Goal: Transaction & Acquisition: Purchase product/service

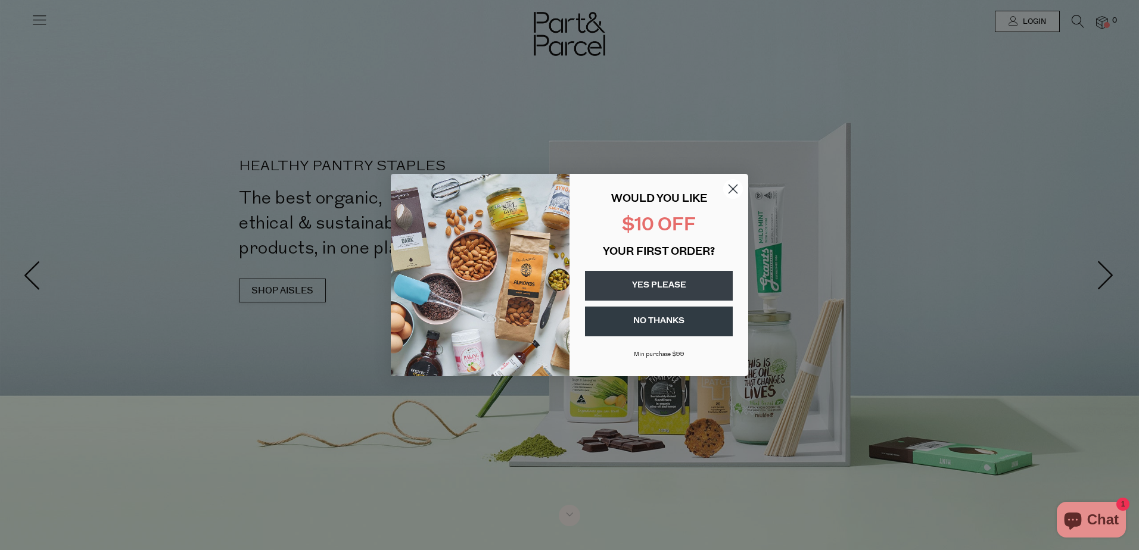
click at [727, 182] on circle "Close dialog" at bounding box center [733, 189] width 20 height 20
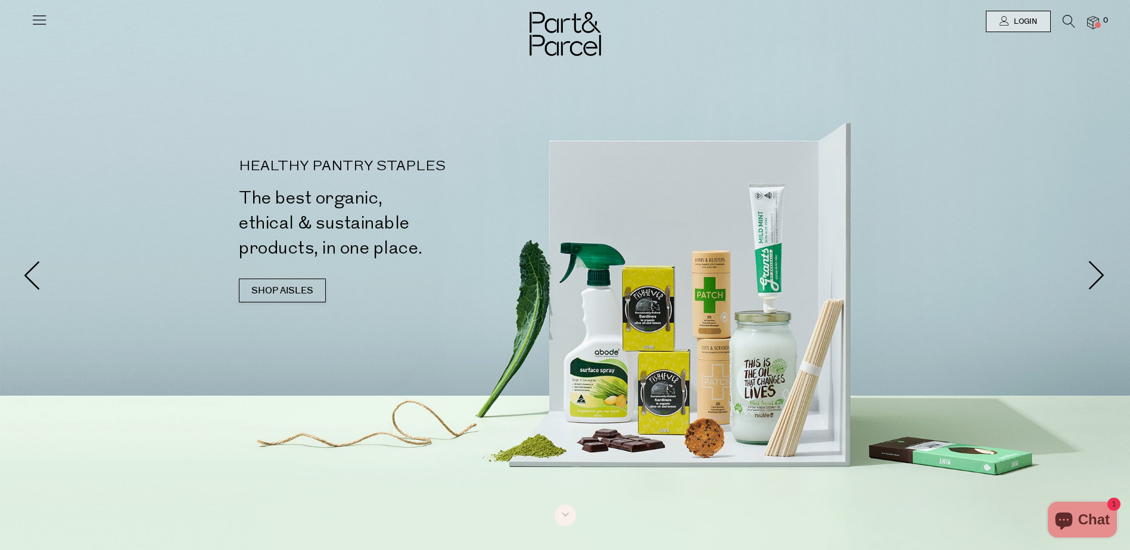
click at [1069, 24] on icon at bounding box center [1069, 21] width 13 height 13
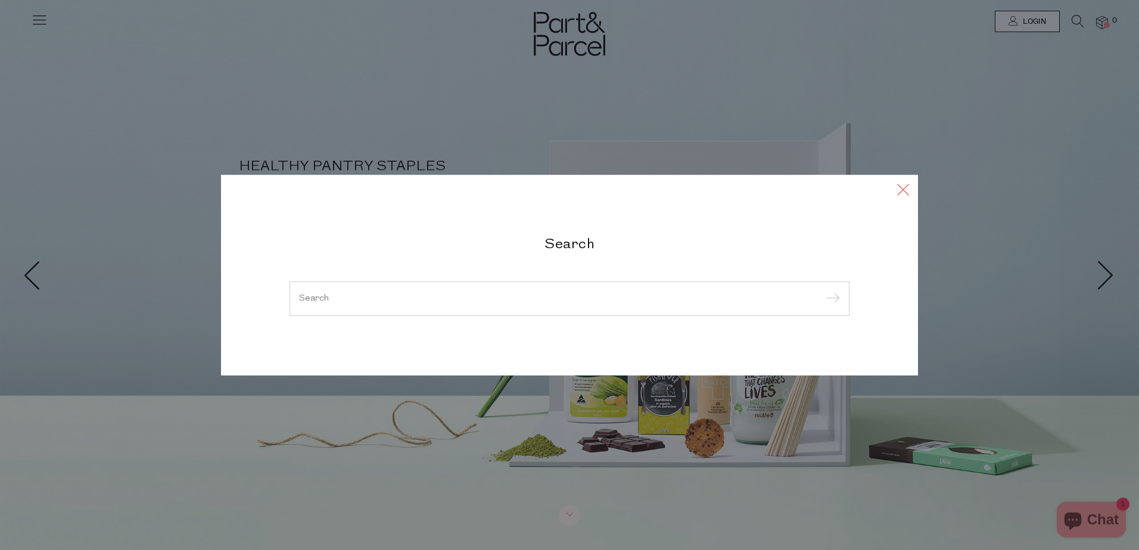
click at [898, 191] on icon at bounding box center [903, 189] width 18 height 17
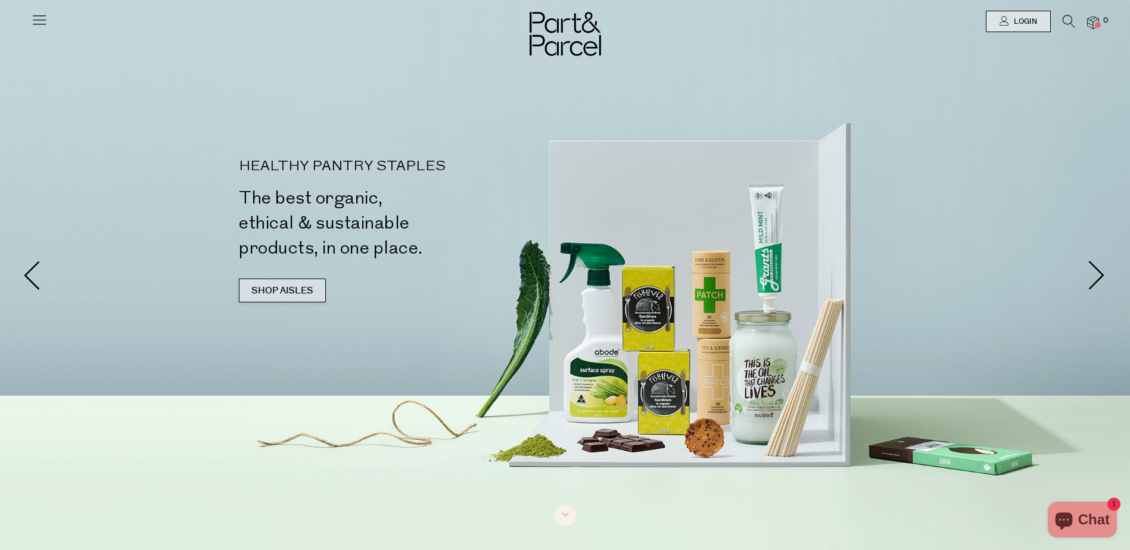
click at [297, 287] on link "SHOP AISLES" at bounding box center [282, 291] width 87 height 24
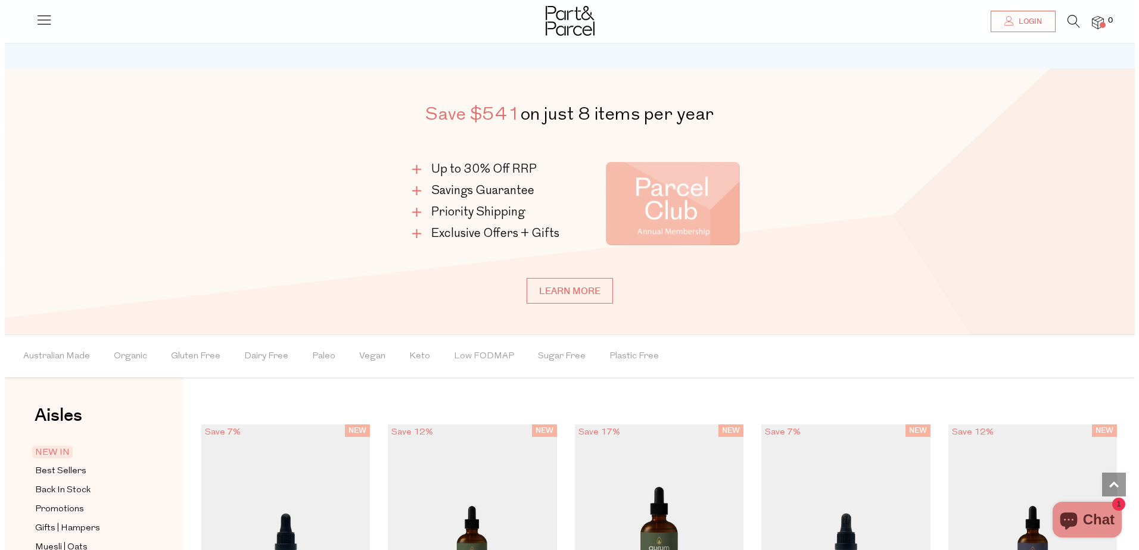
scroll to position [724, 0]
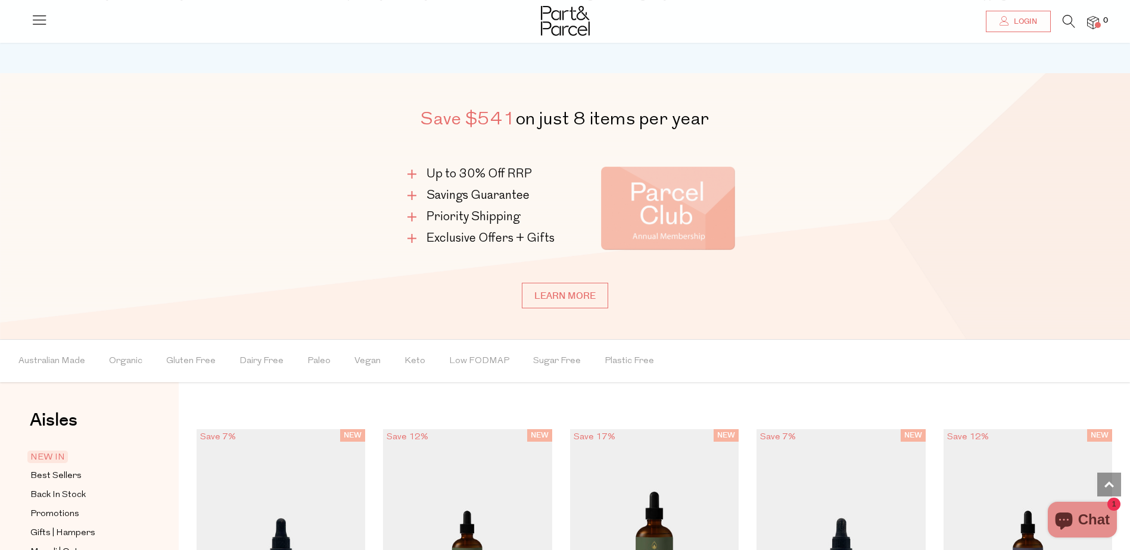
click at [1071, 21] on icon at bounding box center [1069, 21] width 13 height 13
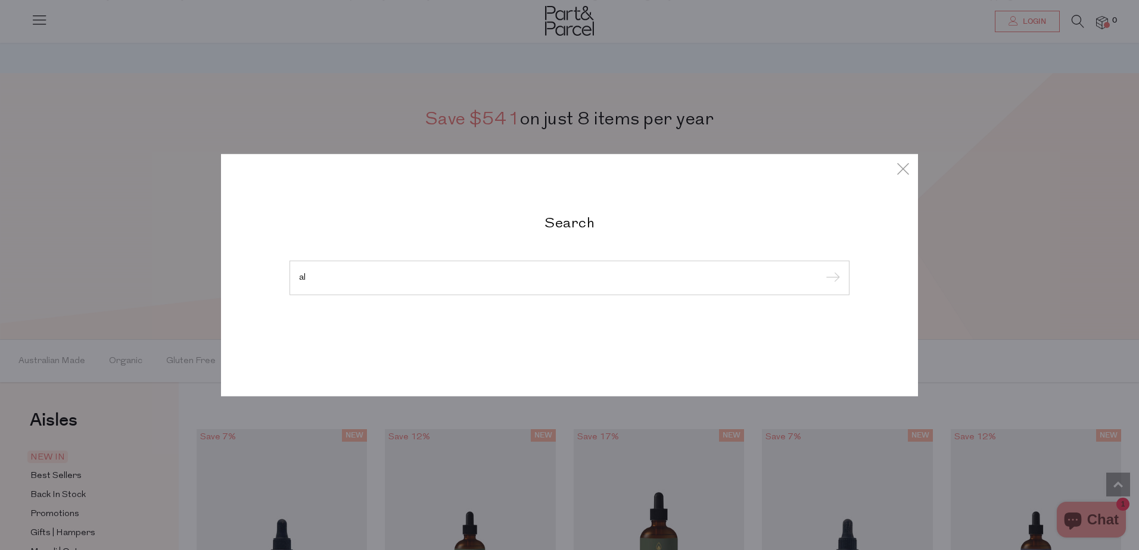
type input "a"
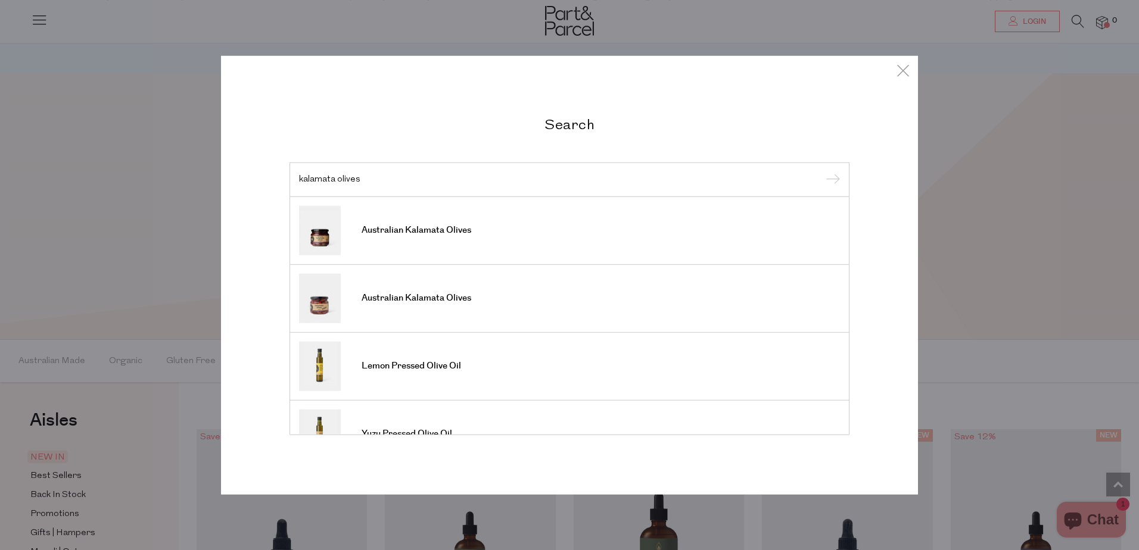
type input "kalamata olives"
click at [822, 172] on input "submit" at bounding box center [831, 181] width 18 height 18
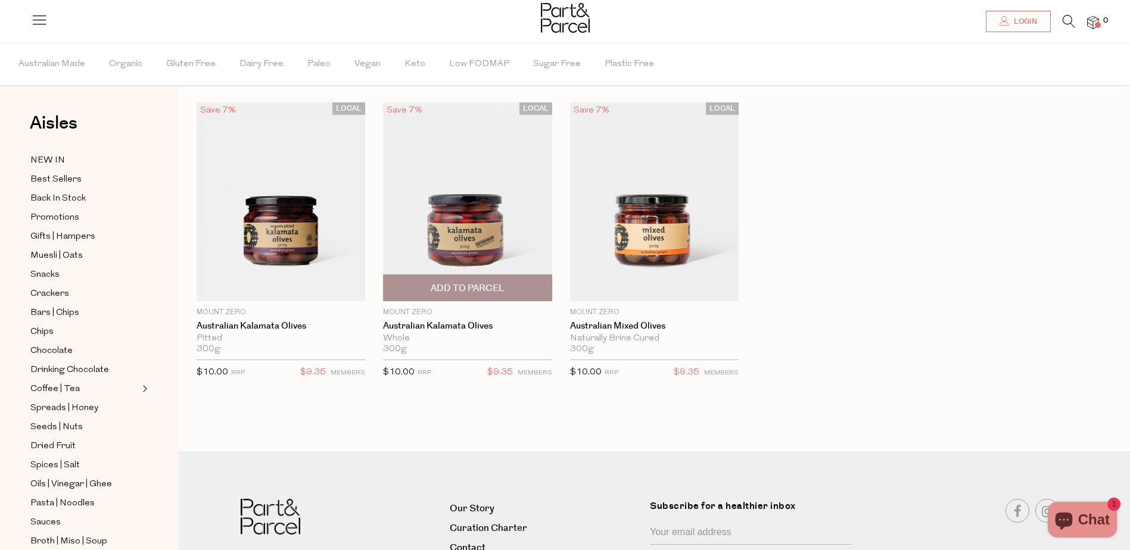
scroll to position [29, 0]
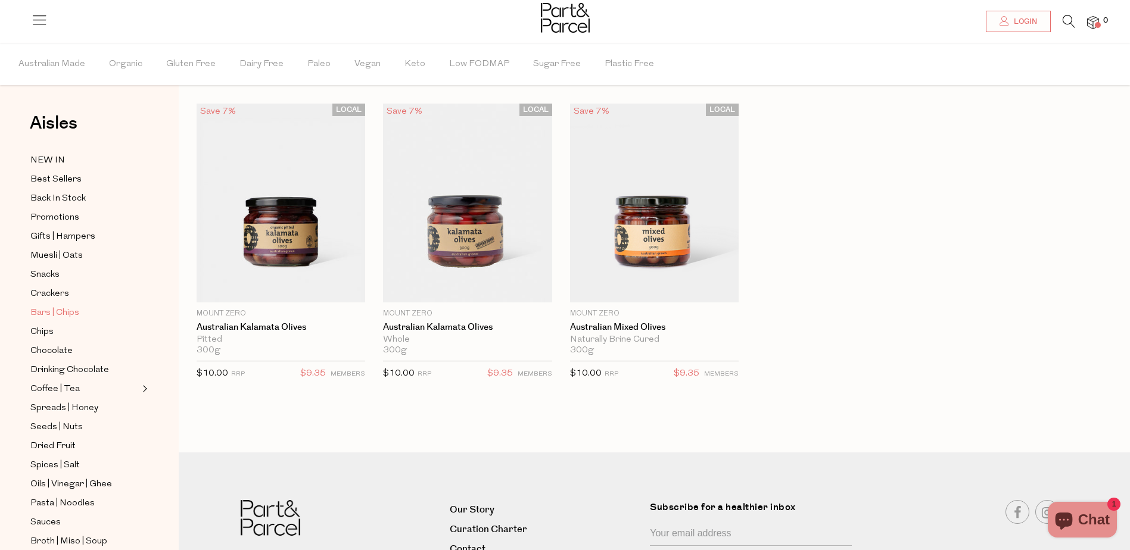
click at [67, 314] on span "Bars | Chips" at bounding box center [54, 313] width 49 height 14
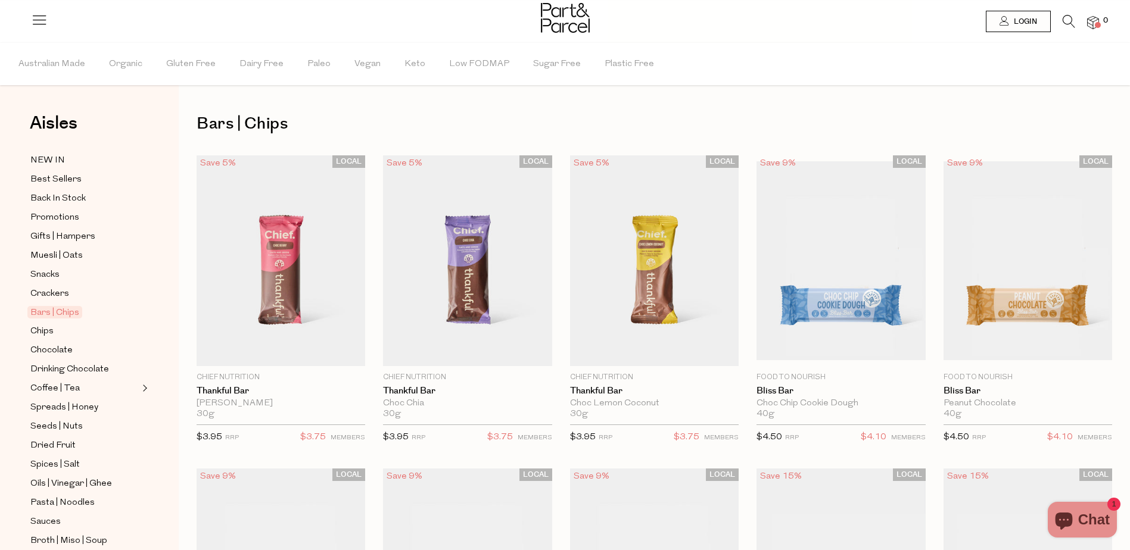
click at [1071, 30] on link at bounding box center [1069, 24] width 13 height 13
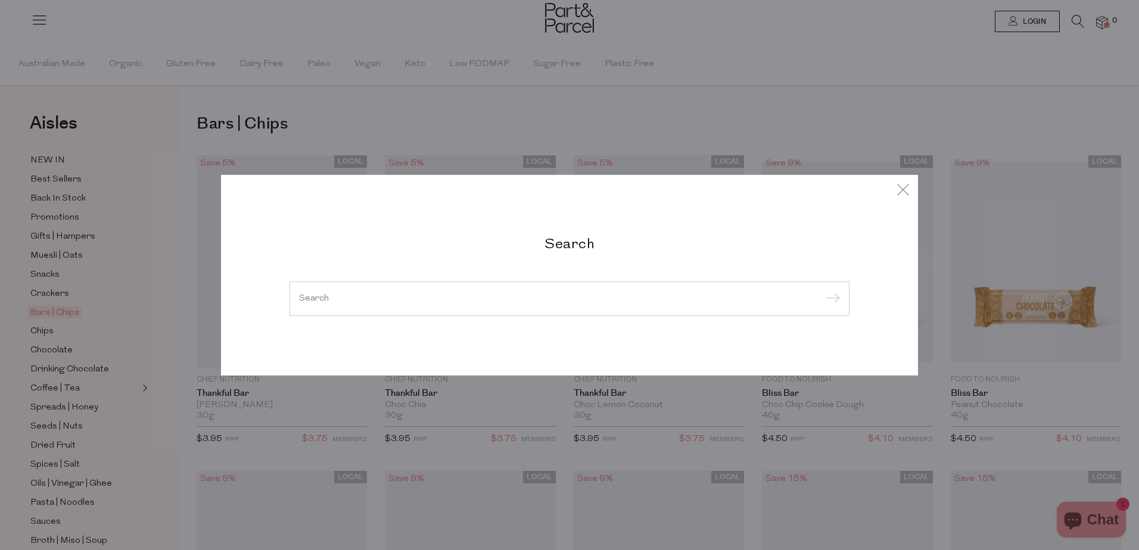
drag, startPoint x: 519, startPoint y: 296, endPoint x: 516, endPoint y: 310, distance: 14.5
click at [519, 297] on input "search" at bounding box center [569, 298] width 541 height 9
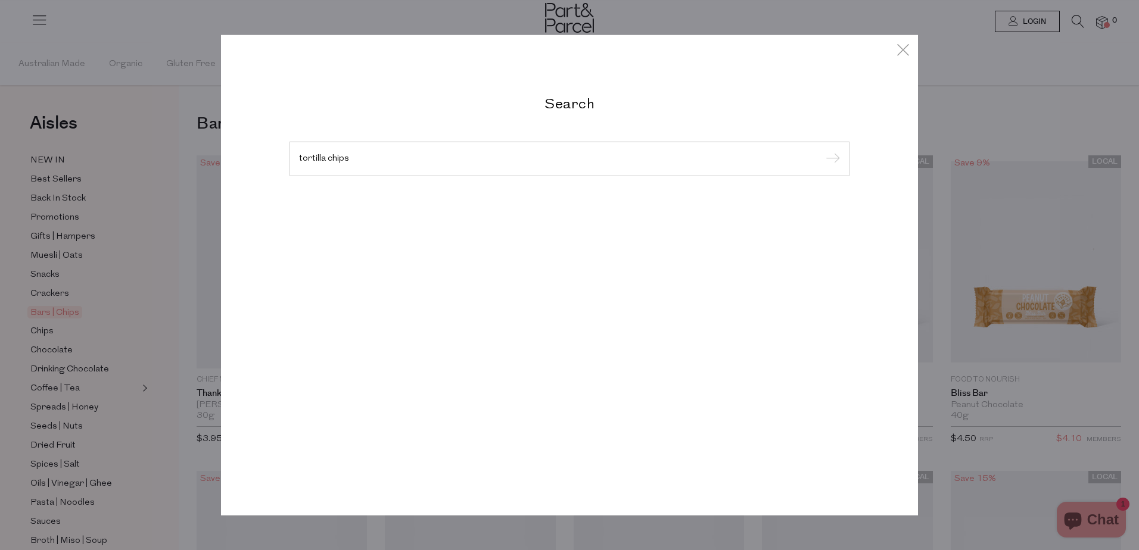
type input "tortilla chips"
click at [822, 151] on input "submit" at bounding box center [831, 160] width 18 height 18
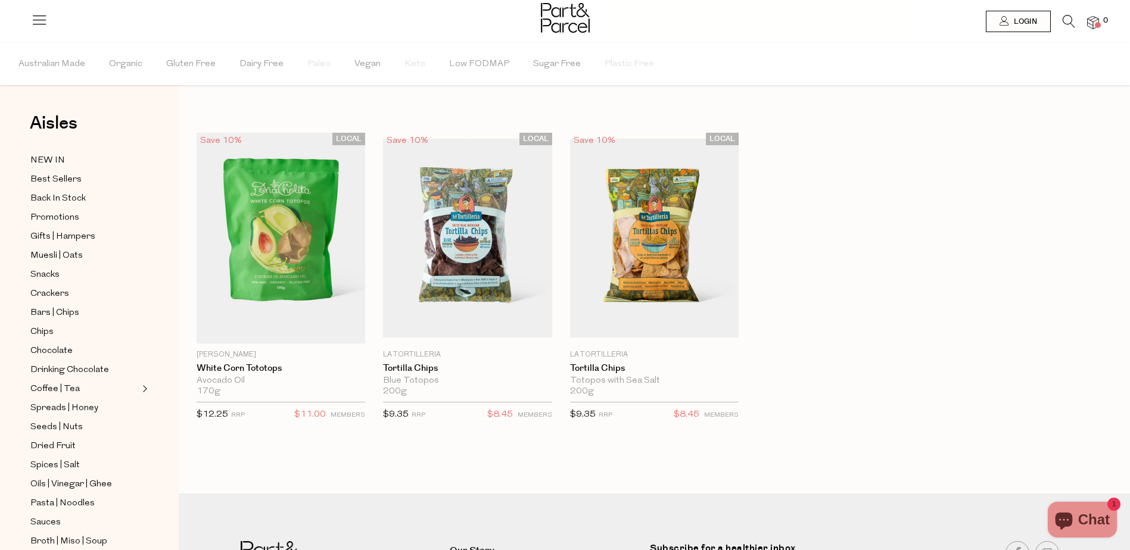
drag, startPoint x: 1067, startPoint y: 20, endPoint x: 1061, endPoint y: 21, distance: 6.2
click at [1067, 20] on icon at bounding box center [1069, 21] width 13 height 13
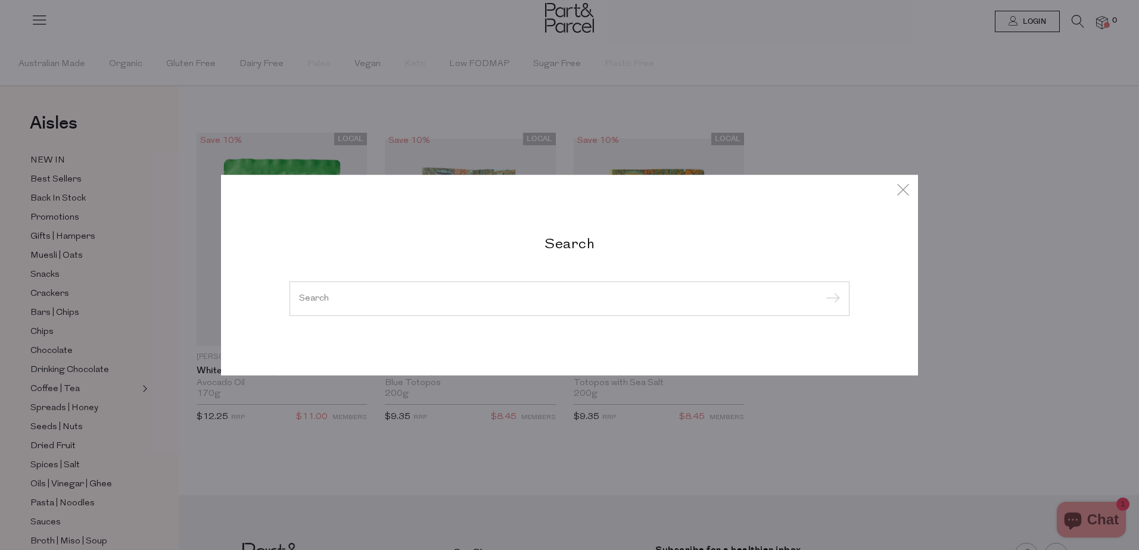
click at [539, 291] on div at bounding box center [570, 299] width 560 height 35
click at [363, 307] on div at bounding box center [570, 299] width 560 height 35
click at [315, 302] on input "search" at bounding box center [569, 298] width 541 height 9
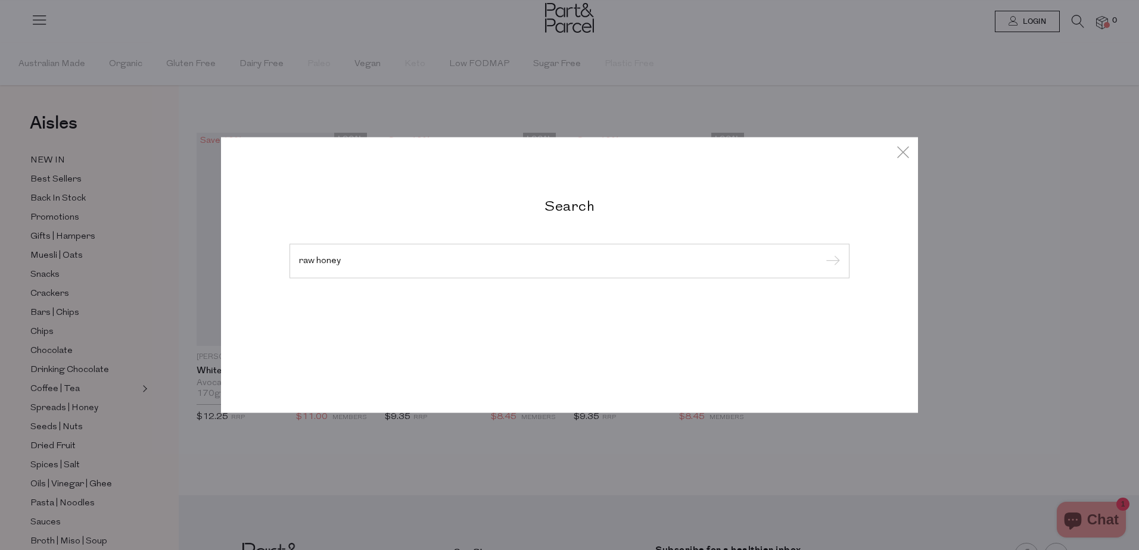
type input "raw honey"
click at [822, 253] on input "submit" at bounding box center [831, 262] width 18 height 18
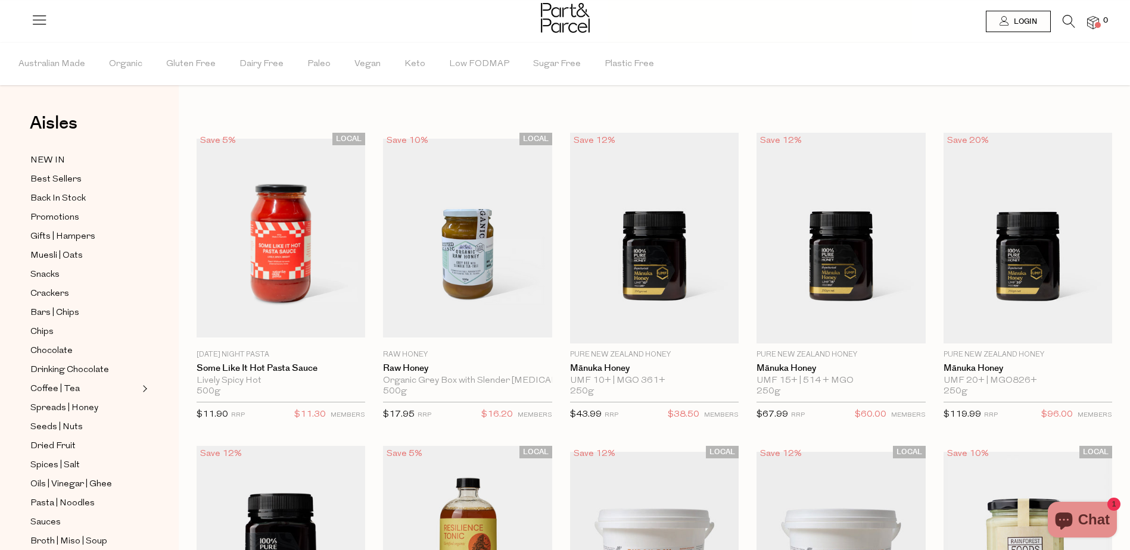
click at [1069, 22] on icon at bounding box center [1069, 21] width 13 height 13
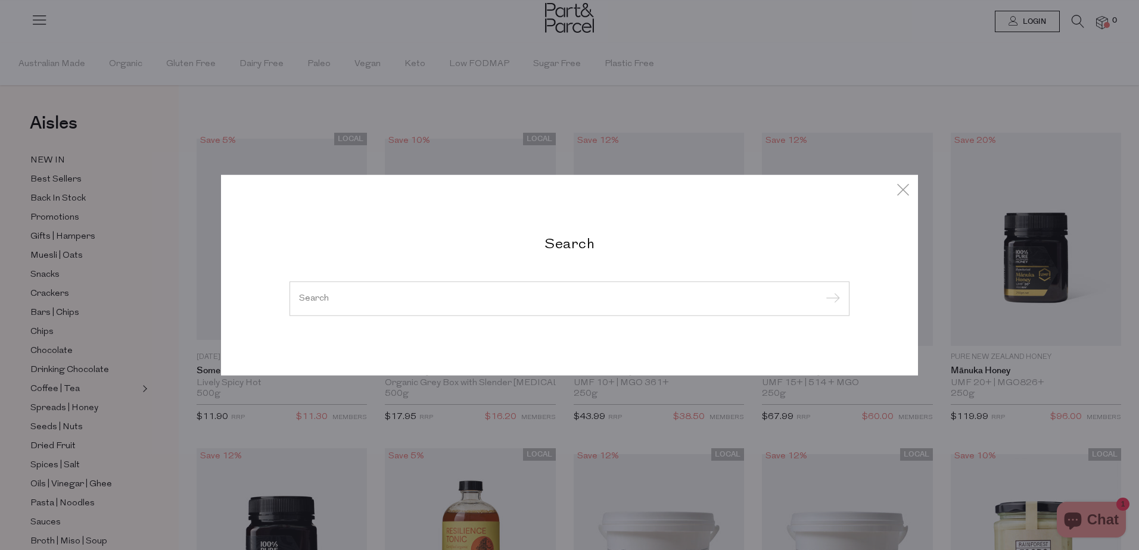
click at [459, 295] on input "search" at bounding box center [569, 298] width 541 height 9
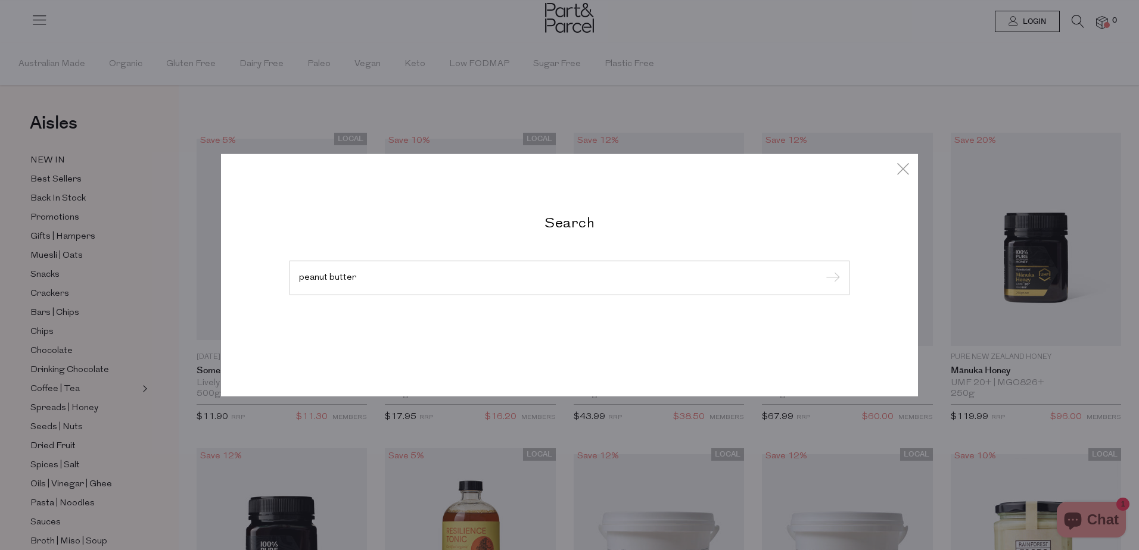
type input "peanut butter"
click at [822, 270] on input "submit" at bounding box center [831, 279] width 18 height 18
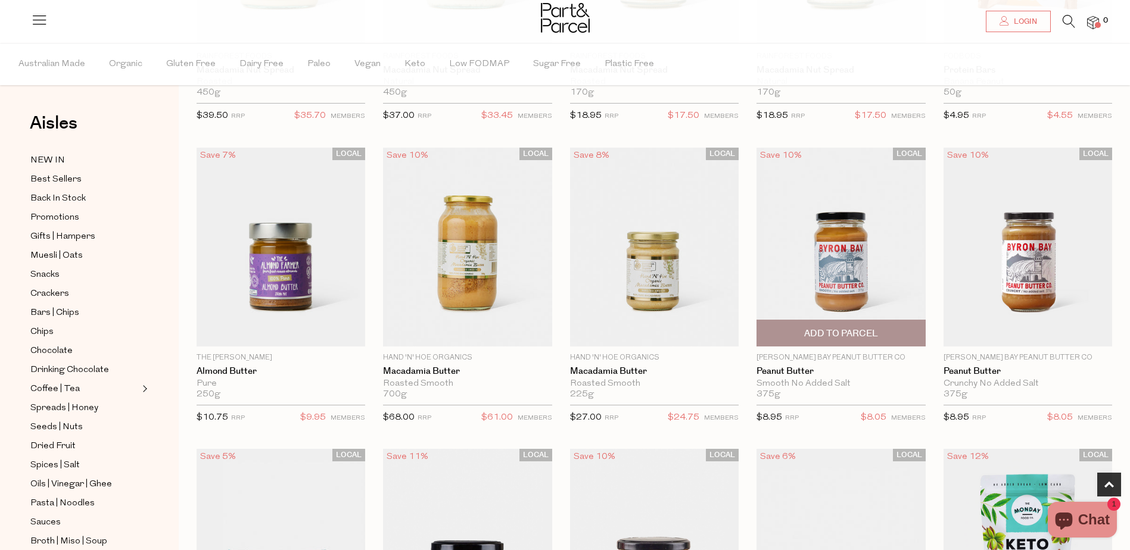
scroll to position [655, 0]
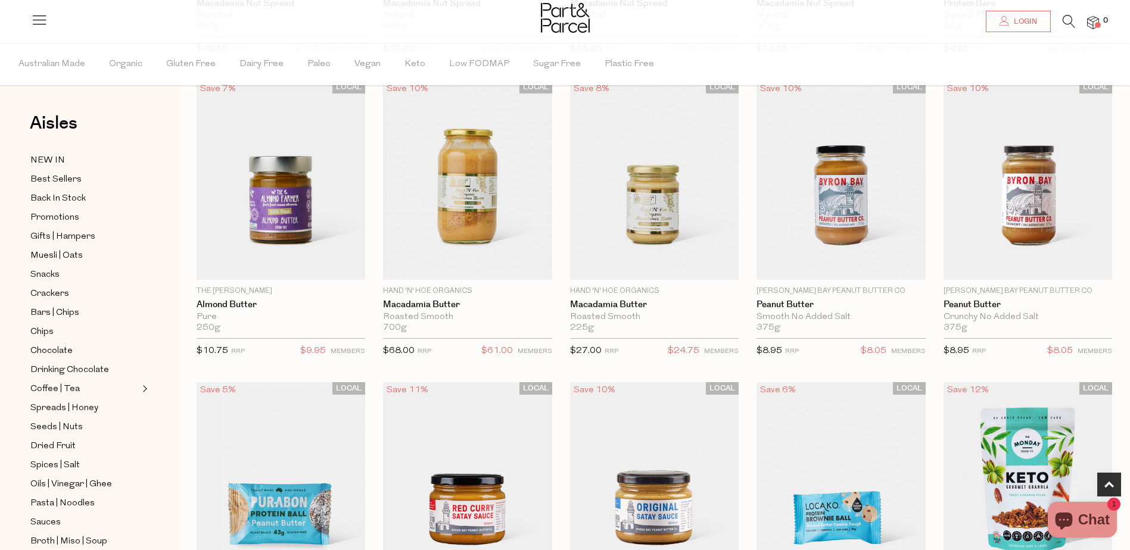
click at [1061, 22] on li at bounding box center [1063, 24] width 24 height 18
click at [1072, 22] on icon at bounding box center [1069, 21] width 13 height 13
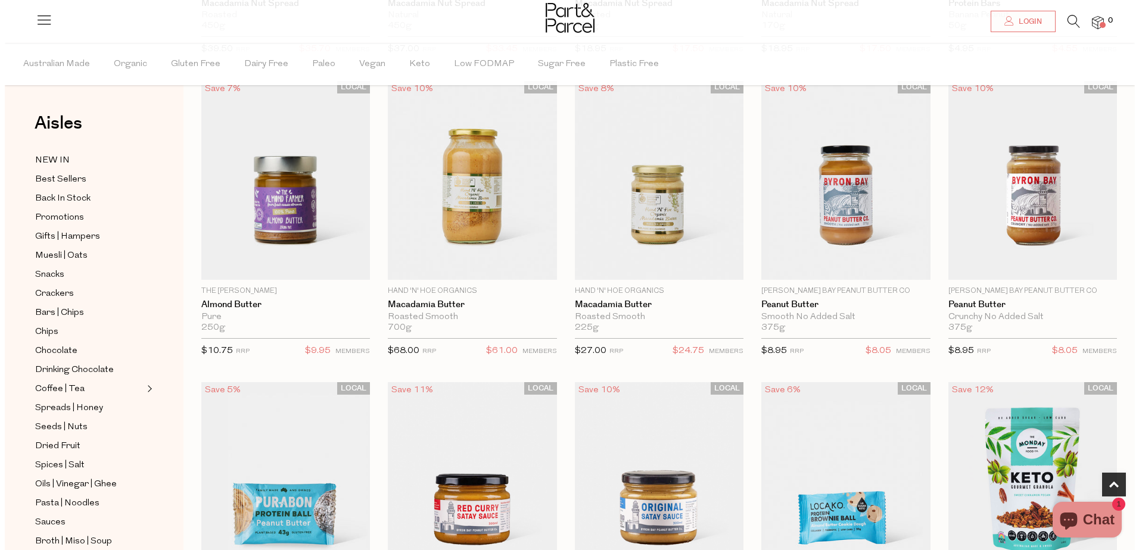
scroll to position [659, 0]
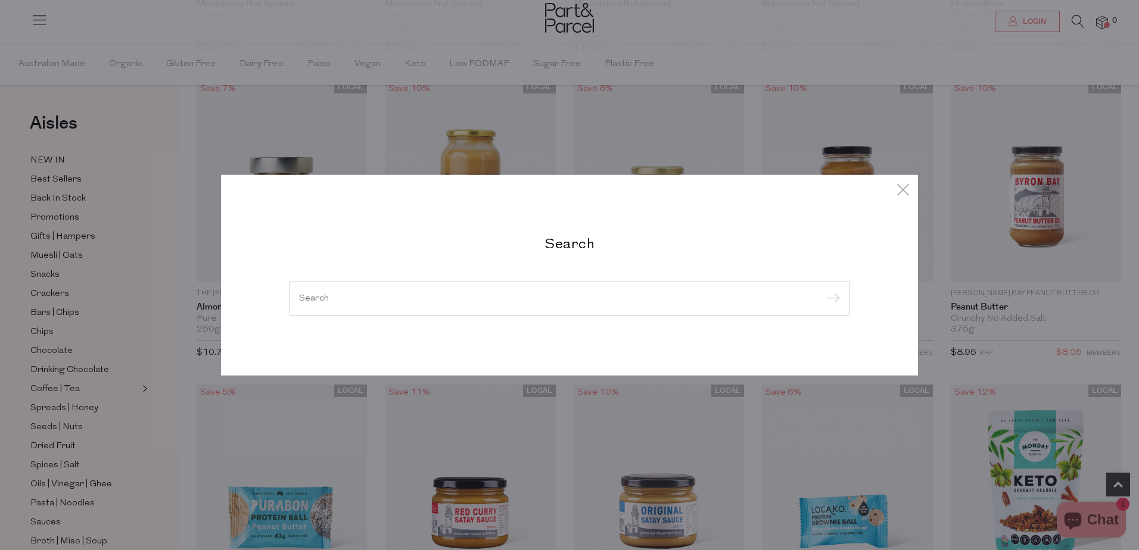
click at [390, 294] on input "search" at bounding box center [569, 298] width 541 height 9
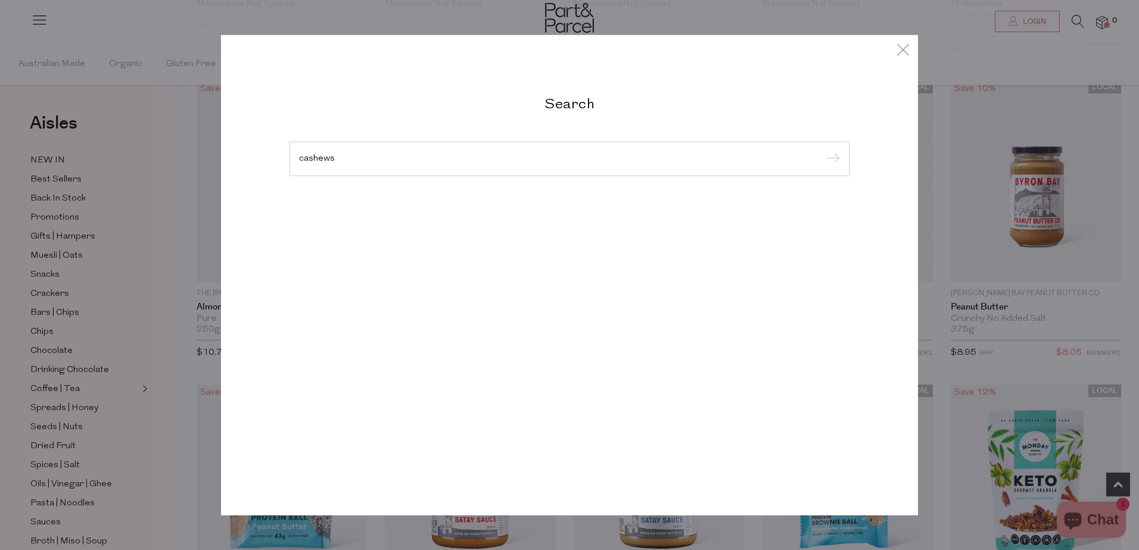
type input "cashews"
click at [822, 151] on input "submit" at bounding box center [831, 160] width 18 height 18
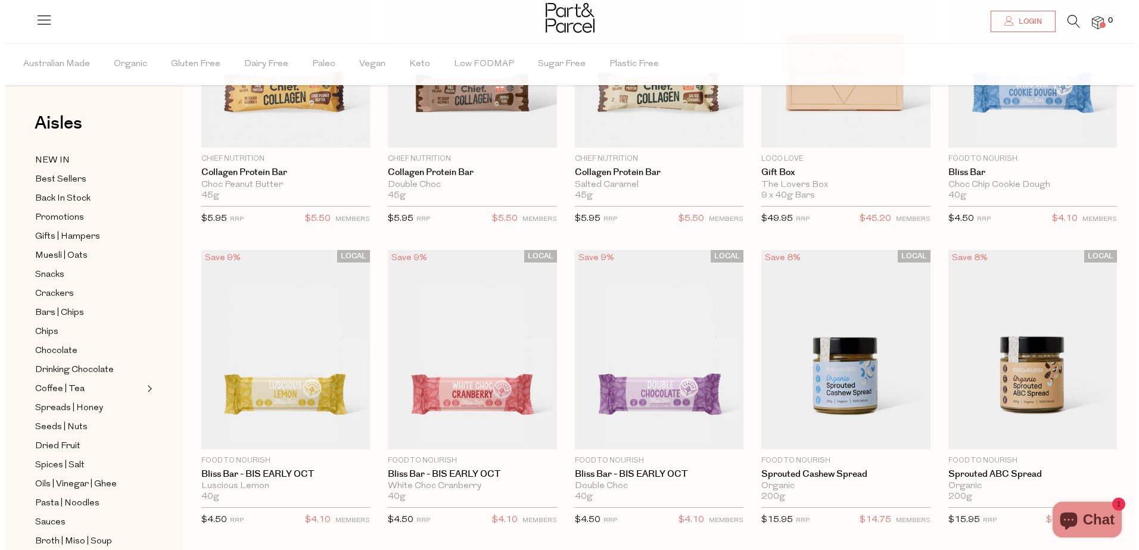
scroll to position [179, 0]
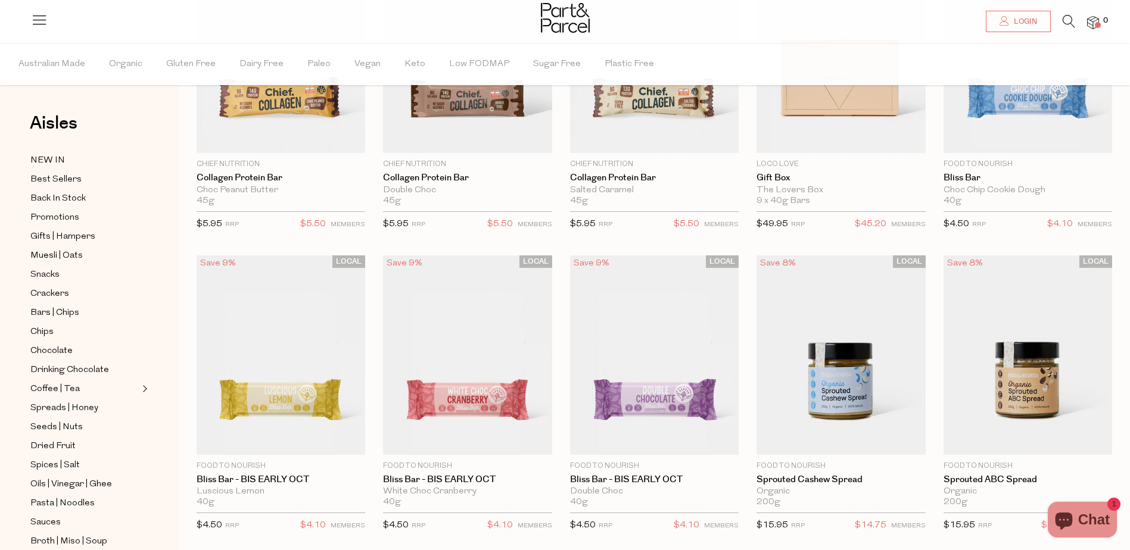
click at [1066, 24] on icon at bounding box center [1069, 21] width 13 height 13
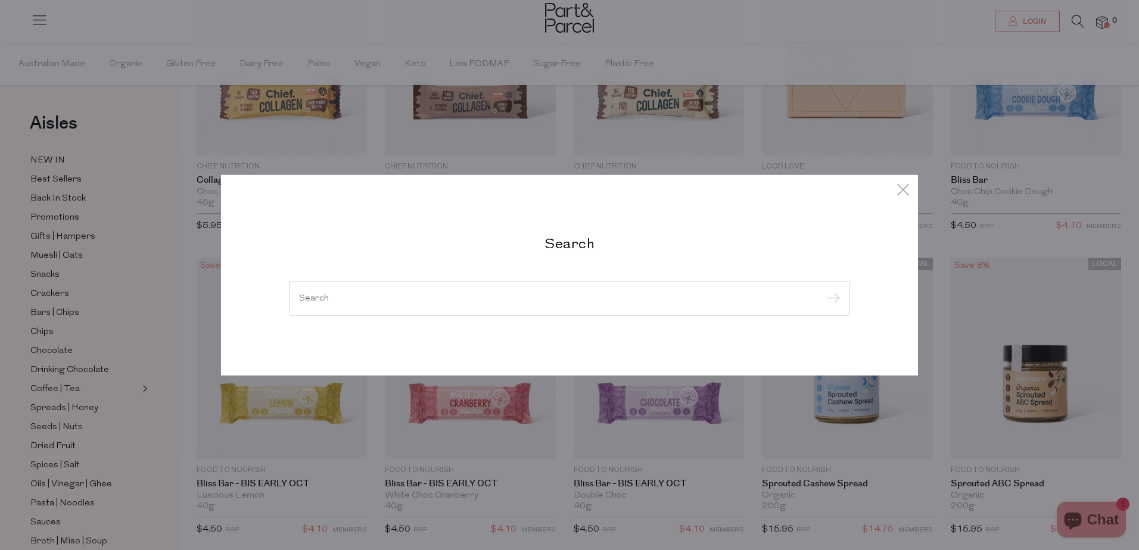
click at [417, 299] on input "search" at bounding box center [569, 298] width 541 height 9
click at [303, 300] on input "search" at bounding box center [569, 298] width 541 height 9
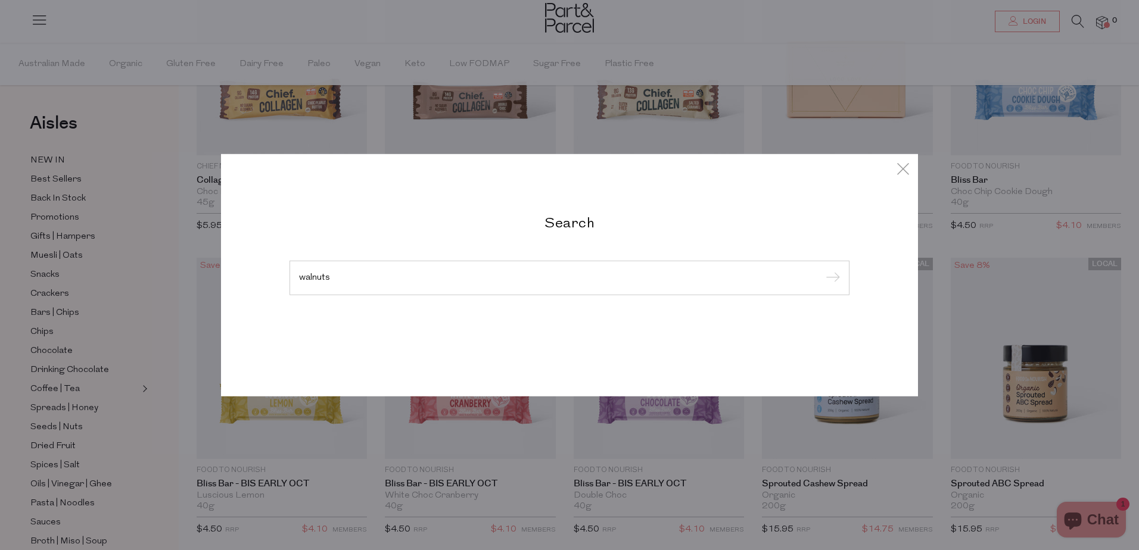
type input "walnuts"
click at [822, 270] on input "submit" at bounding box center [831, 279] width 18 height 18
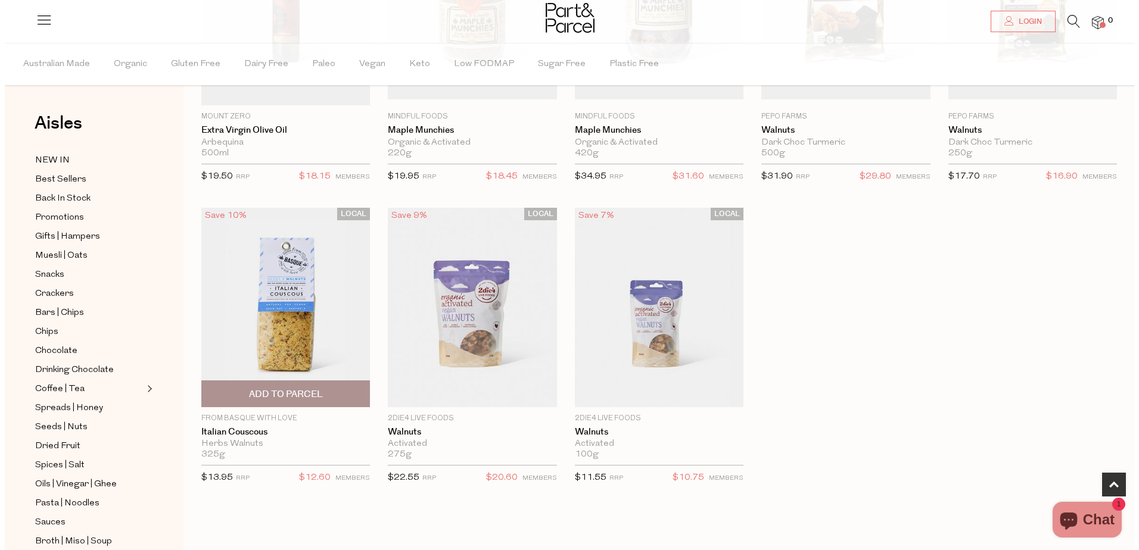
scroll to position [298, 0]
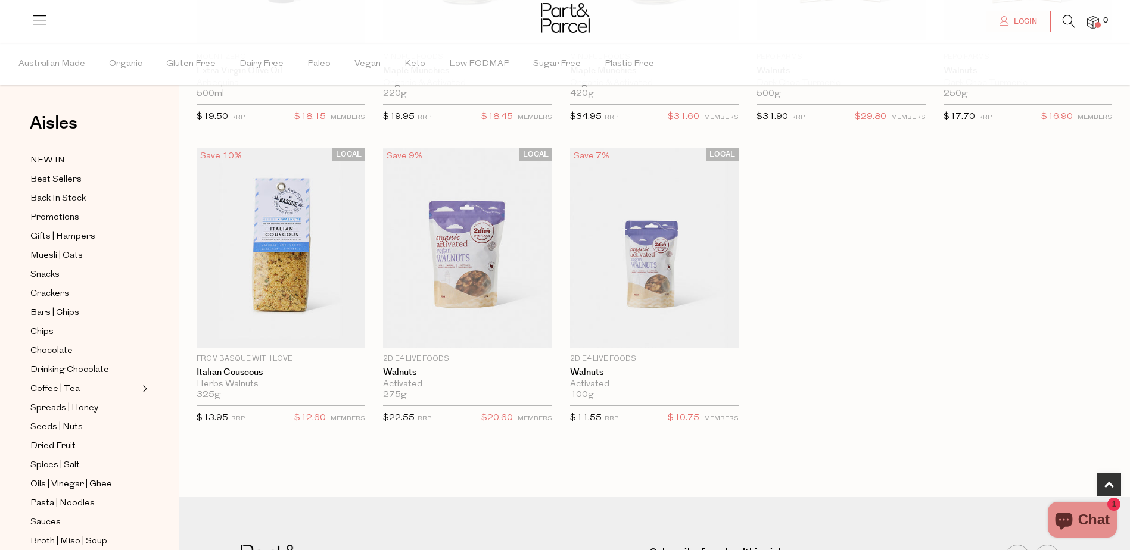
click at [1069, 23] on icon at bounding box center [1069, 21] width 13 height 13
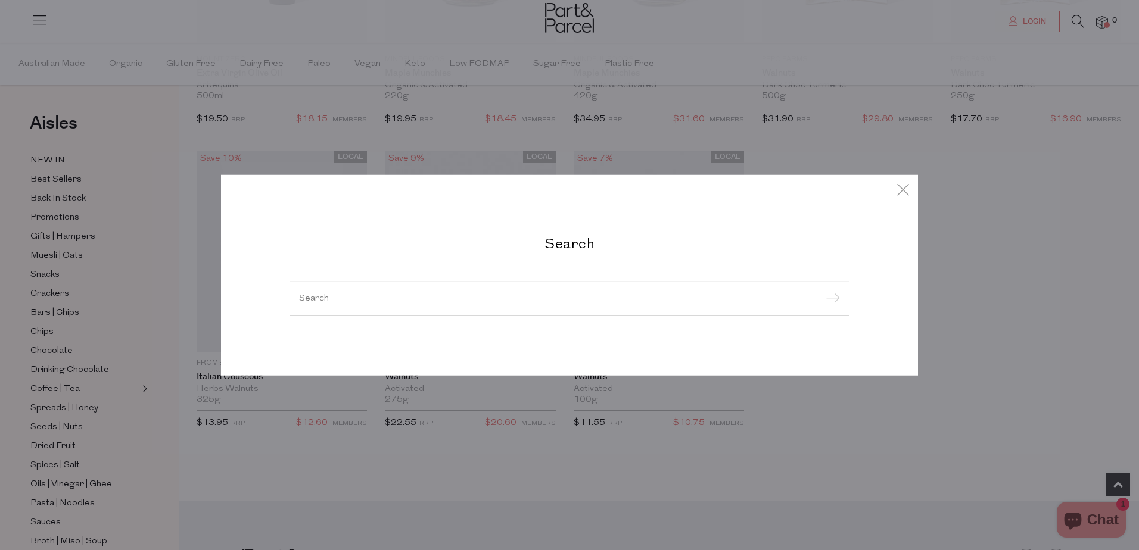
click at [430, 297] on input "search" at bounding box center [569, 298] width 541 height 9
click at [317, 303] on input "search" at bounding box center [569, 298] width 541 height 9
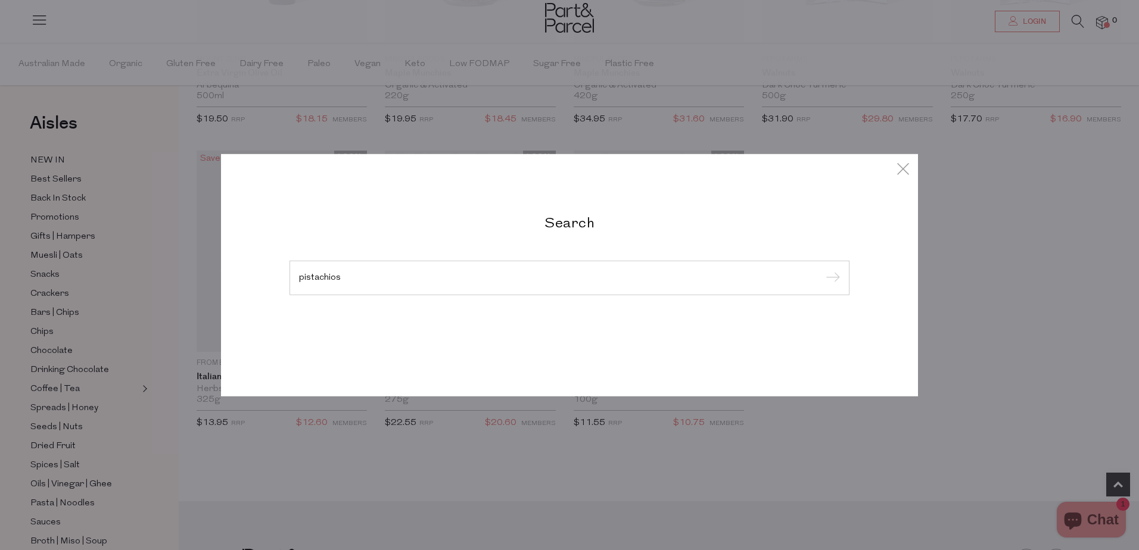
type input "pistachios"
click at [822, 270] on input "submit" at bounding box center [831, 279] width 18 height 18
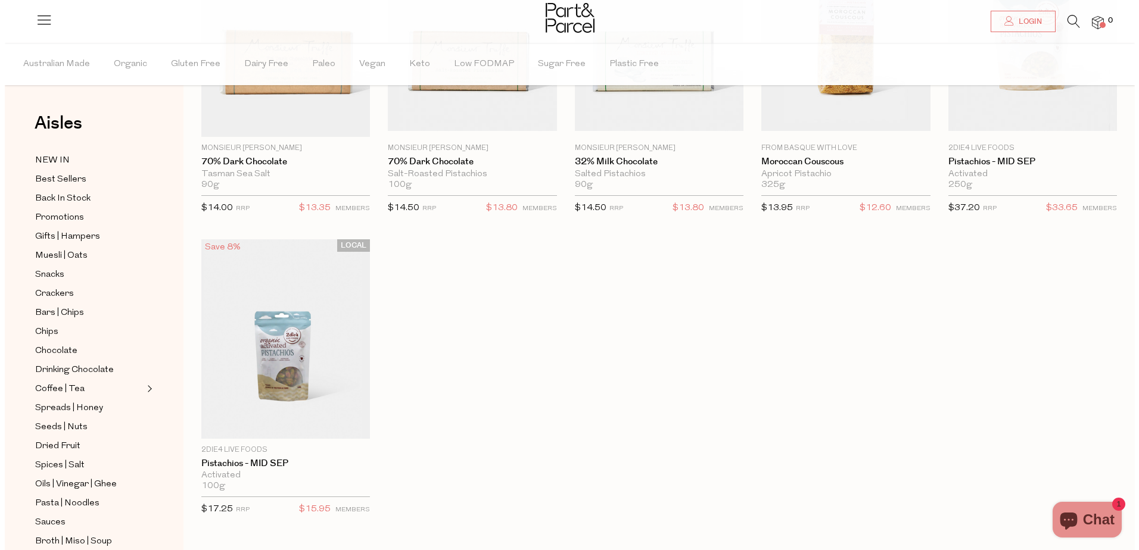
scroll to position [60, 0]
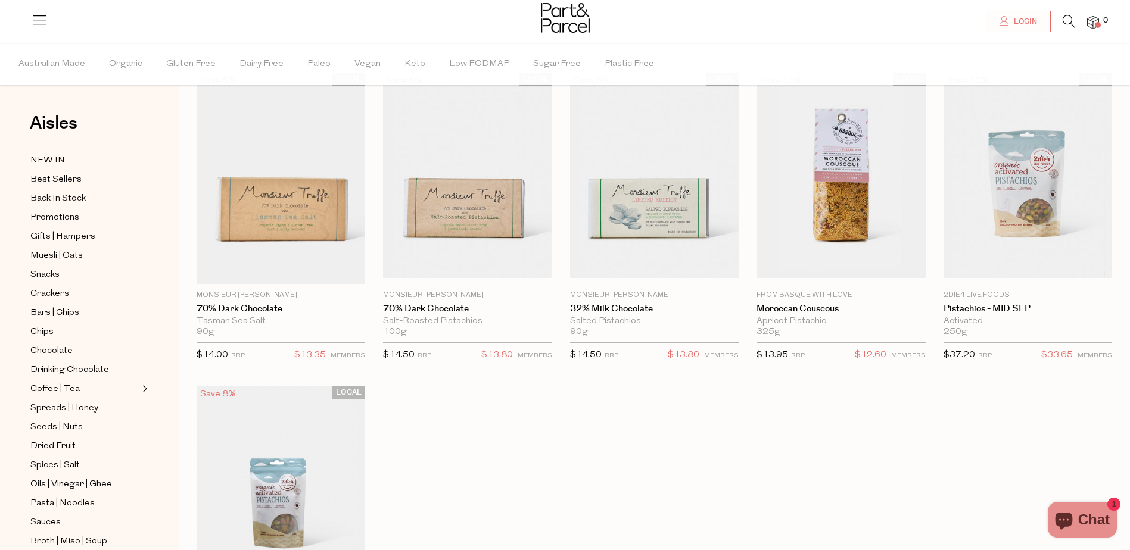
click at [1066, 18] on icon at bounding box center [1069, 21] width 13 height 13
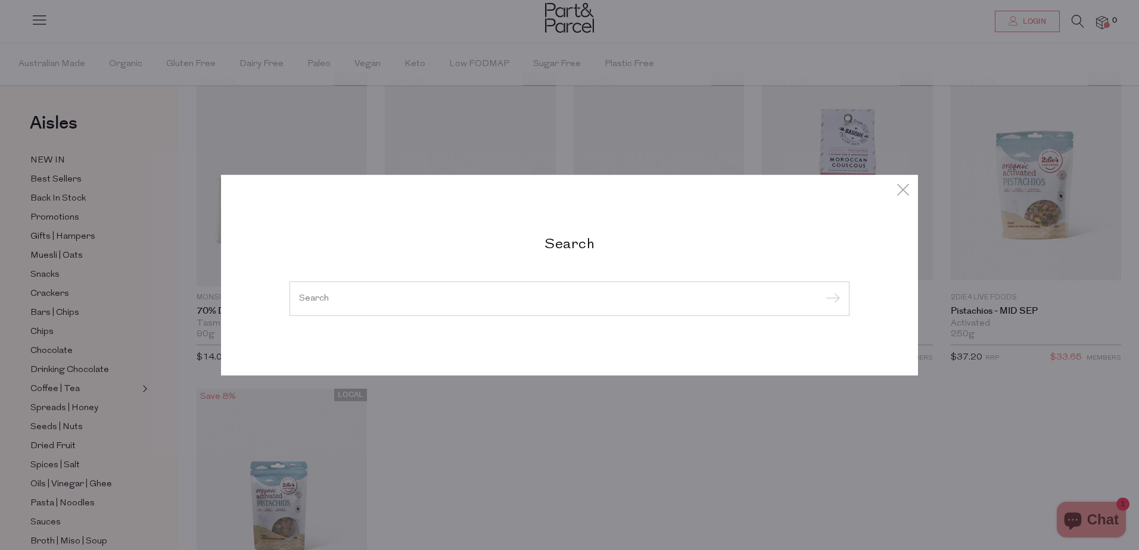
click at [521, 294] on input "search" at bounding box center [569, 298] width 541 height 9
click at [322, 297] on input "search" at bounding box center [569, 298] width 541 height 9
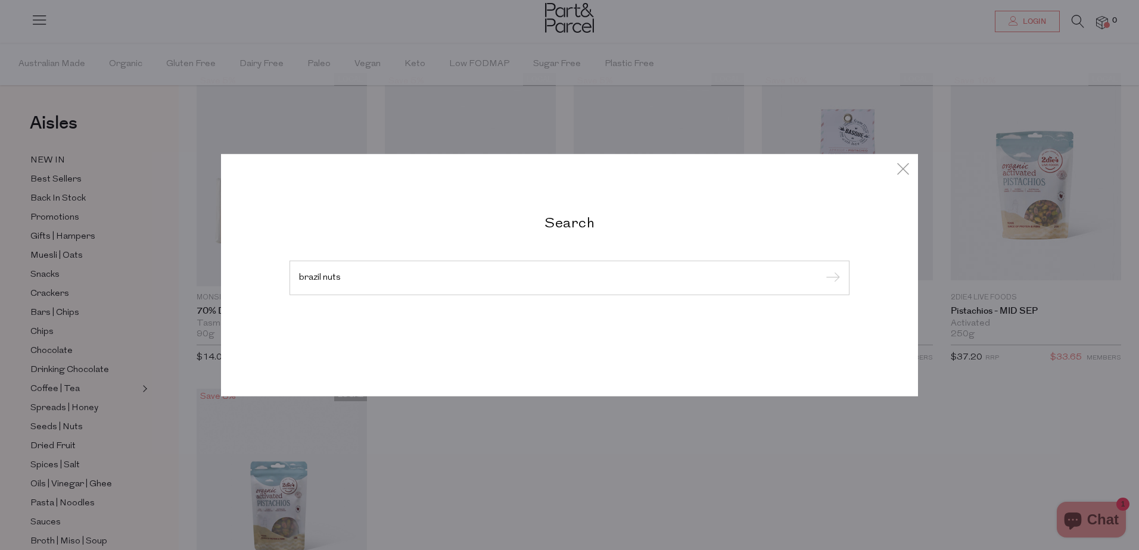
type input "brazil nuts"
click at [822, 270] on input "submit" at bounding box center [831, 279] width 18 height 18
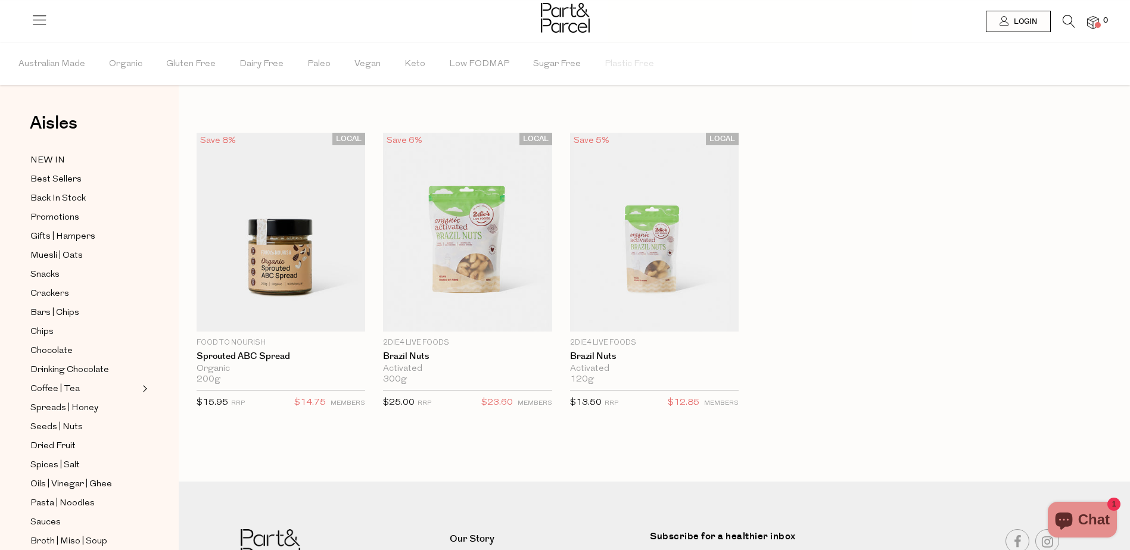
click at [1063, 21] on icon at bounding box center [1069, 21] width 13 height 13
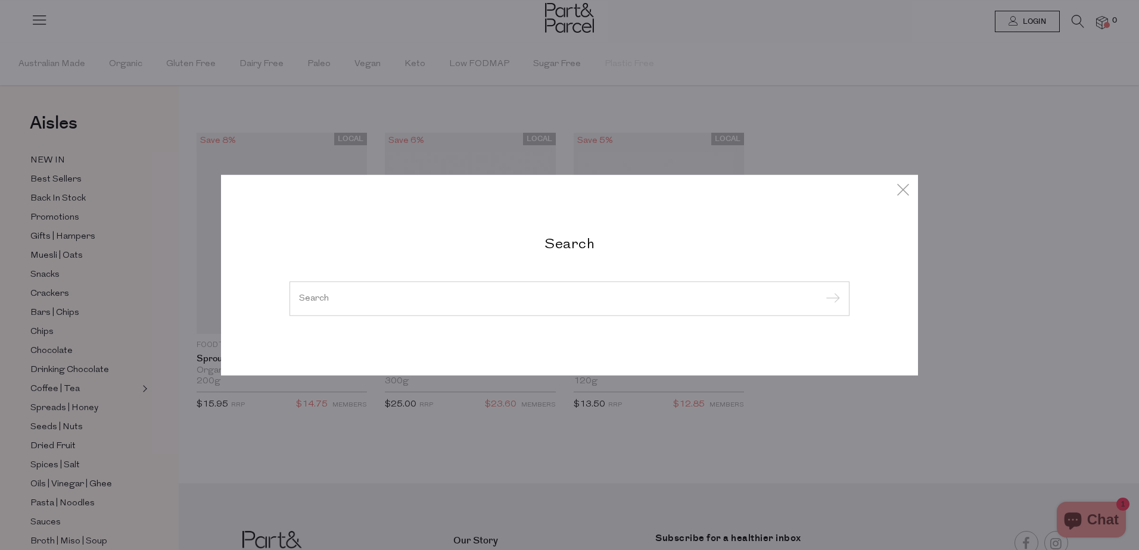
click at [313, 296] on input "search" at bounding box center [569, 298] width 541 height 9
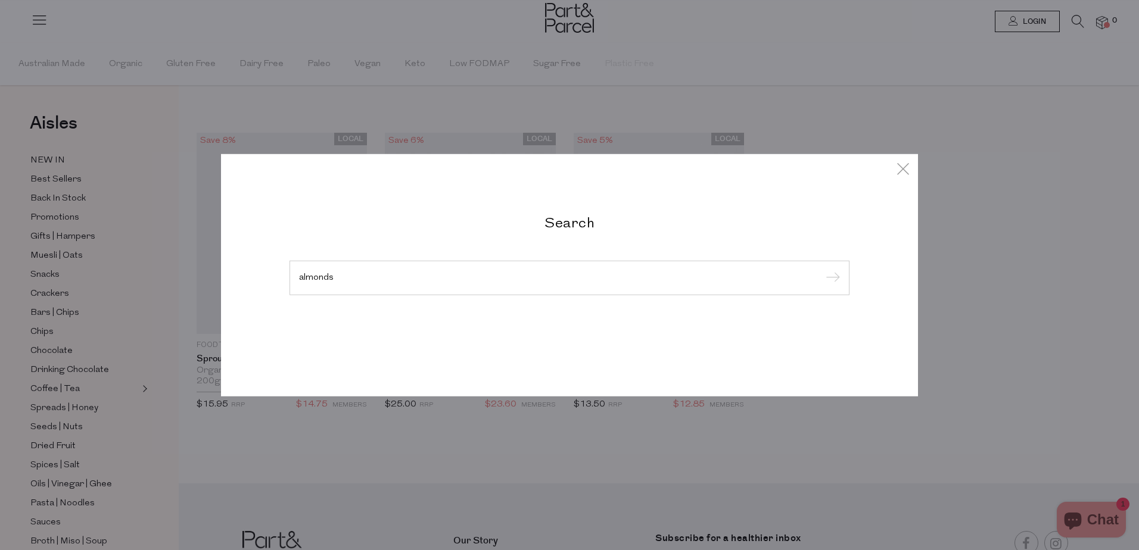
type input "almonds"
click at [822, 270] on input "submit" at bounding box center [831, 279] width 18 height 18
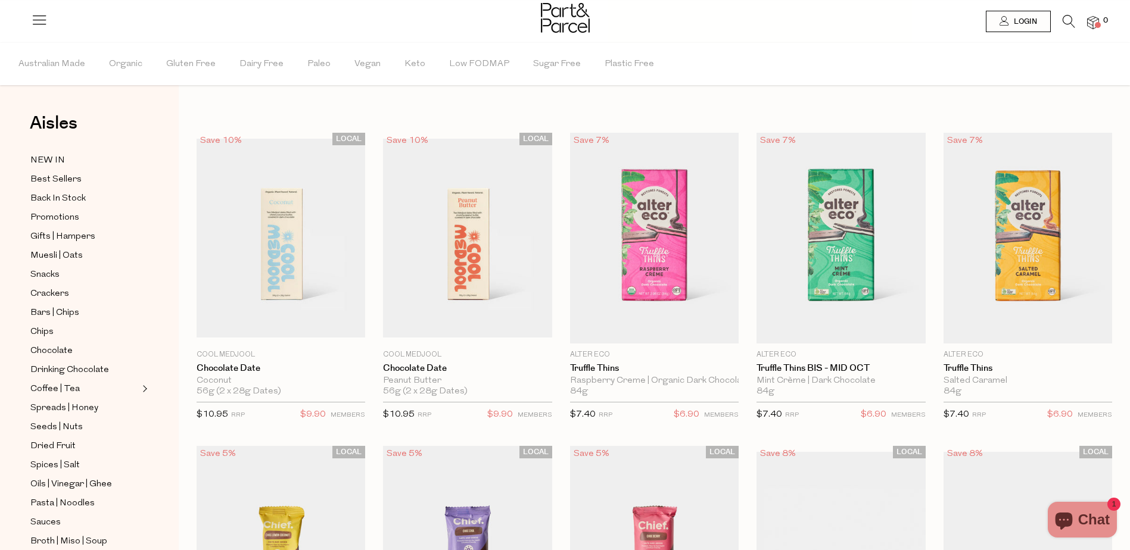
click at [1068, 21] on icon at bounding box center [1069, 21] width 13 height 13
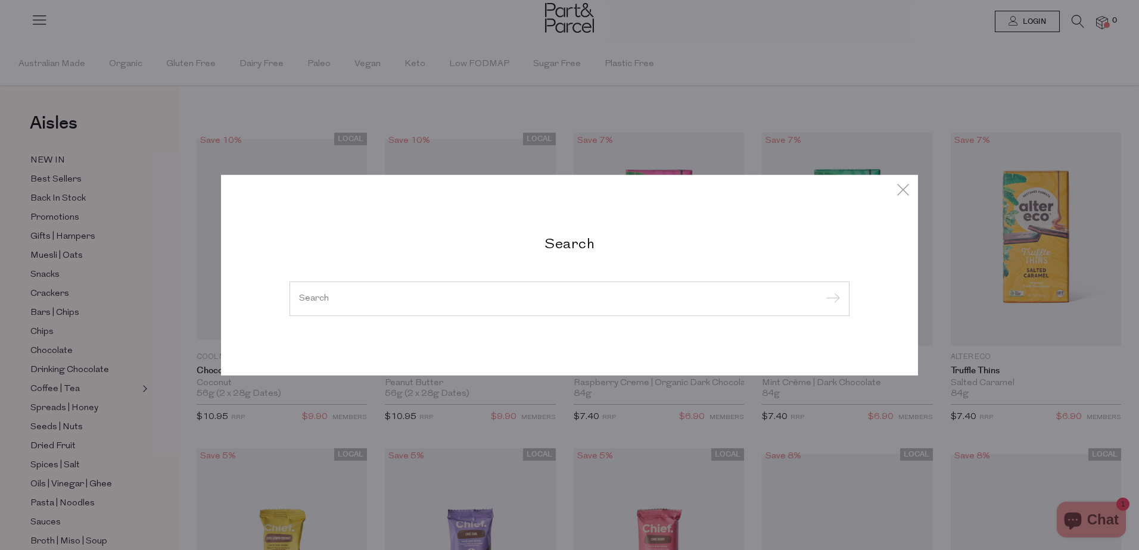
click at [355, 297] on input "search" at bounding box center [569, 298] width 541 height 9
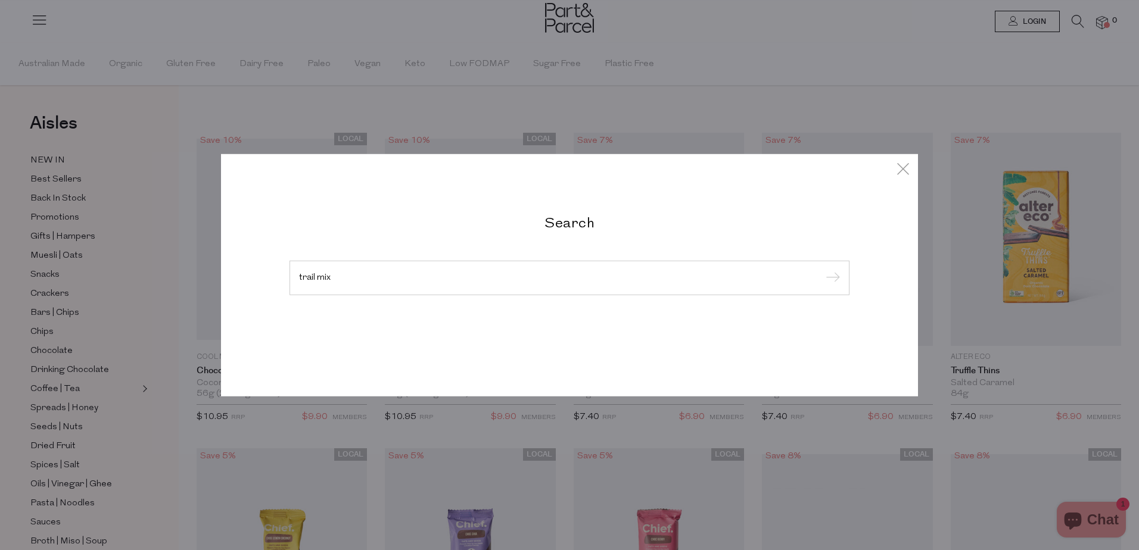
type input "trail mix"
click at [822, 270] on input "submit" at bounding box center [831, 279] width 18 height 18
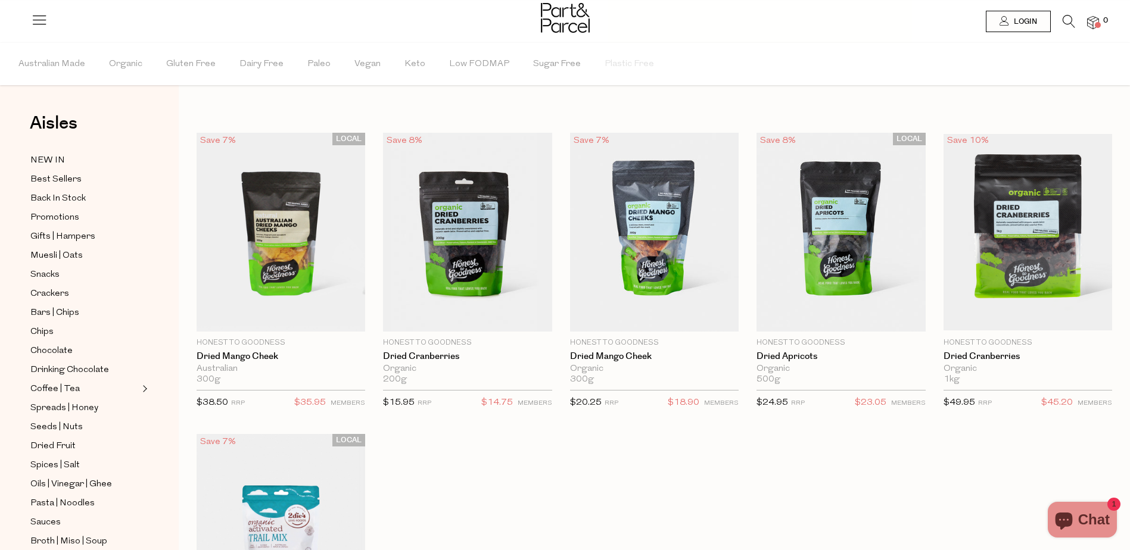
click at [1071, 22] on icon at bounding box center [1069, 21] width 13 height 13
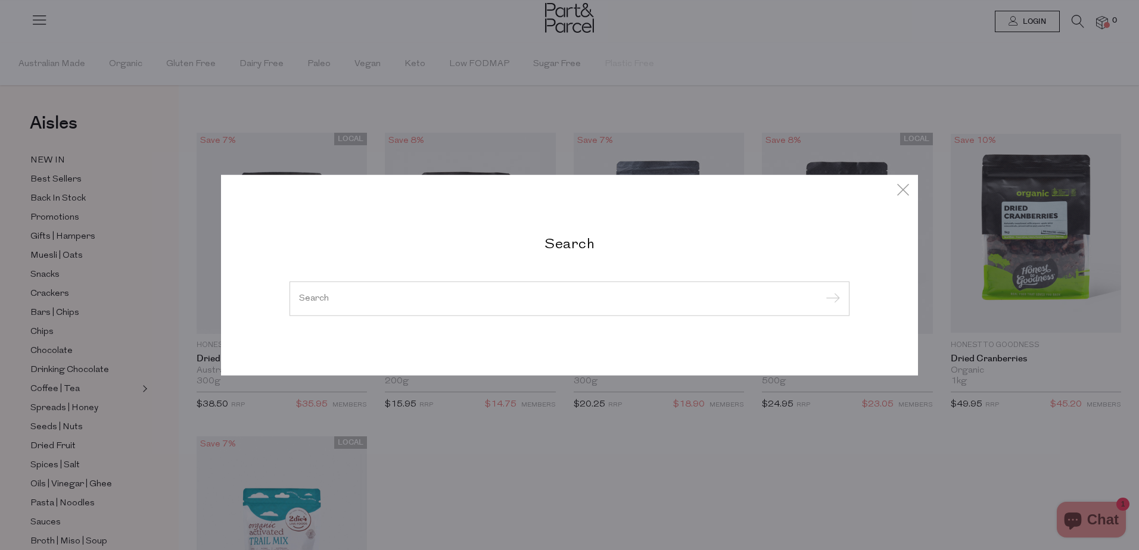
click at [316, 298] on input "search" at bounding box center [569, 298] width 541 height 9
click at [304, 298] on input "search" at bounding box center [569, 298] width 541 height 9
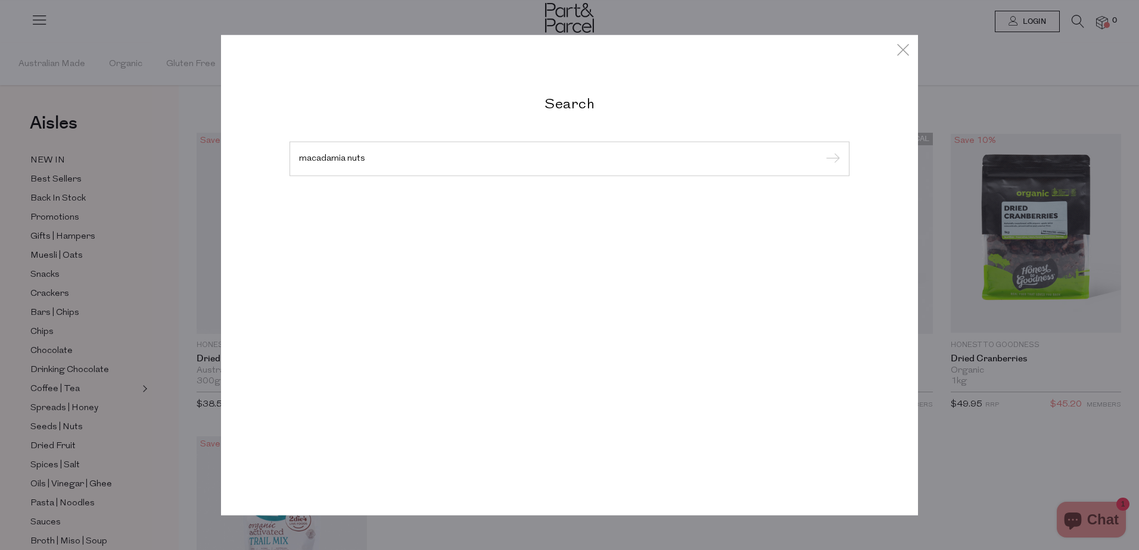
type input "macadamia nuts"
click at [822, 151] on input "submit" at bounding box center [831, 160] width 18 height 18
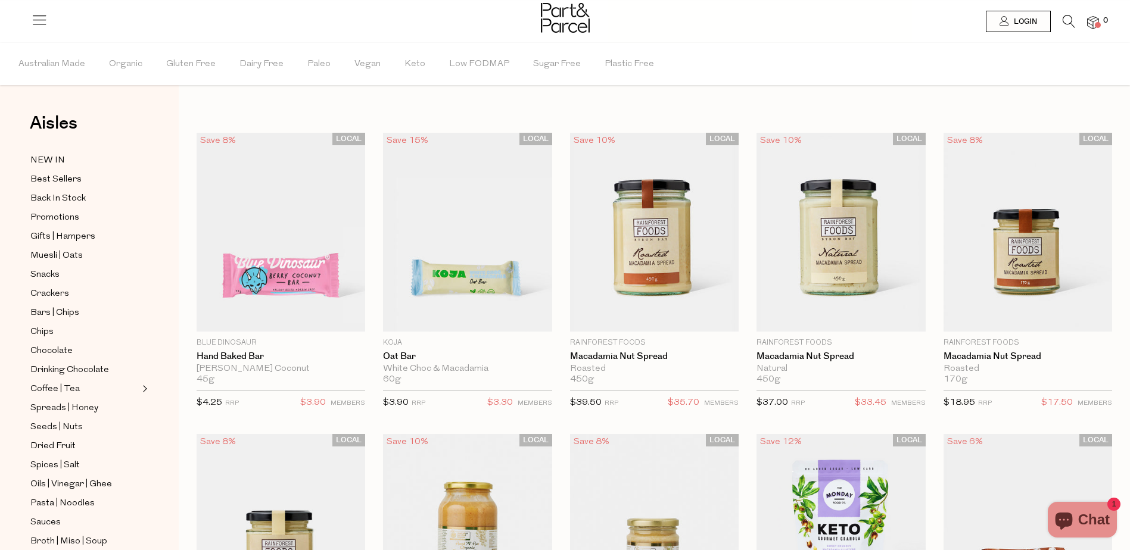
click at [1067, 24] on icon at bounding box center [1069, 21] width 13 height 13
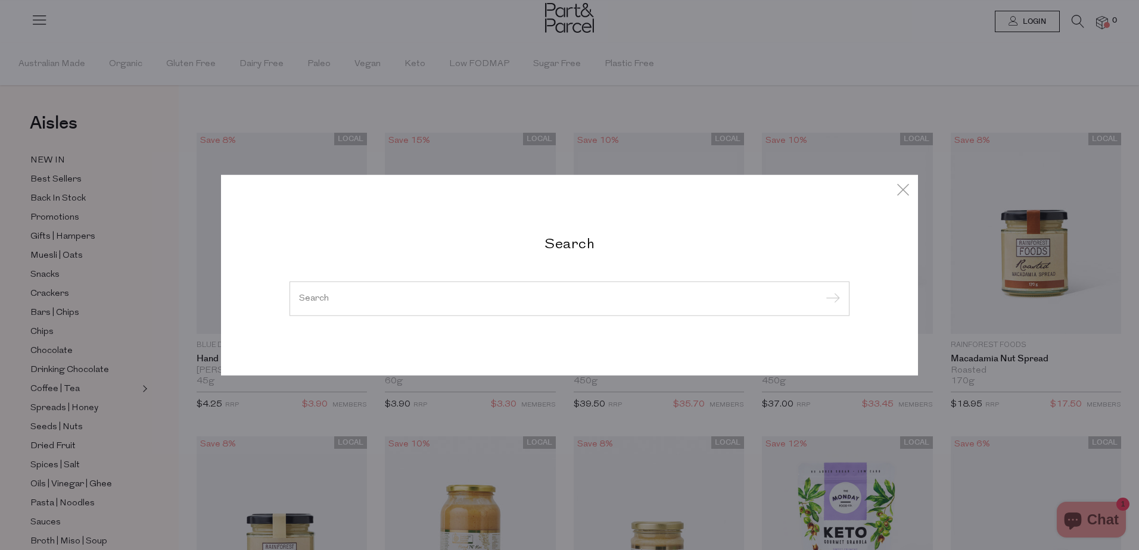
click at [503, 303] on input "search" at bounding box center [569, 298] width 541 height 9
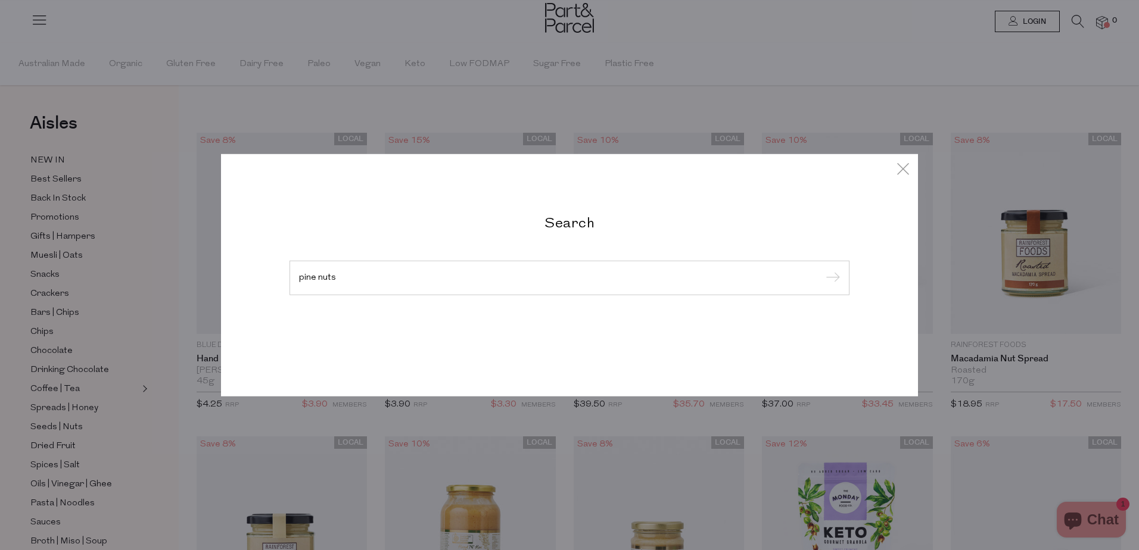
type input "pine nuts"
click at [822, 270] on input "submit" at bounding box center [831, 279] width 18 height 18
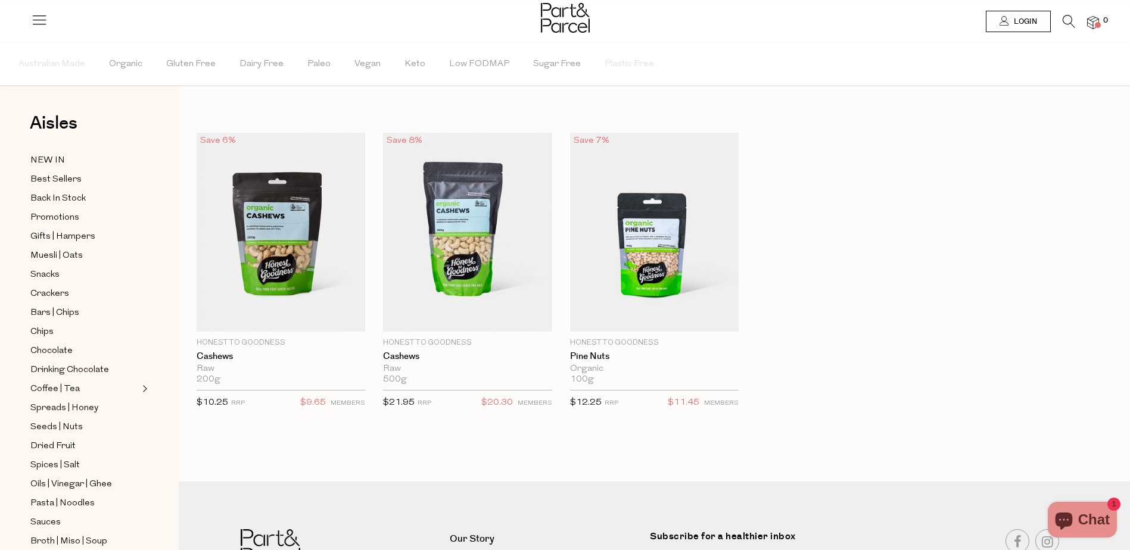
click at [1067, 21] on icon at bounding box center [1069, 21] width 13 height 13
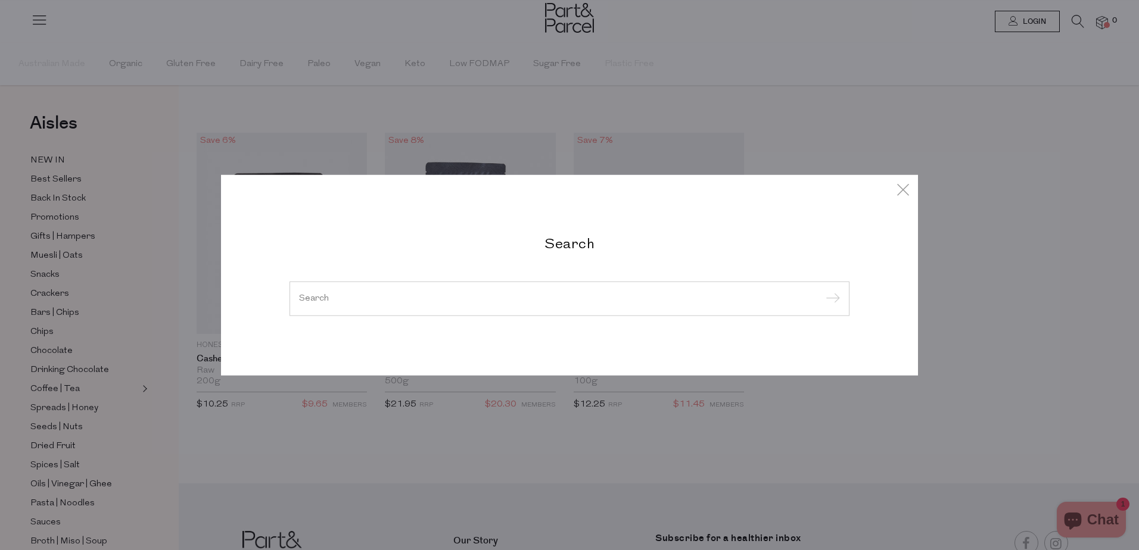
click at [511, 296] on input "search" at bounding box center [569, 298] width 541 height 9
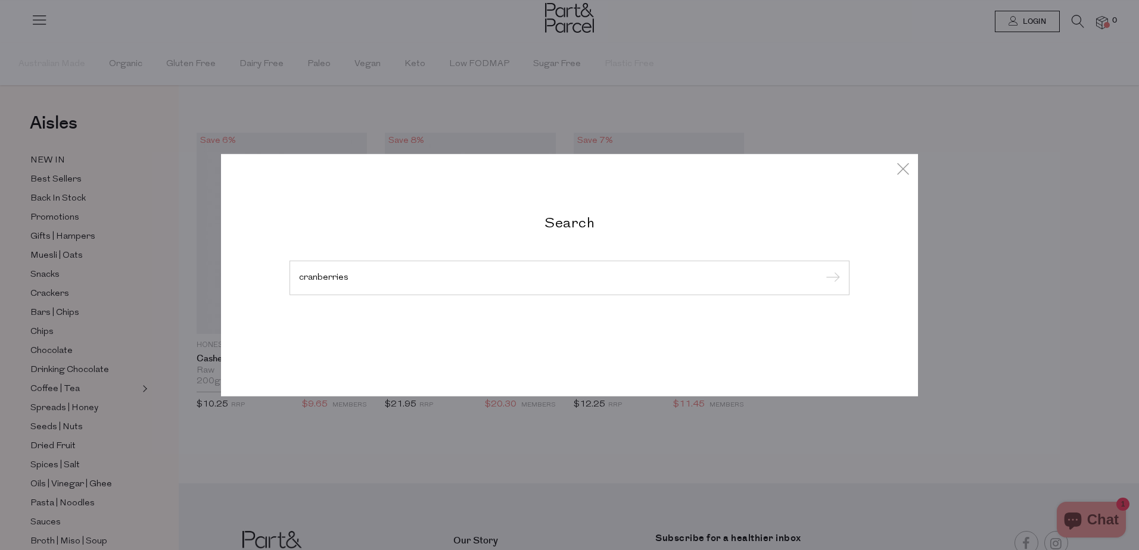
type input "cranberries"
click at [822, 270] on input "submit" at bounding box center [831, 279] width 18 height 18
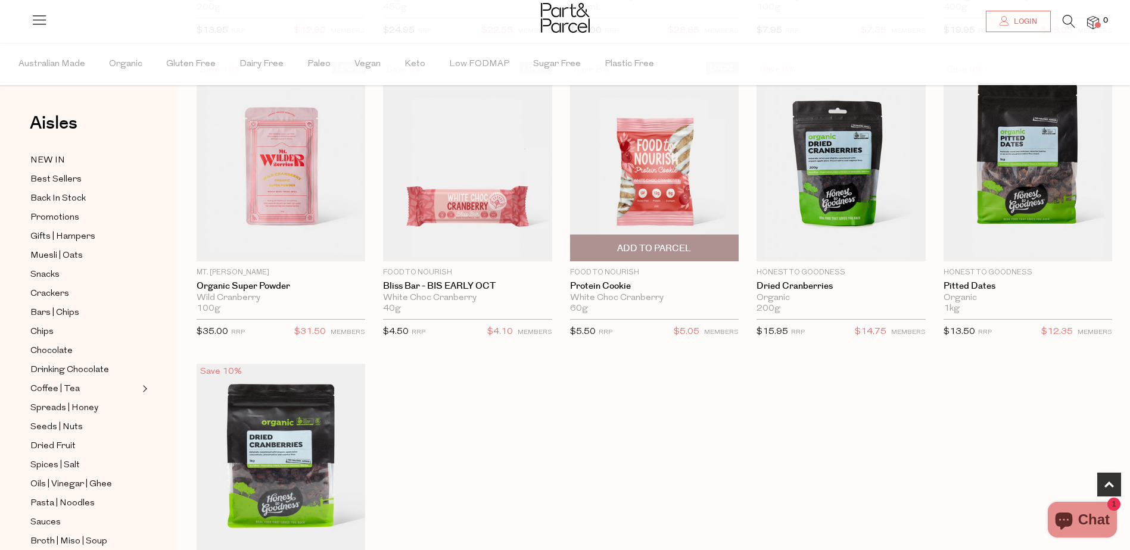
scroll to position [357, 0]
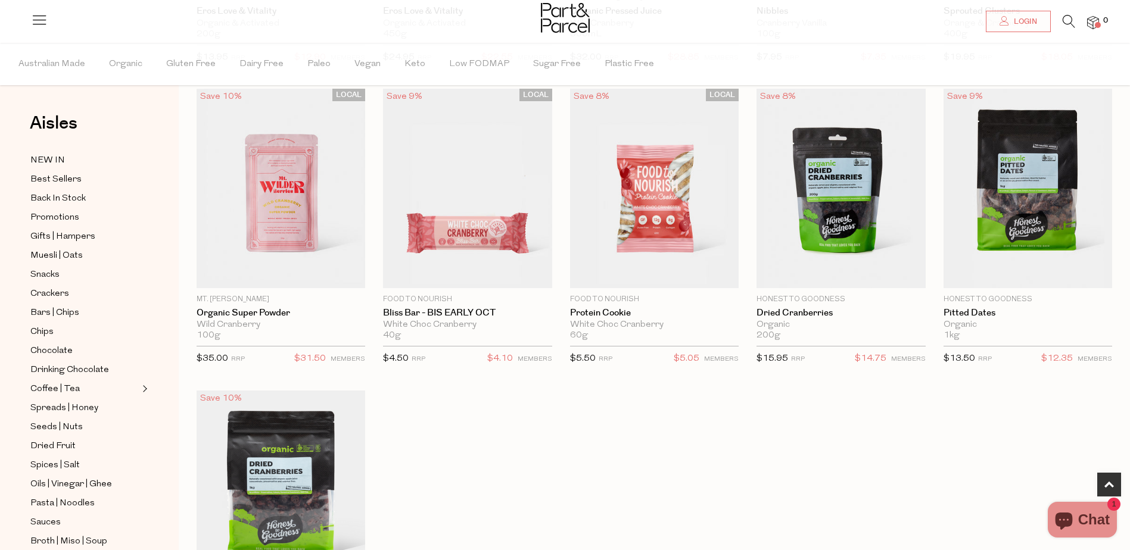
click at [1066, 20] on icon at bounding box center [1069, 21] width 13 height 13
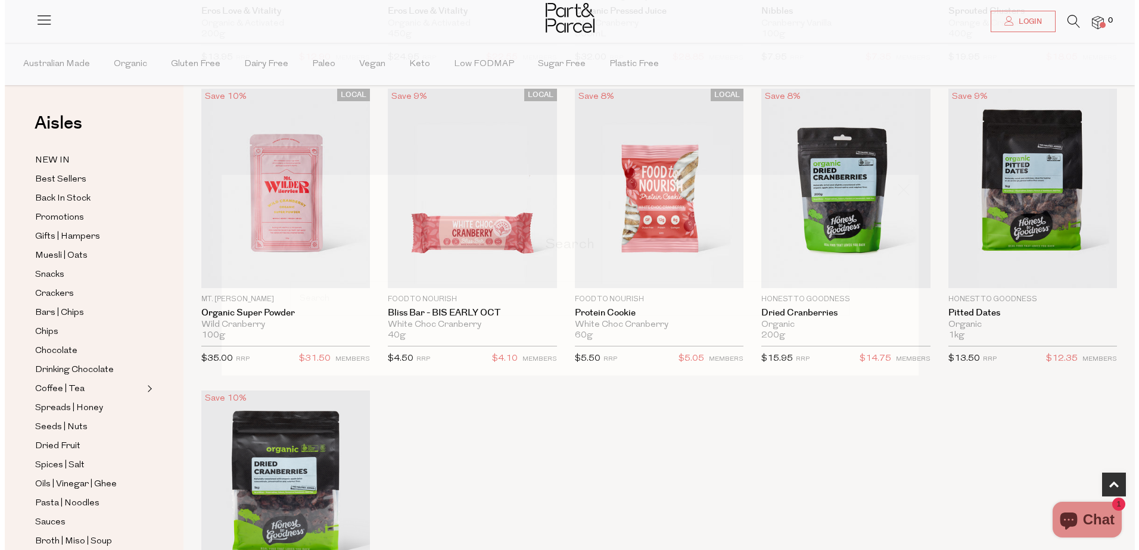
scroll to position [360, 0]
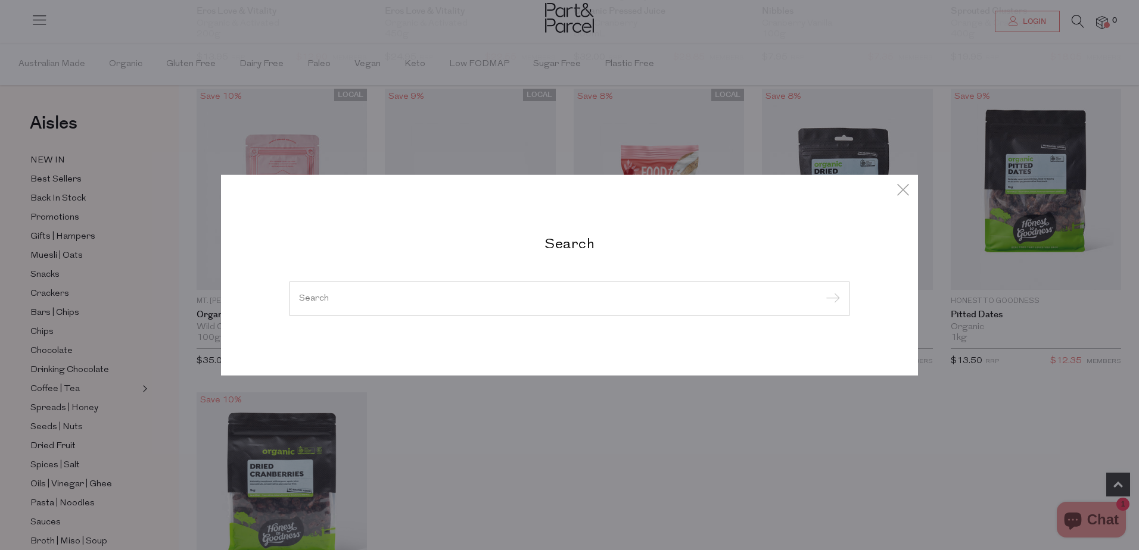
click at [441, 295] on input "search" at bounding box center [569, 298] width 541 height 9
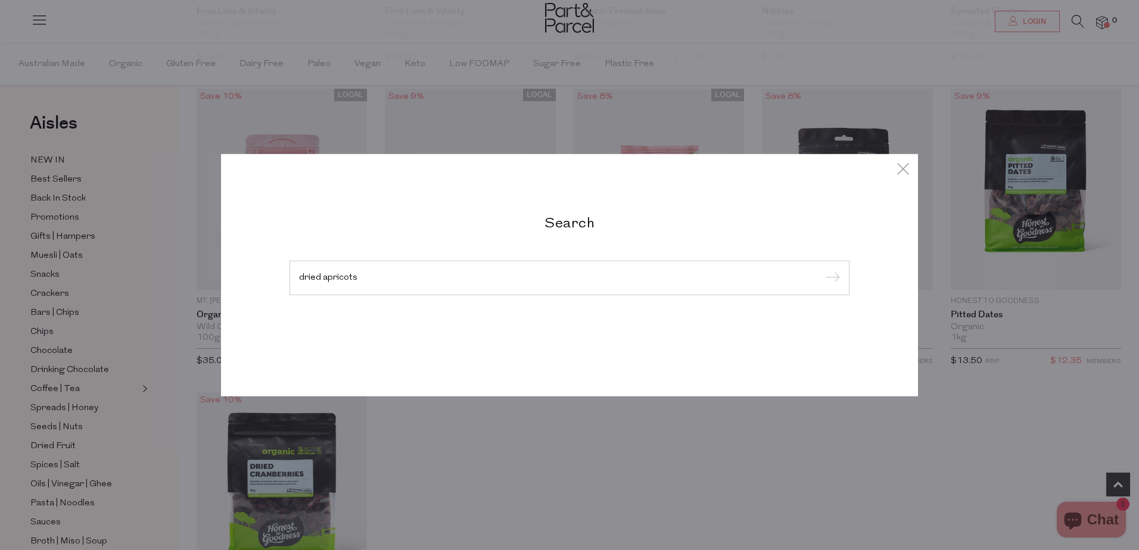
type input "dried apricots"
click at [822, 270] on input "submit" at bounding box center [831, 279] width 18 height 18
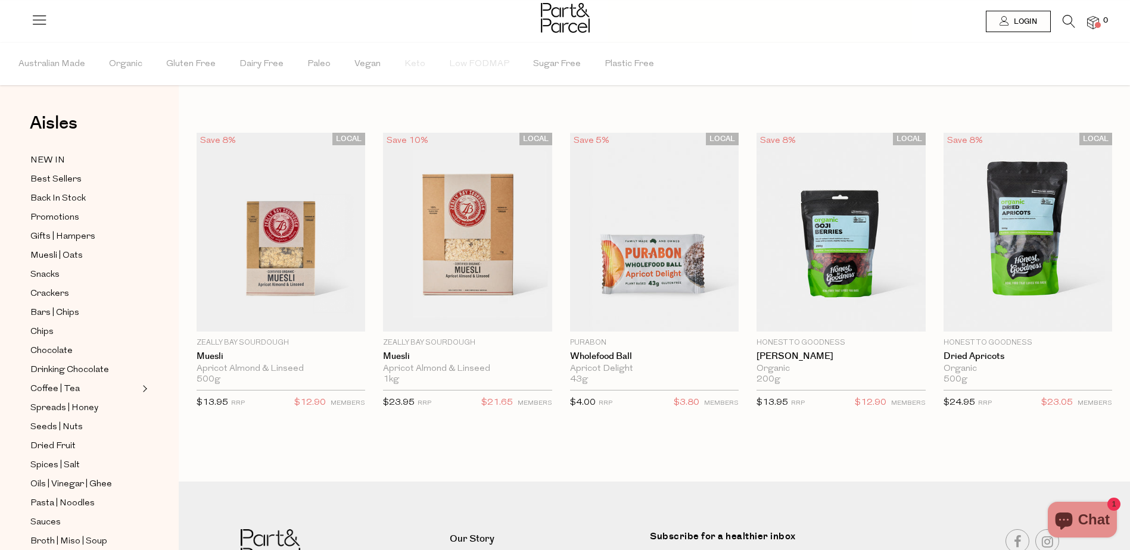
click at [1069, 24] on icon at bounding box center [1069, 21] width 13 height 13
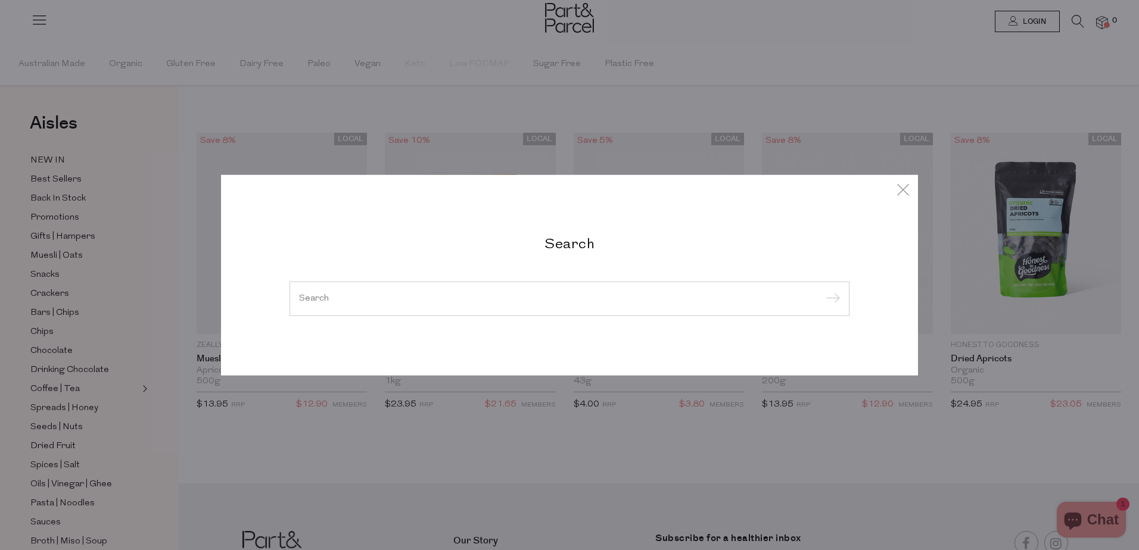
click at [328, 300] on input "search" at bounding box center [569, 298] width 541 height 9
click at [306, 299] on input "search" at bounding box center [569, 298] width 541 height 9
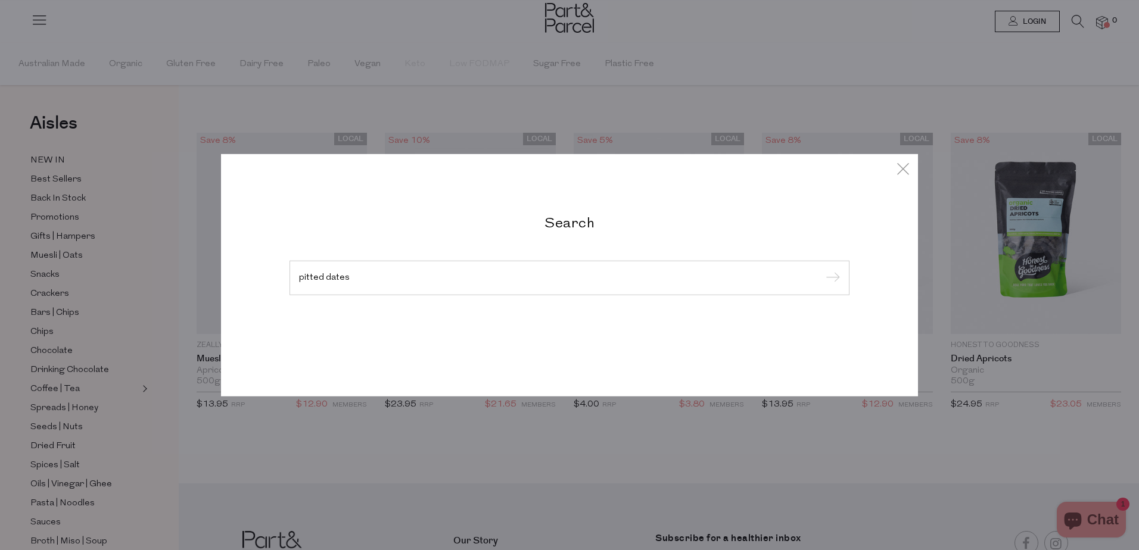
type input "pitted dates"
click at [822, 270] on input "submit" at bounding box center [831, 279] width 18 height 18
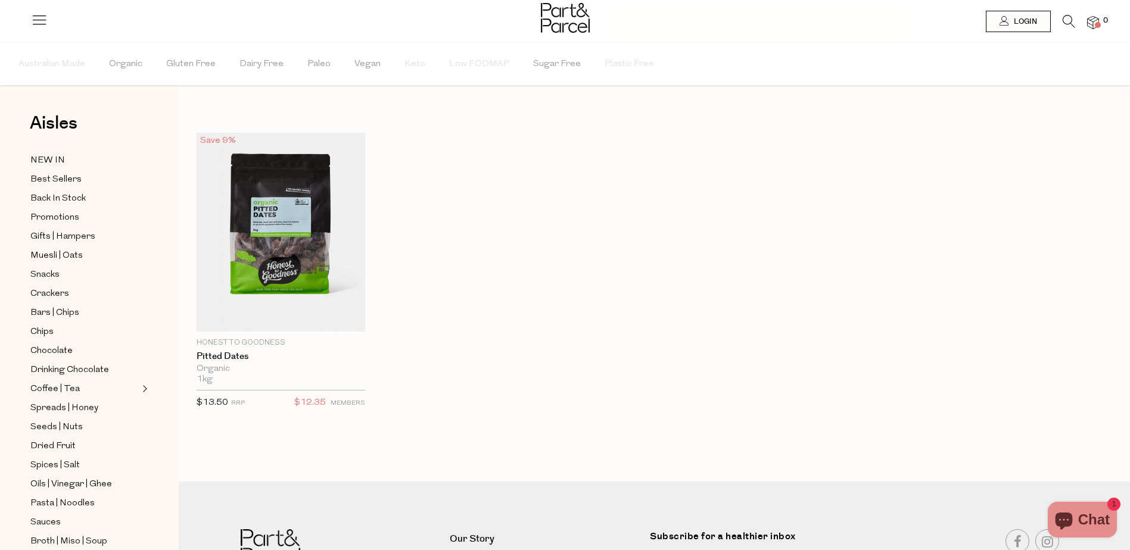
click at [1065, 23] on icon at bounding box center [1069, 21] width 13 height 13
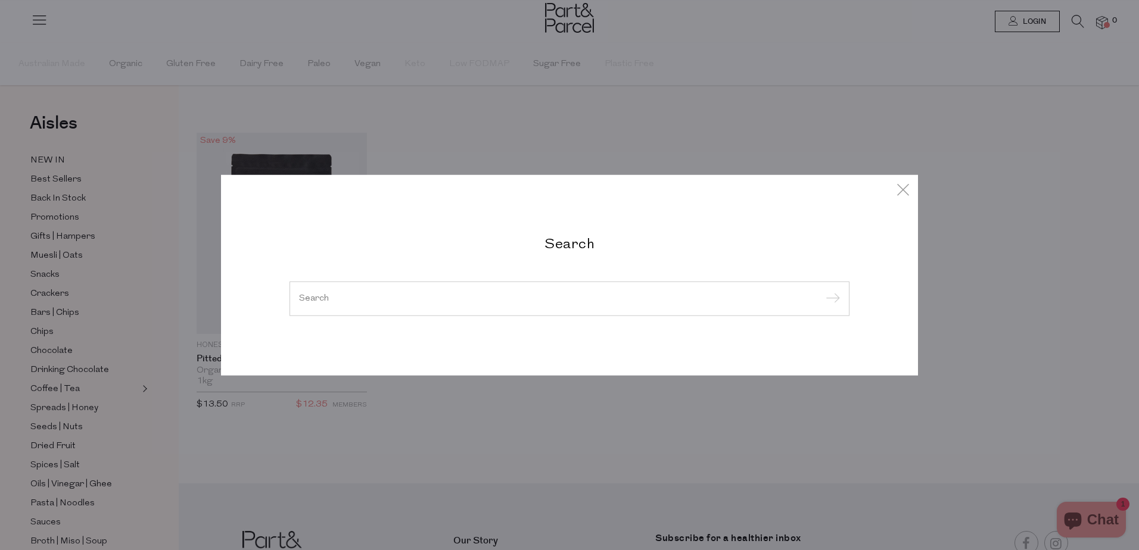
click at [363, 300] on input "search" at bounding box center [569, 298] width 541 height 9
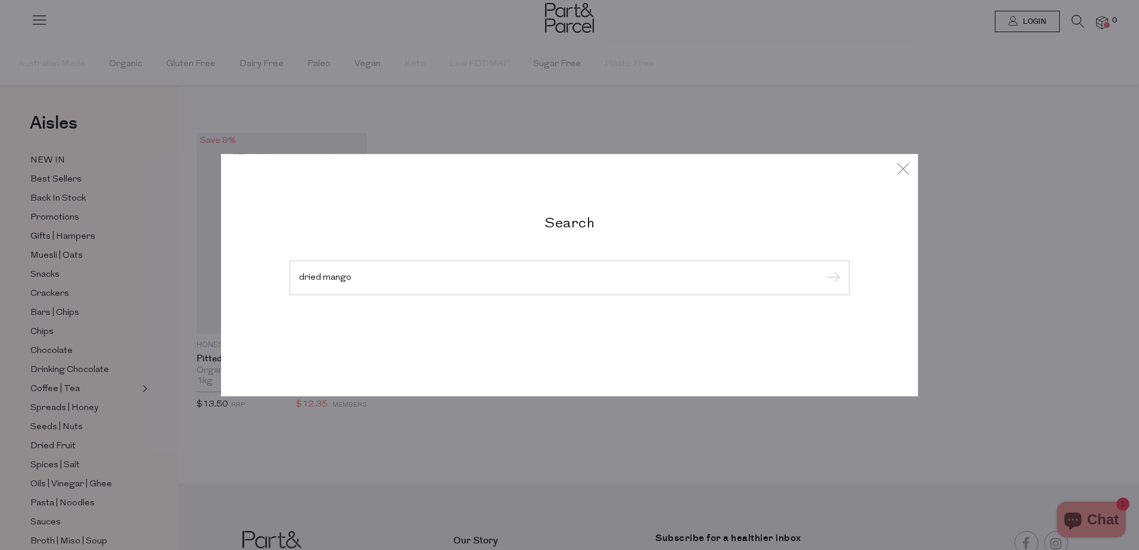
type input "dried mango"
click at [822, 270] on input "submit" at bounding box center [831, 279] width 18 height 18
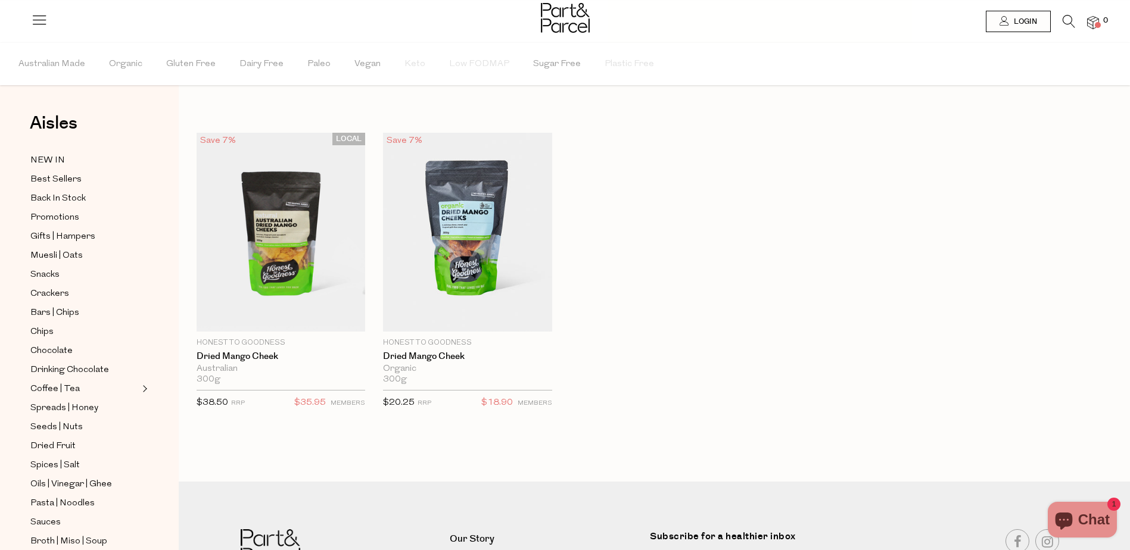
click at [1060, 19] on li at bounding box center [1063, 24] width 24 height 18
click at [1065, 20] on icon at bounding box center [1069, 21] width 13 height 13
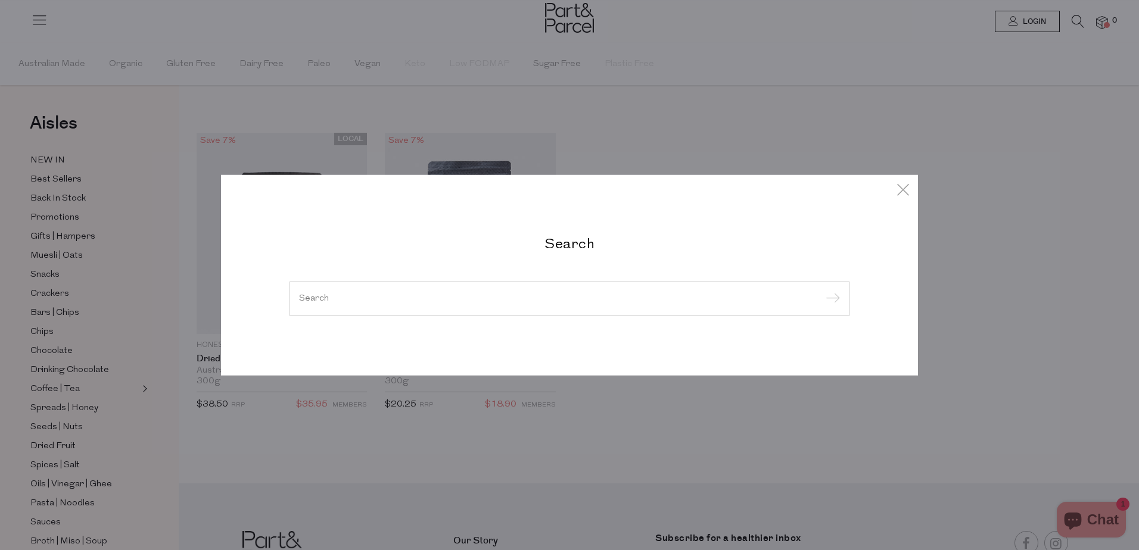
click at [316, 300] on input "search" at bounding box center [569, 298] width 541 height 9
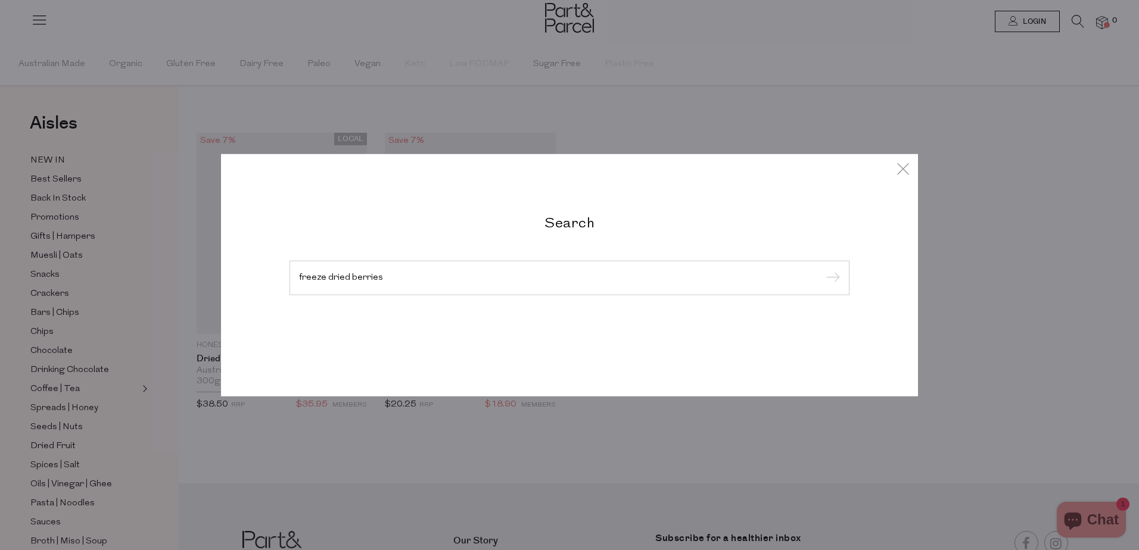
type input "freeze dried berries"
click at [822, 270] on input "submit" at bounding box center [831, 279] width 18 height 18
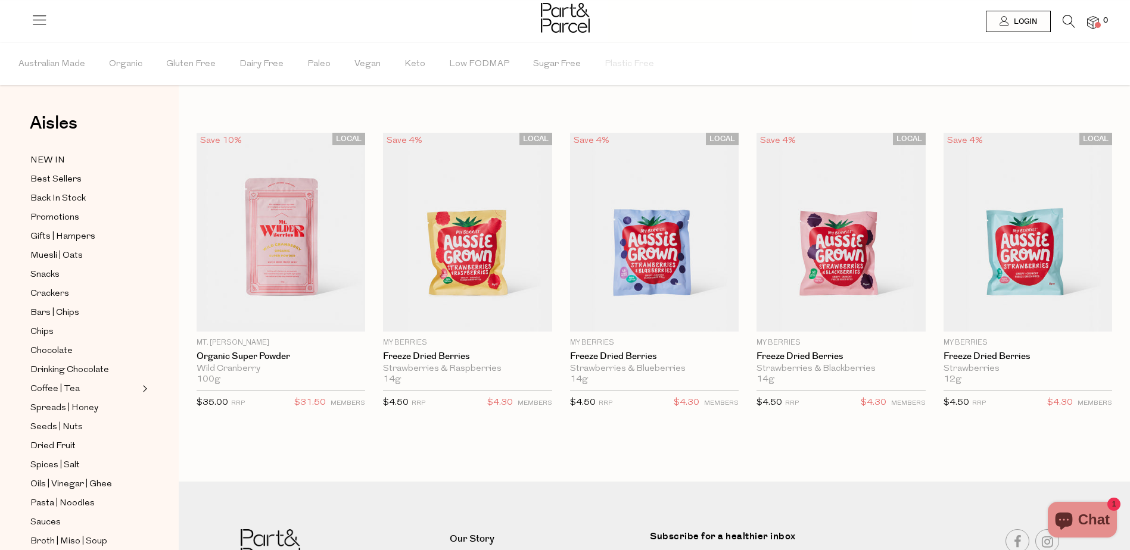
click at [1069, 20] on icon at bounding box center [1069, 21] width 13 height 13
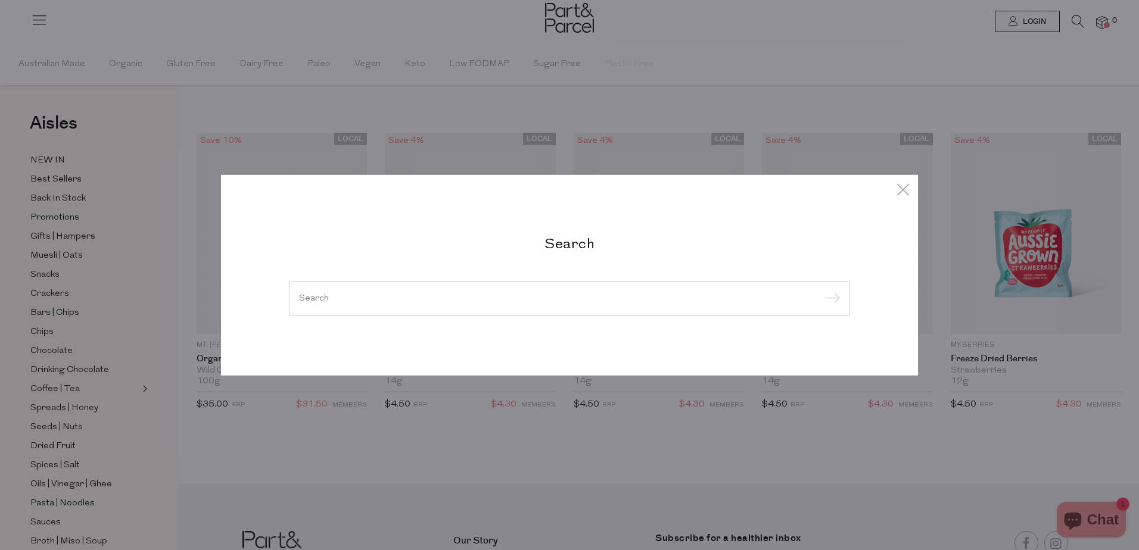
click at [306, 294] on input "search" at bounding box center [569, 298] width 541 height 9
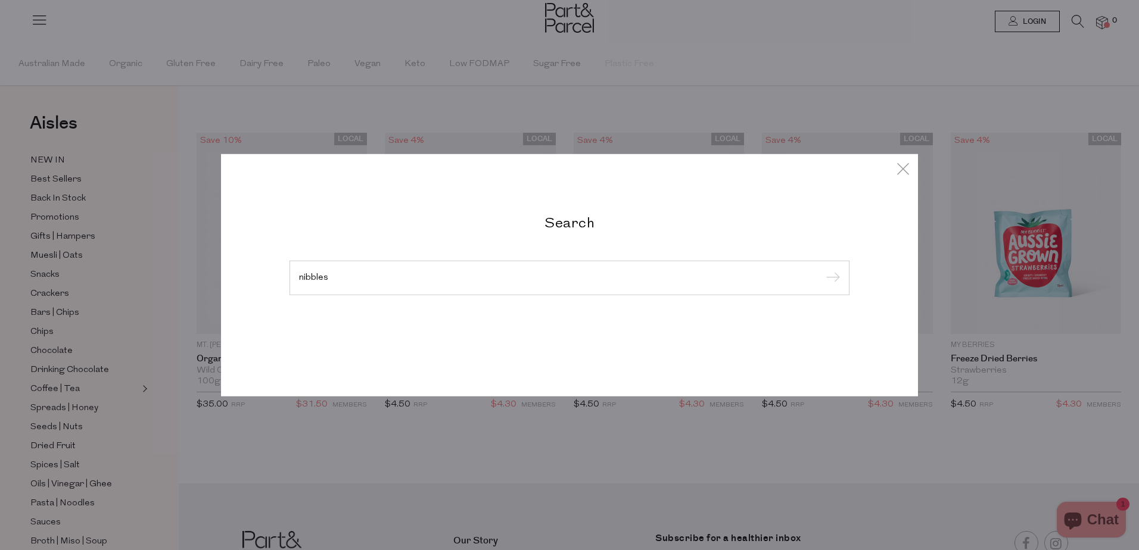
type input "nibbles"
click at [822, 270] on input "submit" at bounding box center [831, 279] width 18 height 18
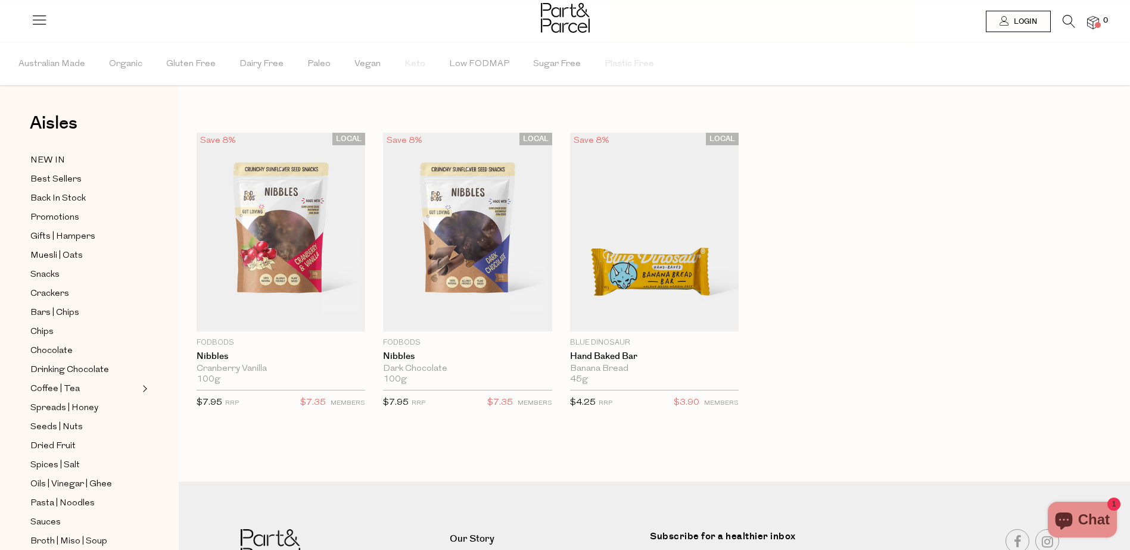
click at [1066, 21] on icon at bounding box center [1069, 21] width 13 height 13
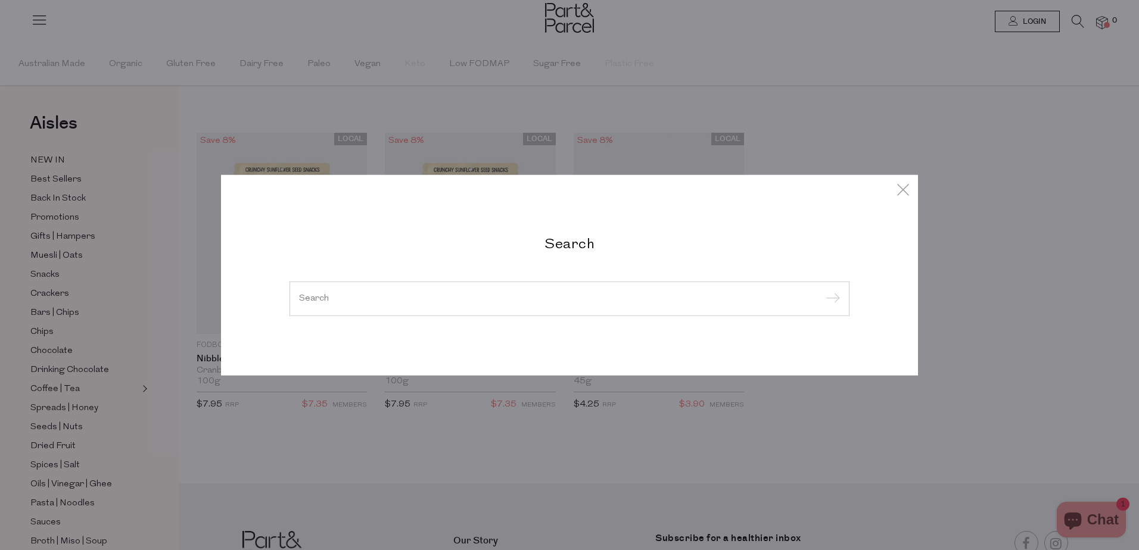
click at [490, 303] on input "search" at bounding box center [569, 298] width 541 height 9
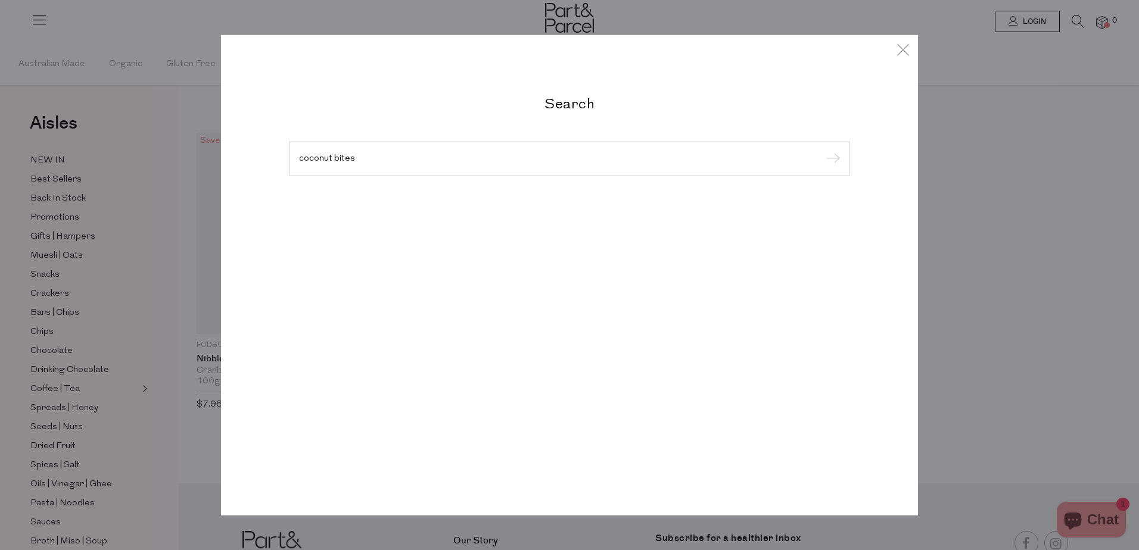
type input "coconut bites"
click at [822, 151] on input "submit" at bounding box center [831, 160] width 18 height 18
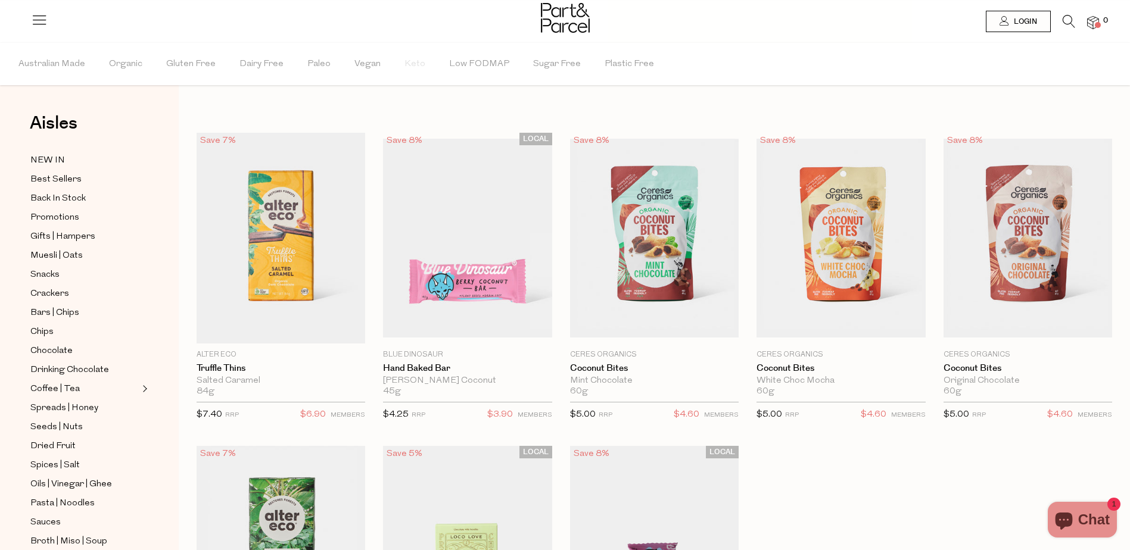
click at [1071, 26] on icon at bounding box center [1069, 21] width 13 height 13
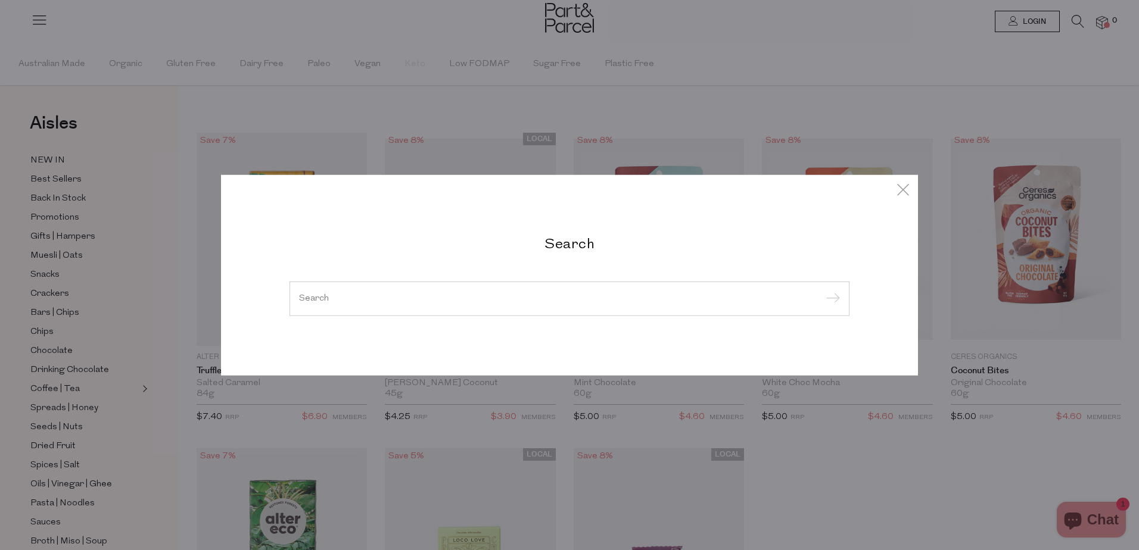
click at [405, 303] on input "search" at bounding box center [569, 298] width 541 height 9
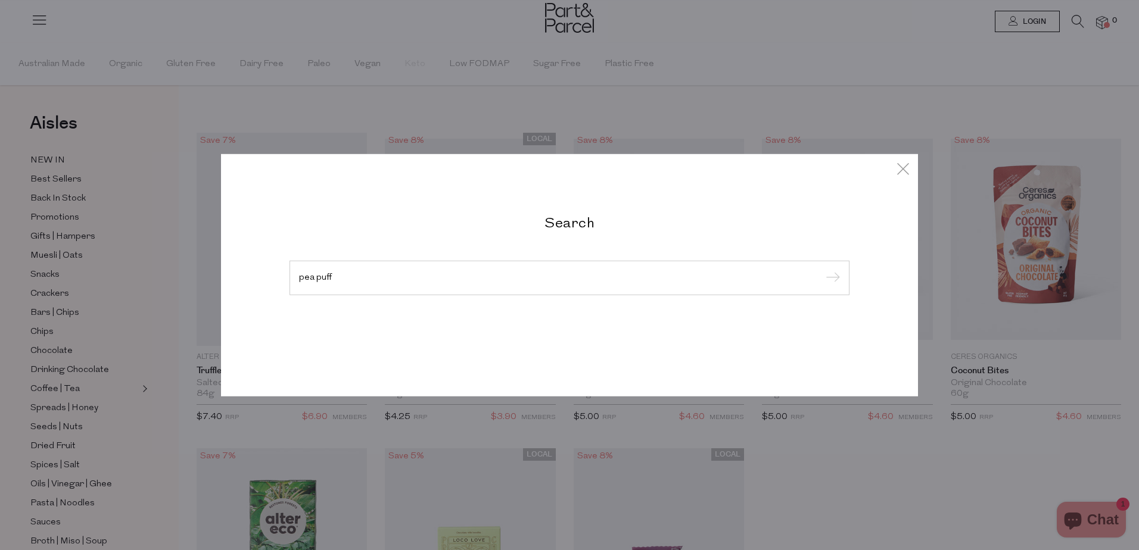
type input "pea puff"
click at [822, 270] on input "submit" at bounding box center [831, 279] width 18 height 18
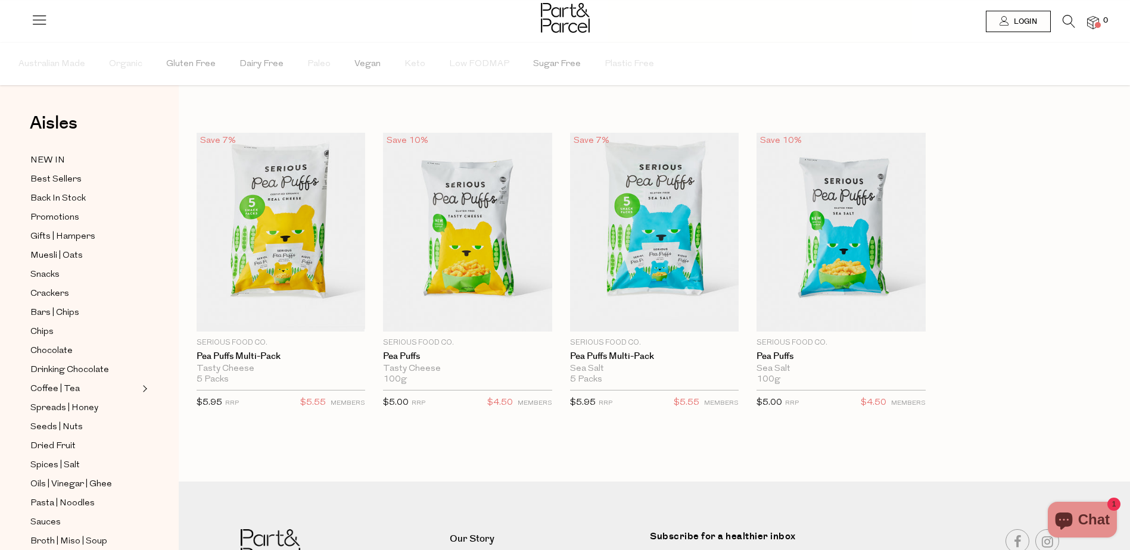
click at [1068, 21] on icon at bounding box center [1069, 21] width 13 height 13
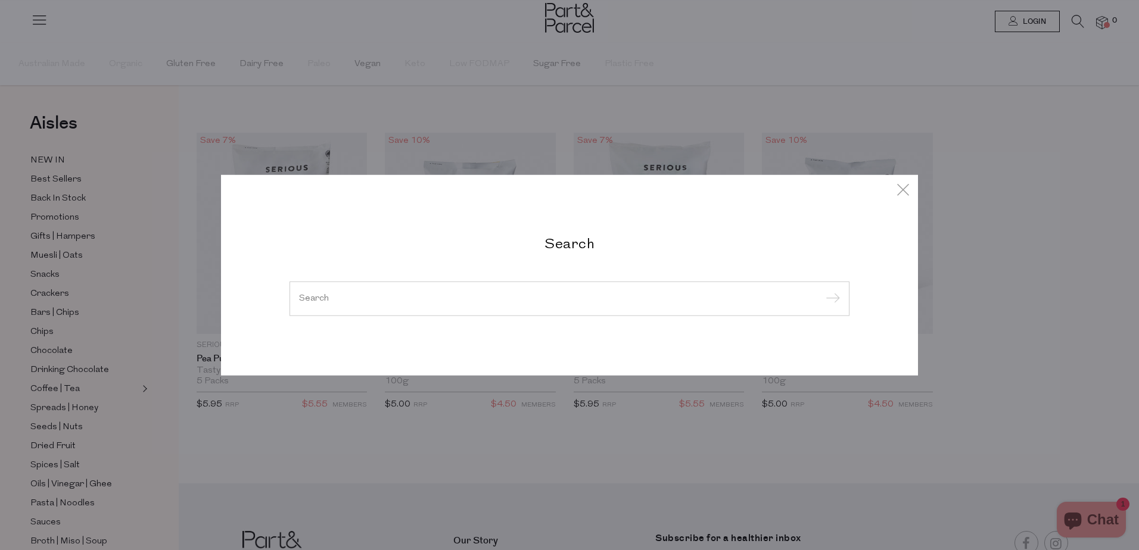
click at [462, 295] on input "search" at bounding box center [569, 298] width 541 height 9
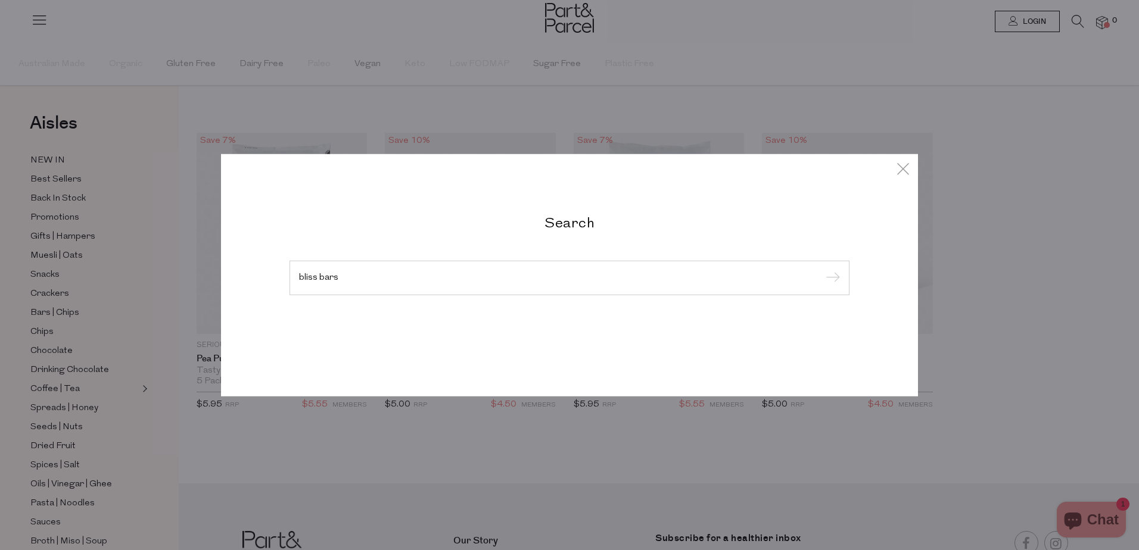
type input "bliss bars"
click at [822, 270] on input "submit" at bounding box center [831, 279] width 18 height 18
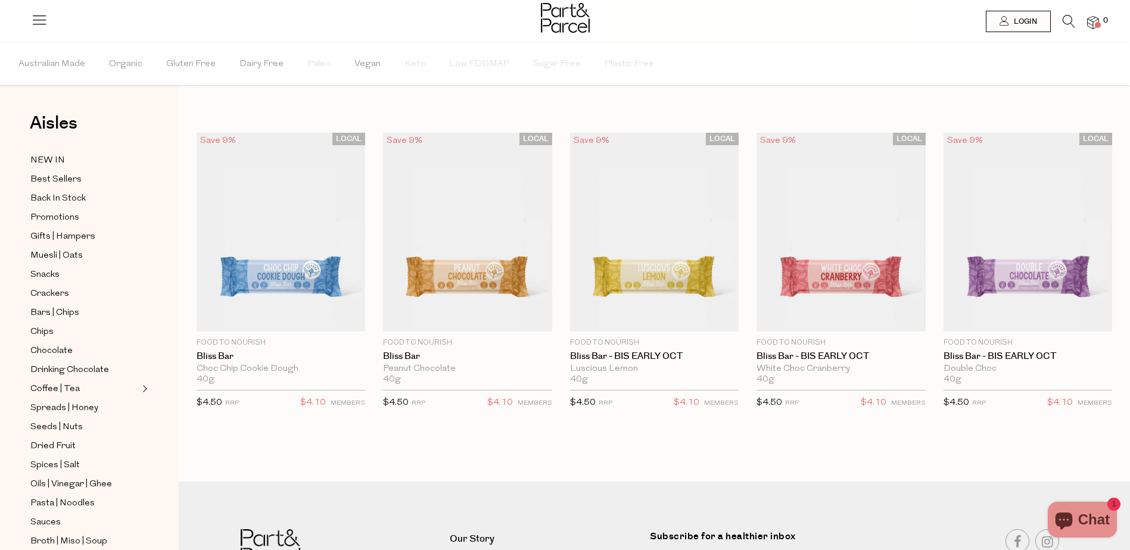
click at [1069, 23] on icon at bounding box center [1069, 21] width 13 height 13
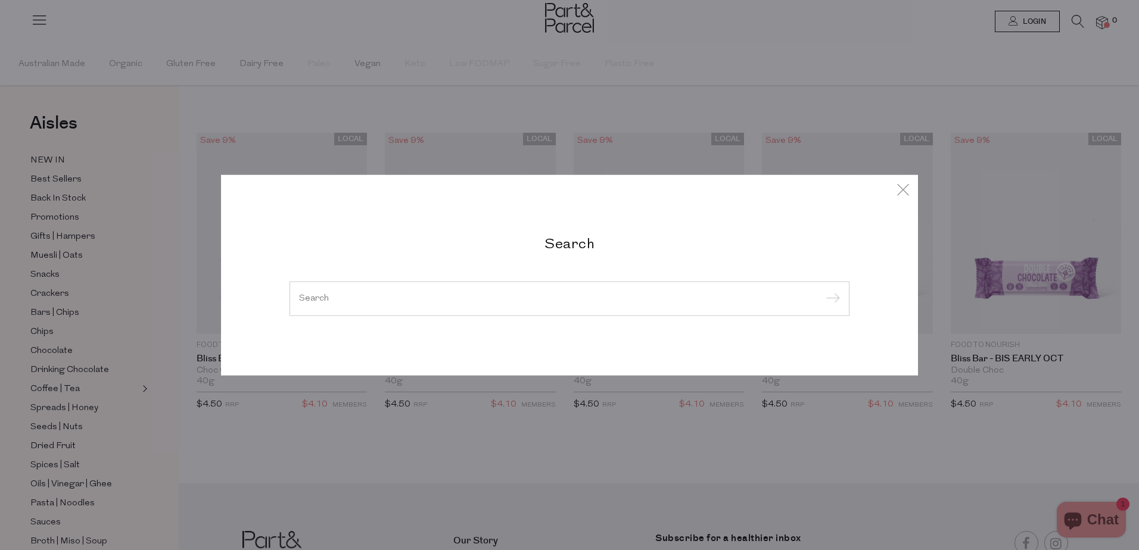
click at [351, 295] on input "search" at bounding box center [569, 298] width 541 height 9
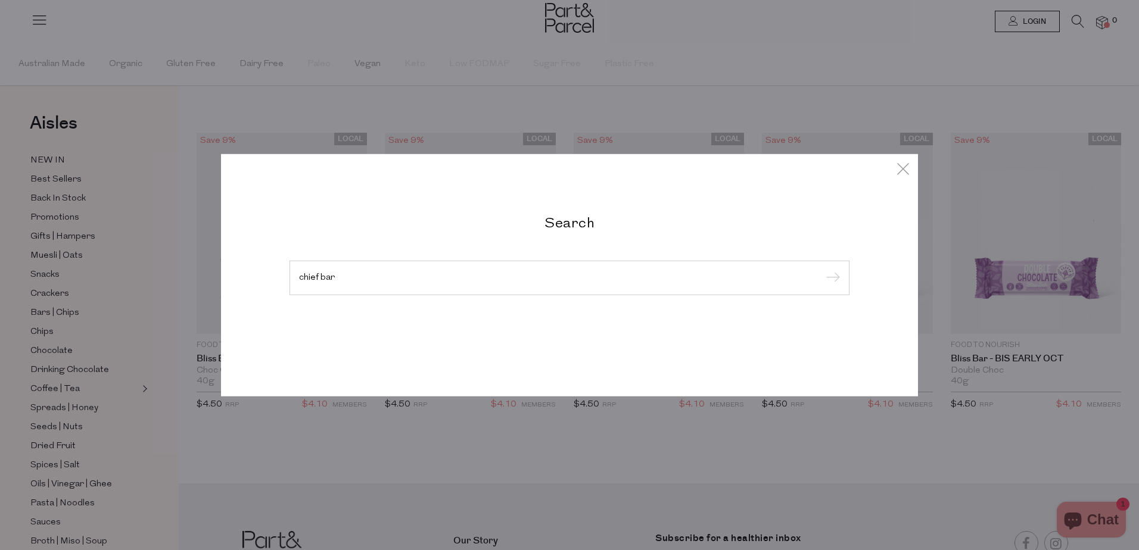
type input "chief bar"
click at [822, 270] on input "submit" at bounding box center [831, 279] width 18 height 18
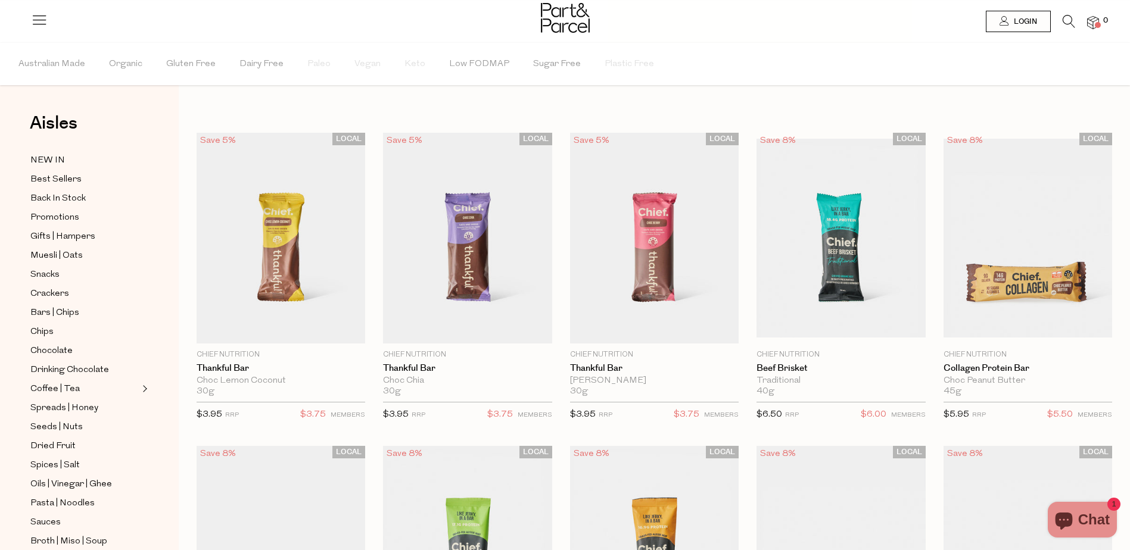
click at [1065, 24] on icon at bounding box center [1069, 21] width 13 height 13
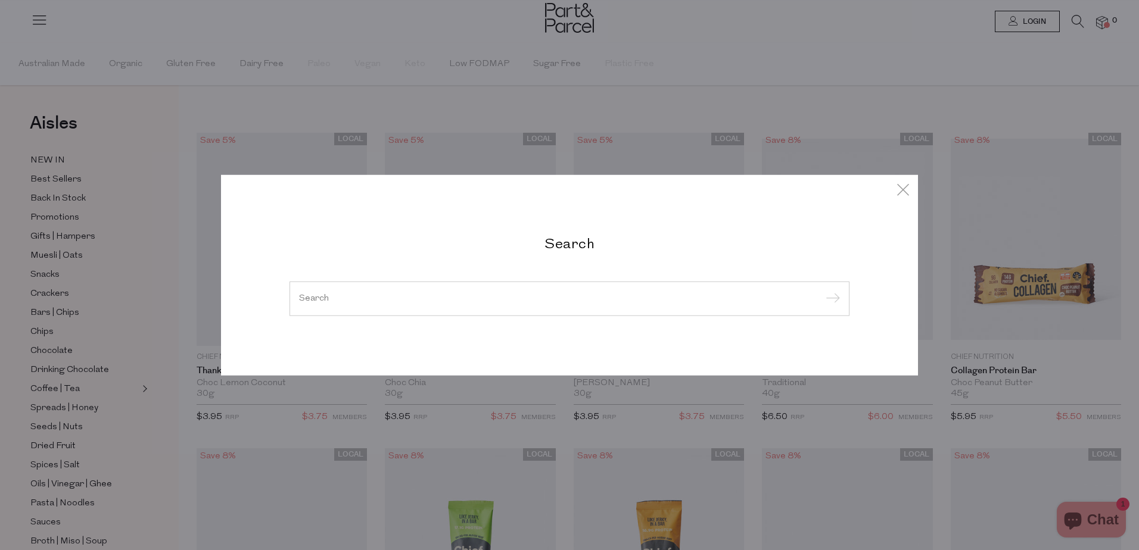
click at [490, 290] on div at bounding box center [570, 299] width 560 height 35
click at [340, 295] on input "search" at bounding box center [569, 298] width 541 height 9
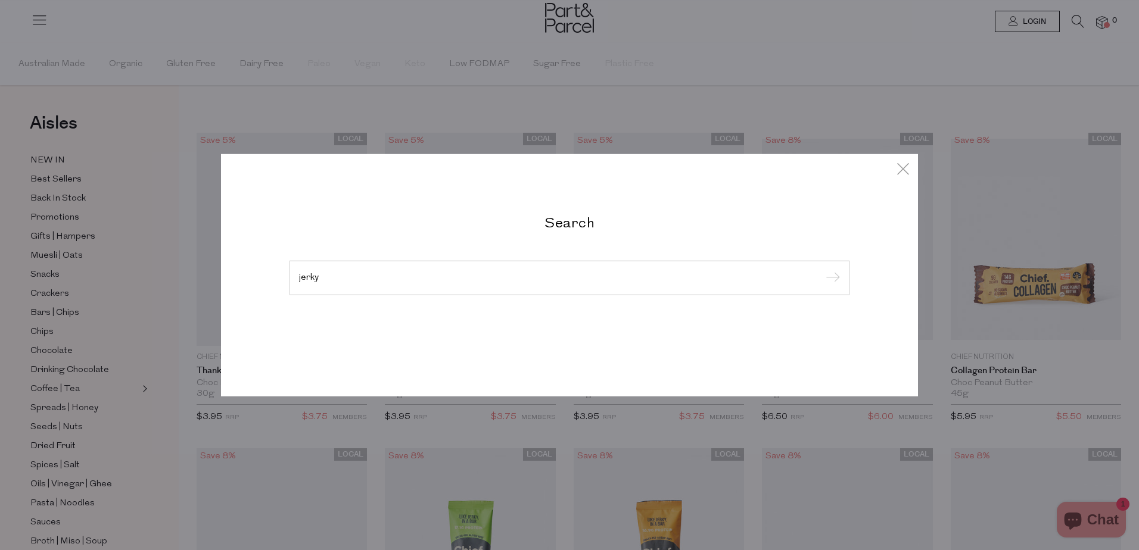
type input "jerky"
click at [822, 270] on input "submit" at bounding box center [831, 279] width 18 height 18
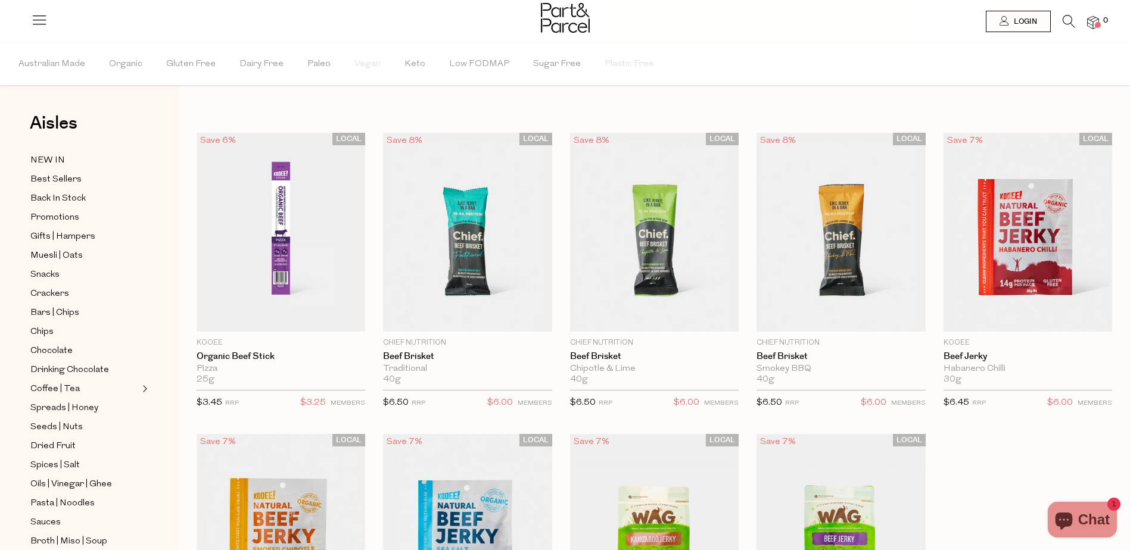
click at [1065, 20] on icon at bounding box center [1069, 21] width 13 height 13
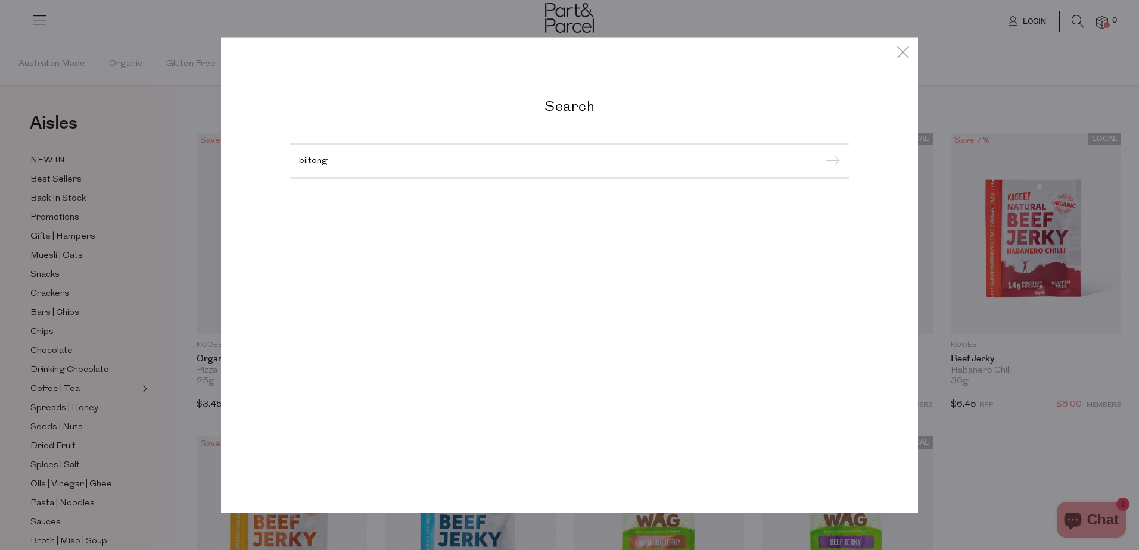
type input "biltong"
click at [822, 153] on input "submit" at bounding box center [831, 162] width 18 height 18
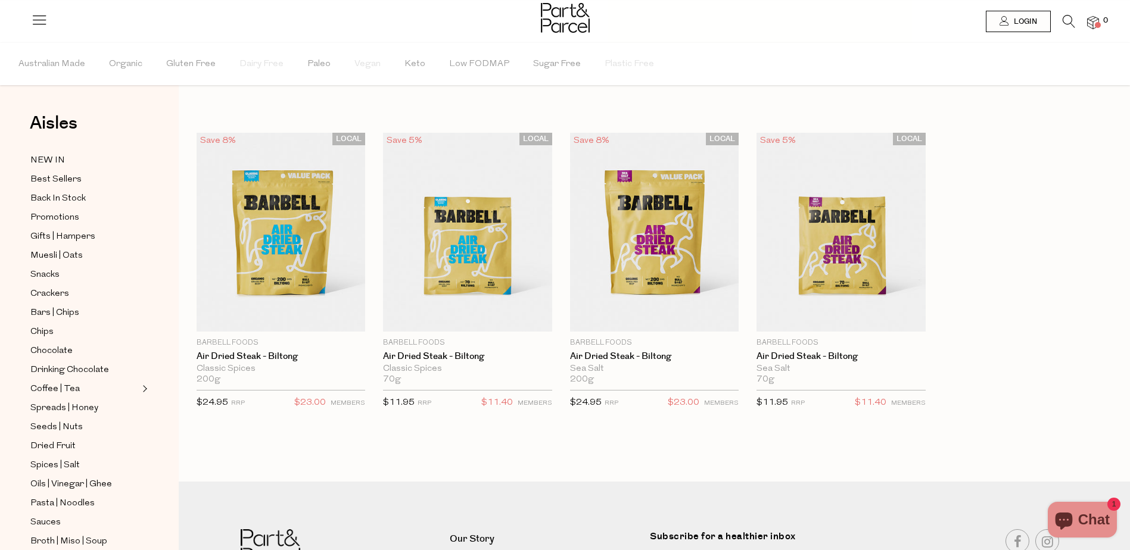
click at [1071, 19] on icon at bounding box center [1069, 21] width 13 height 13
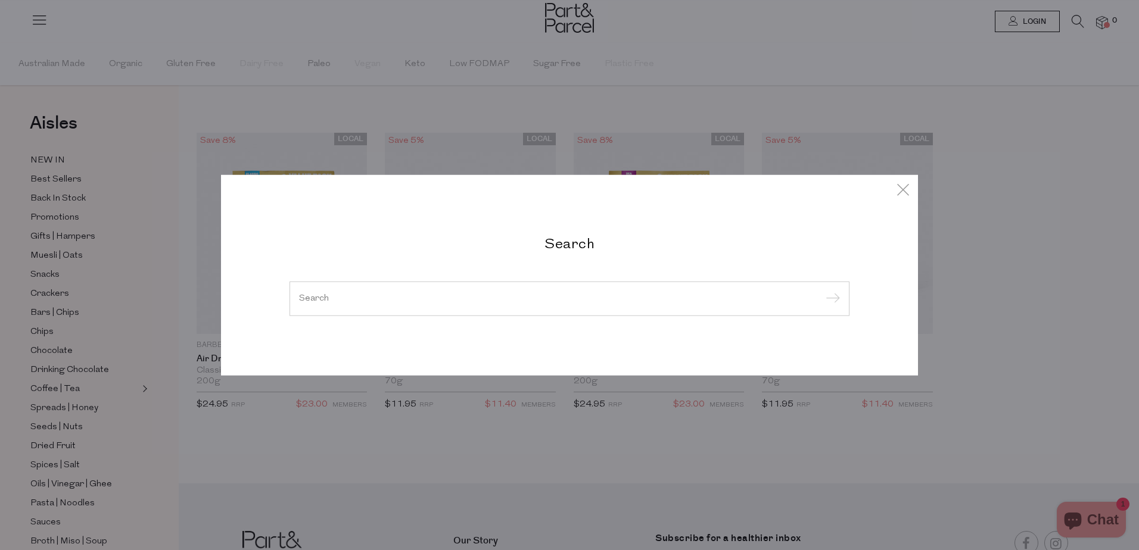
click at [359, 297] on input "search" at bounding box center [569, 298] width 541 height 9
click at [310, 296] on input "search" at bounding box center [569, 298] width 541 height 9
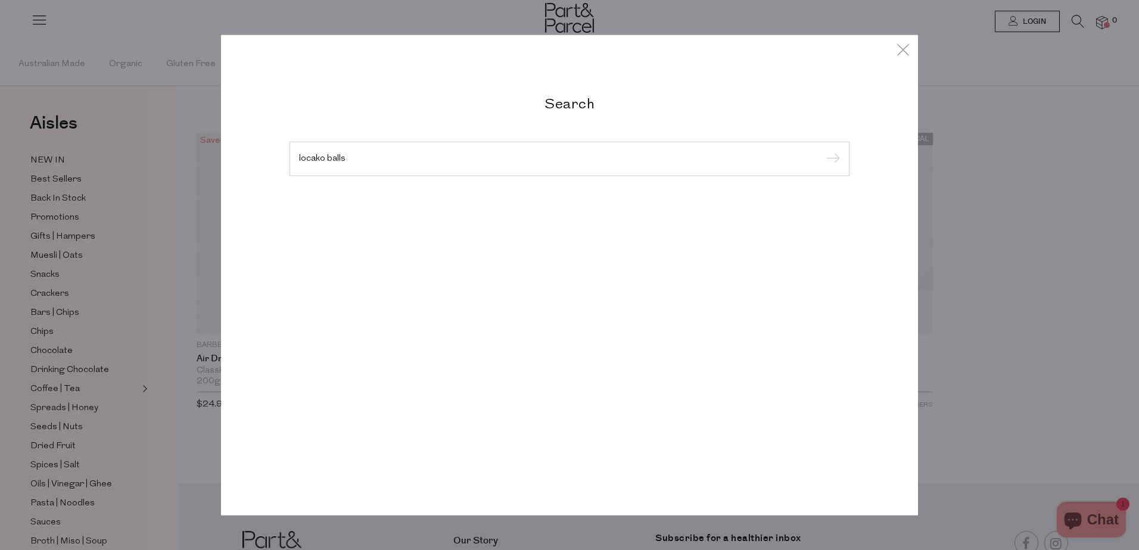
type input "locako balls"
click at [822, 151] on input "submit" at bounding box center [831, 160] width 18 height 18
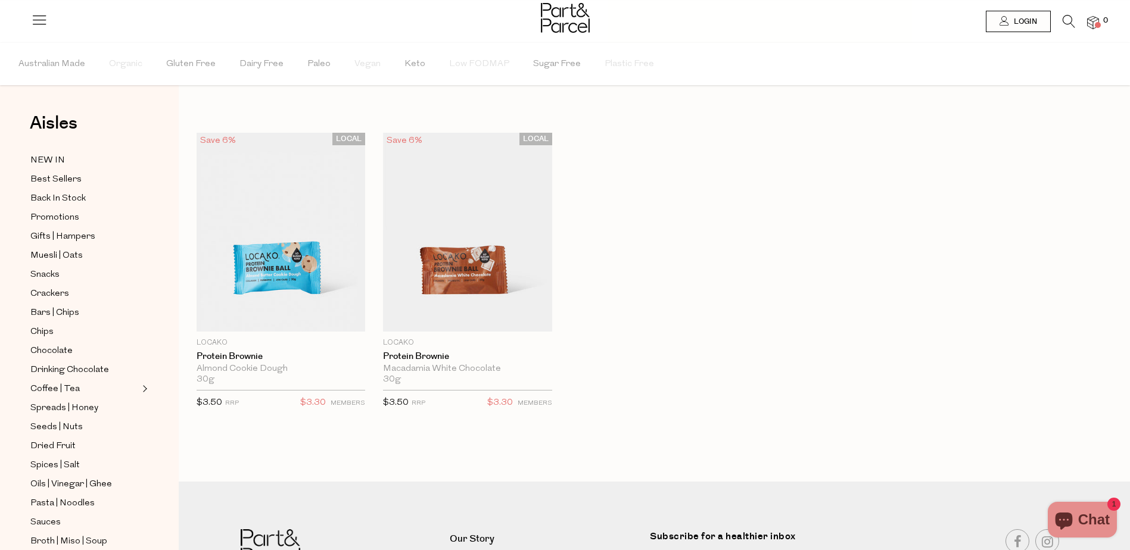
click at [1065, 20] on icon at bounding box center [1069, 21] width 13 height 13
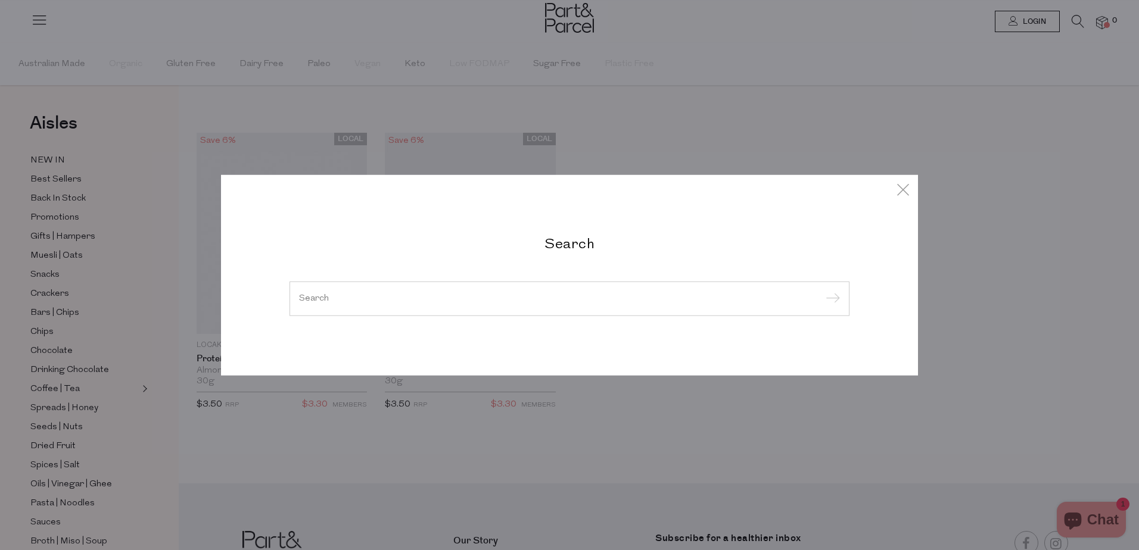
click at [325, 296] on input "search" at bounding box center [569, 298] width 541 height 9
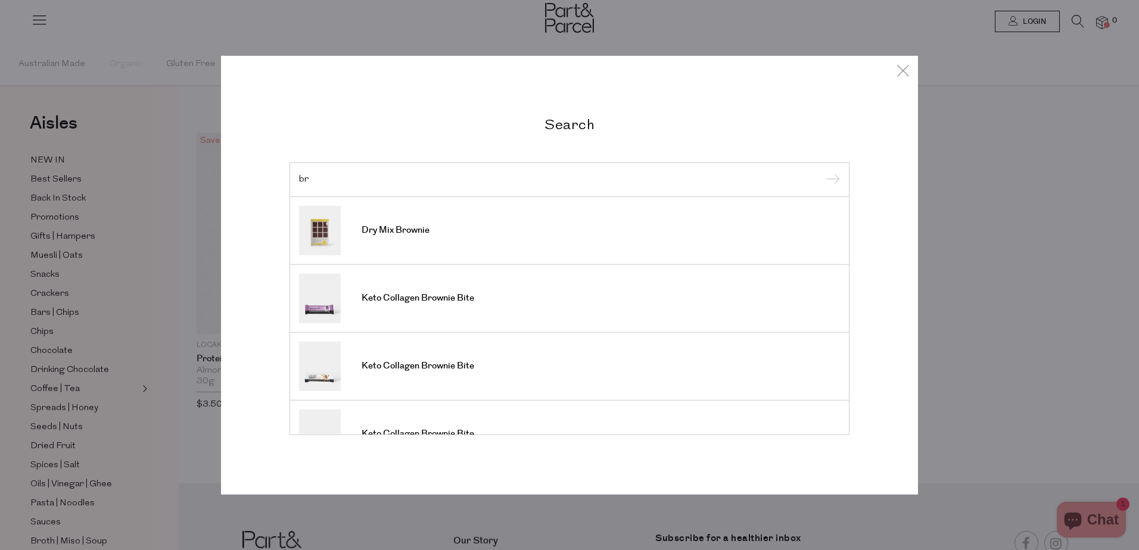
type input "b"
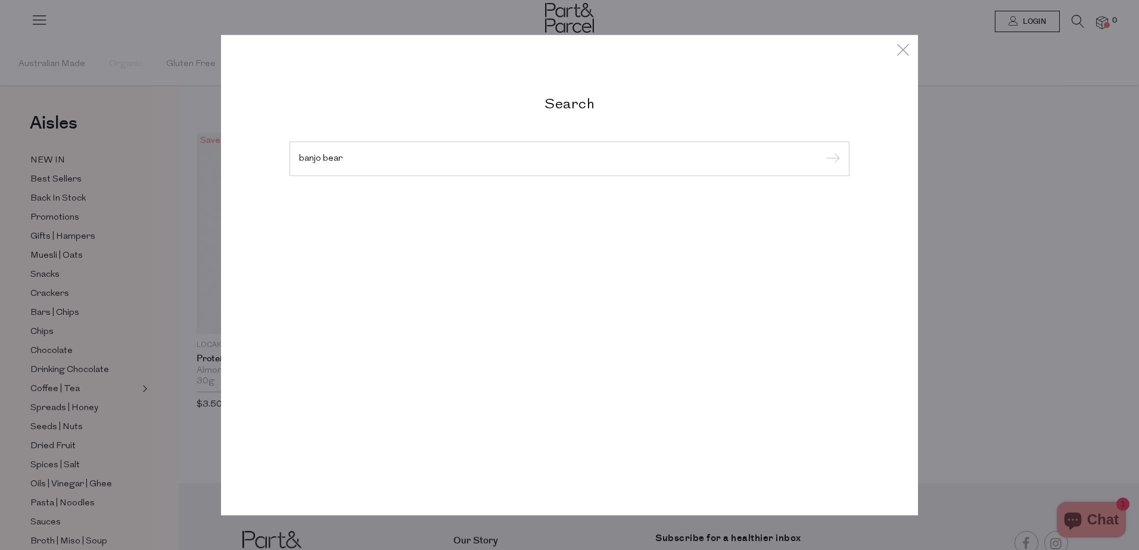
type input "banjo bear"
click at [822, 151] on input "submit" at bounding box center [831, 160] width 18 height 18
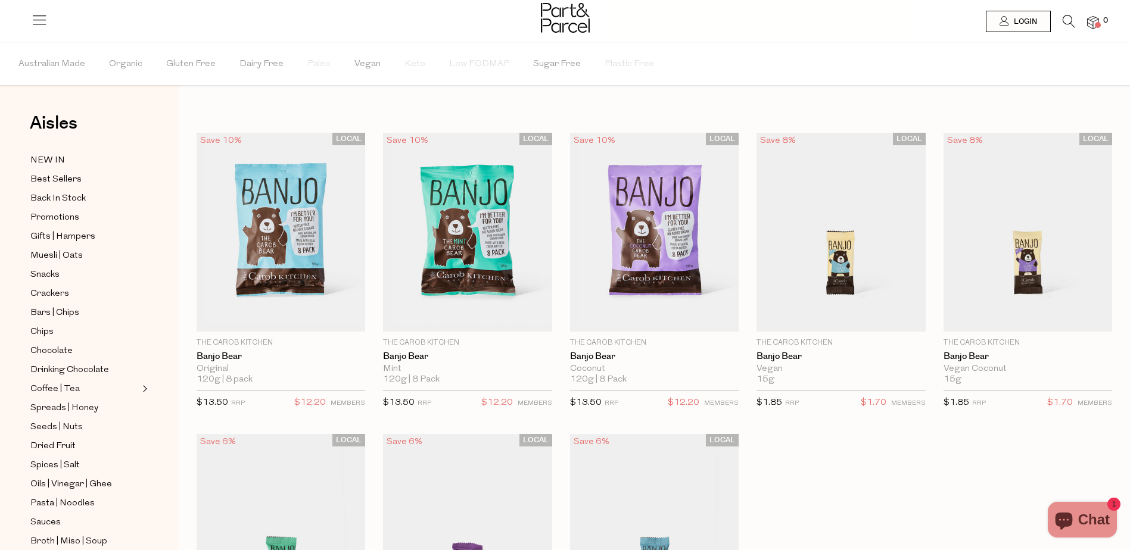
click at [1065, 21] on icon at bounding box center [1069, 21] width 13 height 13
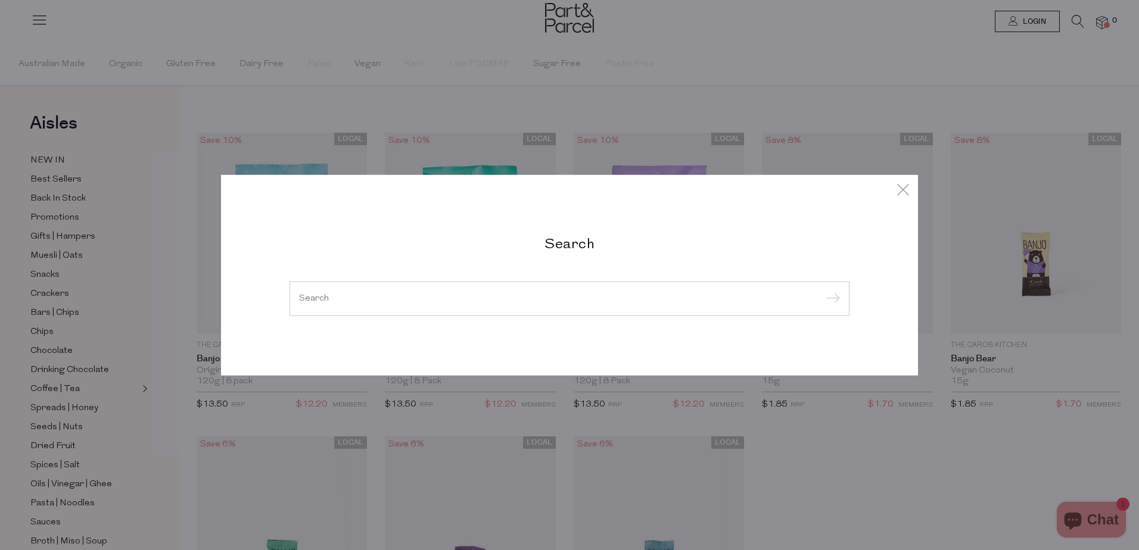
click at [345, 296] on input "search" at bounding box center [569, 298] width 541 height 9
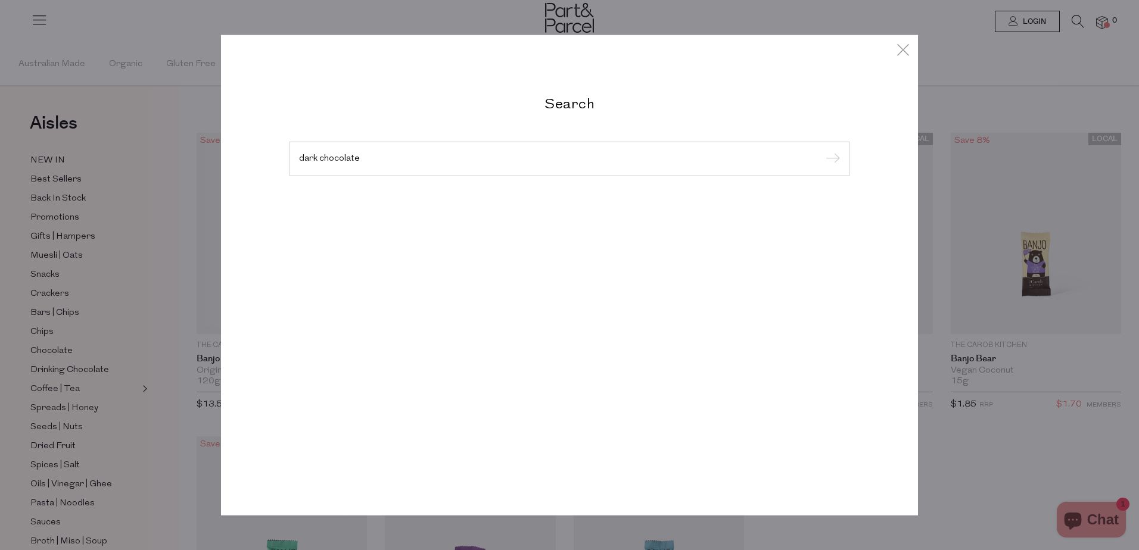
type input "dark chocolate"
click at [822, 151] on input "submit" at bounding box center [831, 160] width 18 height 18
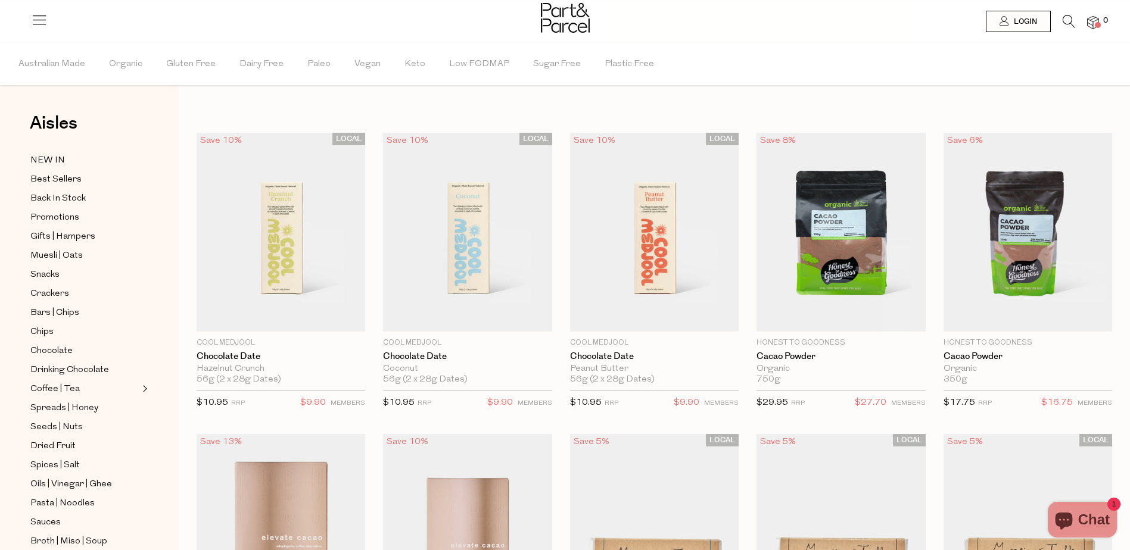
click at [1067, 23] on icon at bounding box center [1069, 21] width 13 height 13
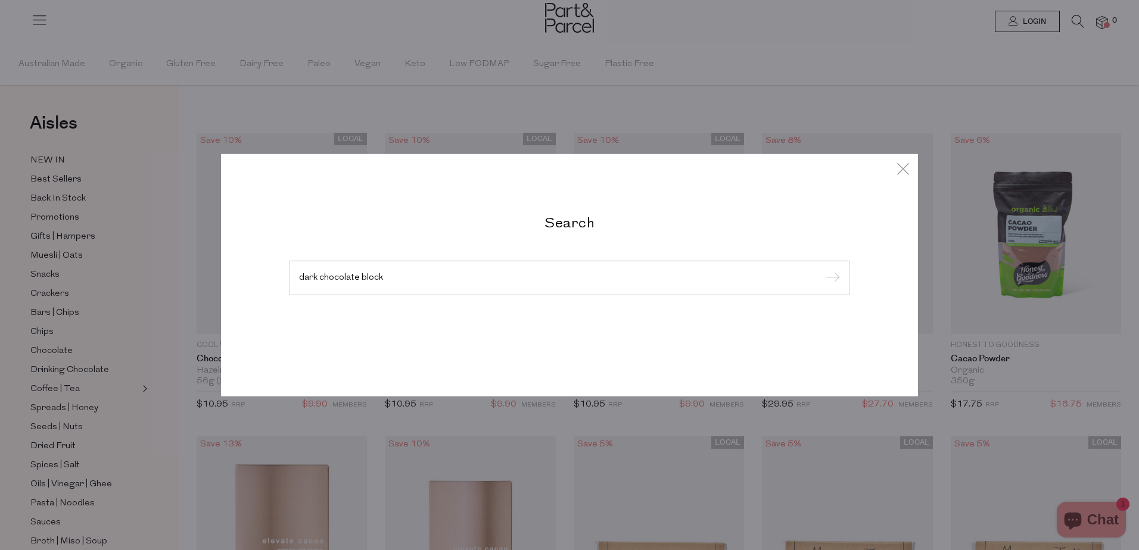
type input "dark chocolate block"
click at [822, 270] on input "submit" at bounding box center [831, 279] width 18 height 18
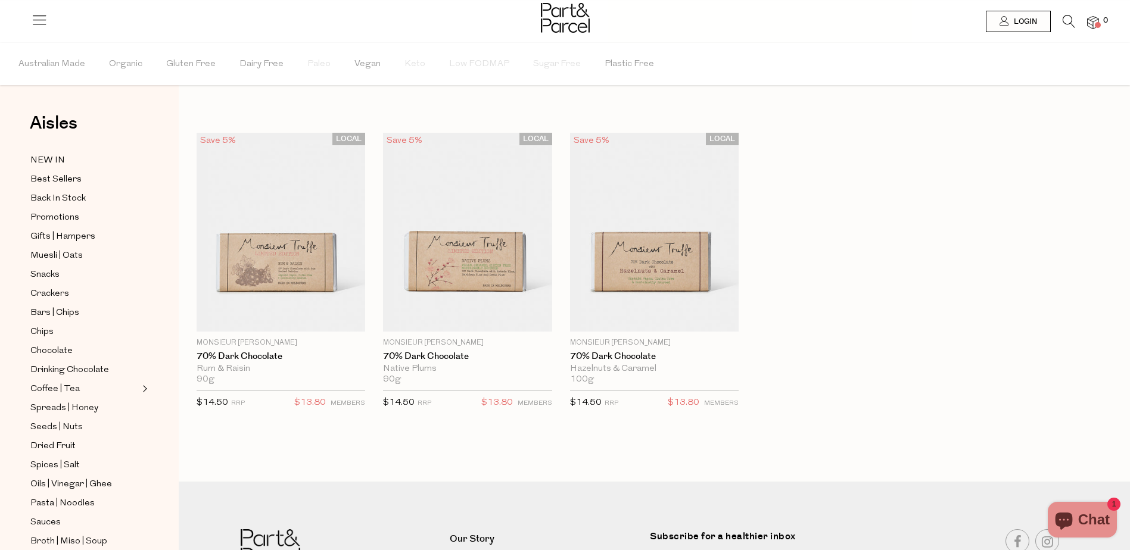
click at [1068, 20] on icon at bounding box center [1069, 21] width 13 height 13
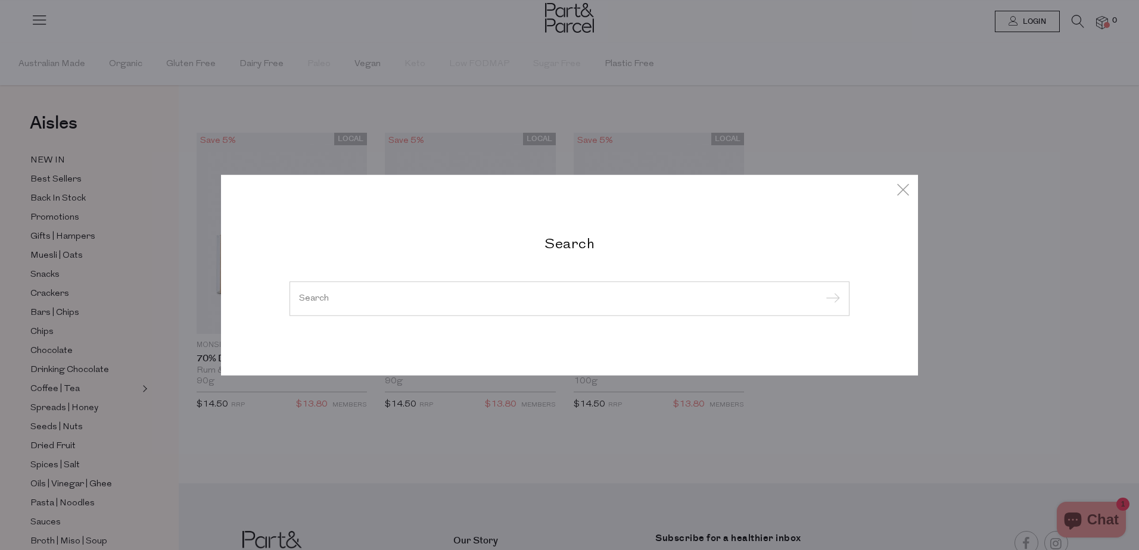
click at [438, 300] on input "search" at bounding box center [569, 298] width 541 height 9
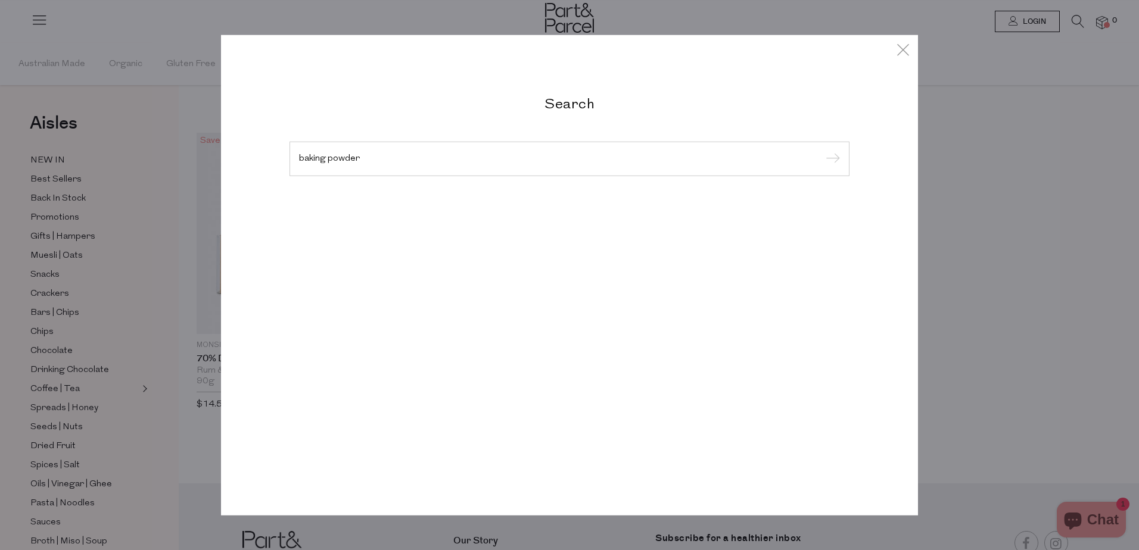
type input "baking powder"
click at [822, 151] on input "submit" at bounding box center [831, 160] width 18 height 18
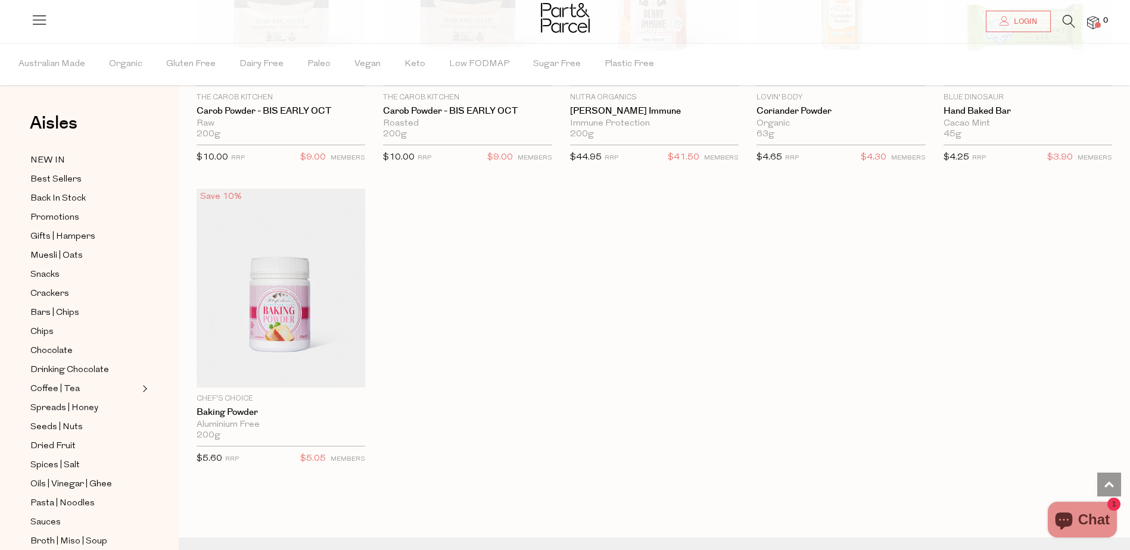
scroll to position [894, 0]
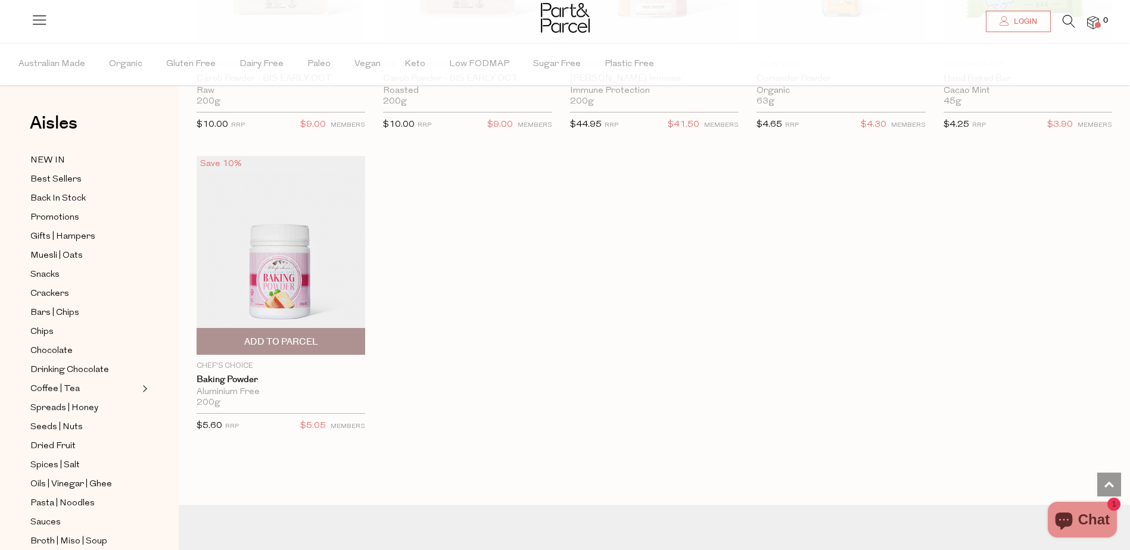
click at [304, 292] on img at bounding box center [281, 256] width 169 height 200
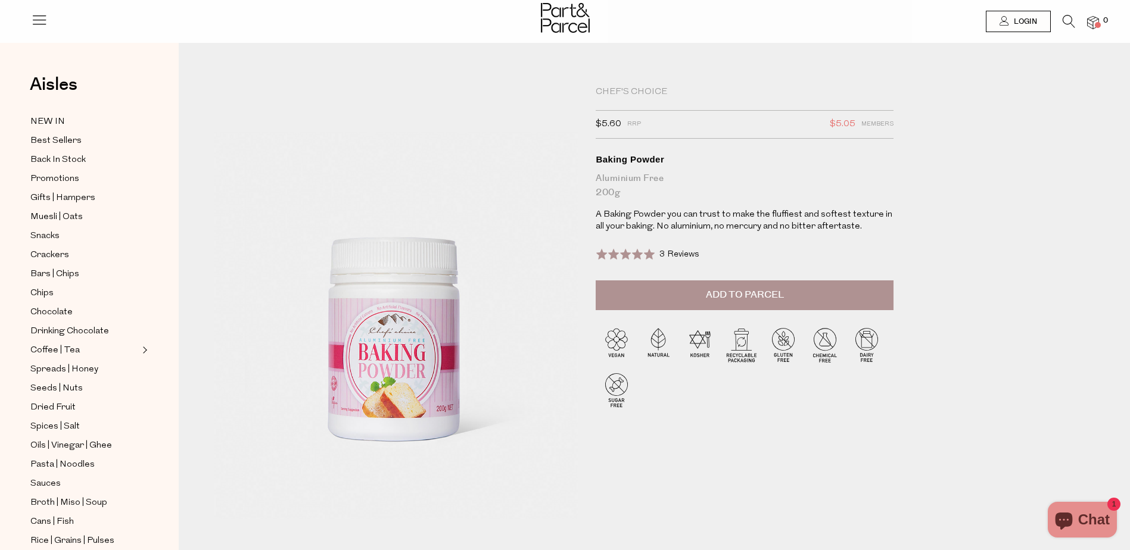
click at [1066, 19] on icon at bounding box center [1069, 21] width 13 height 13
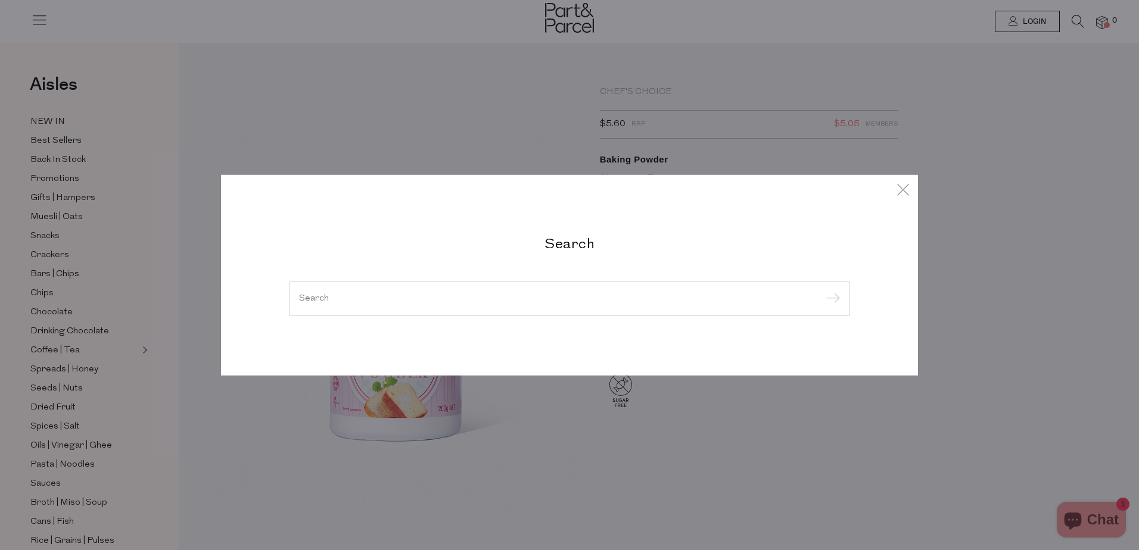
click at [390, 294] on input "search" at bounding box center [569, 298] width 541 height 9
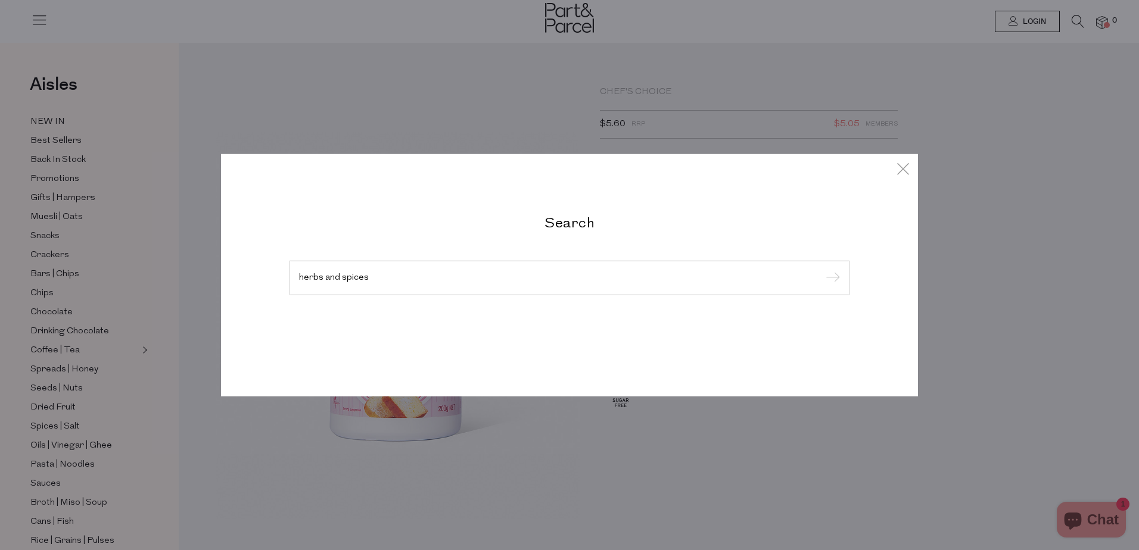
type input "herbs and spices"
click at [822, 270] on input "submit" at bounding box center [831, 279] width 18 height 18
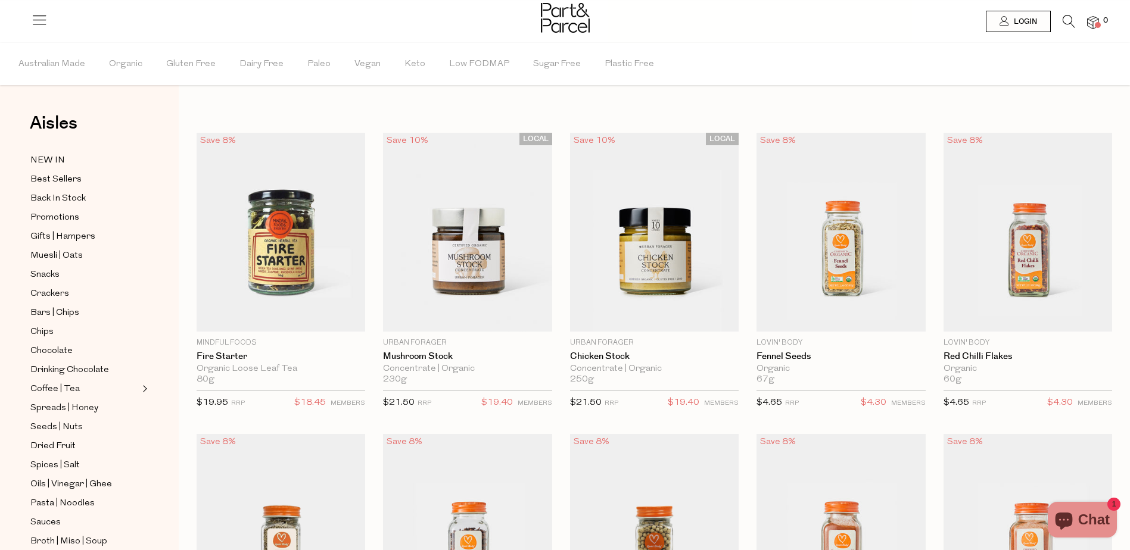
click at [1068, 21] on icon at bounding box center [1069, 21] width 13 height 13
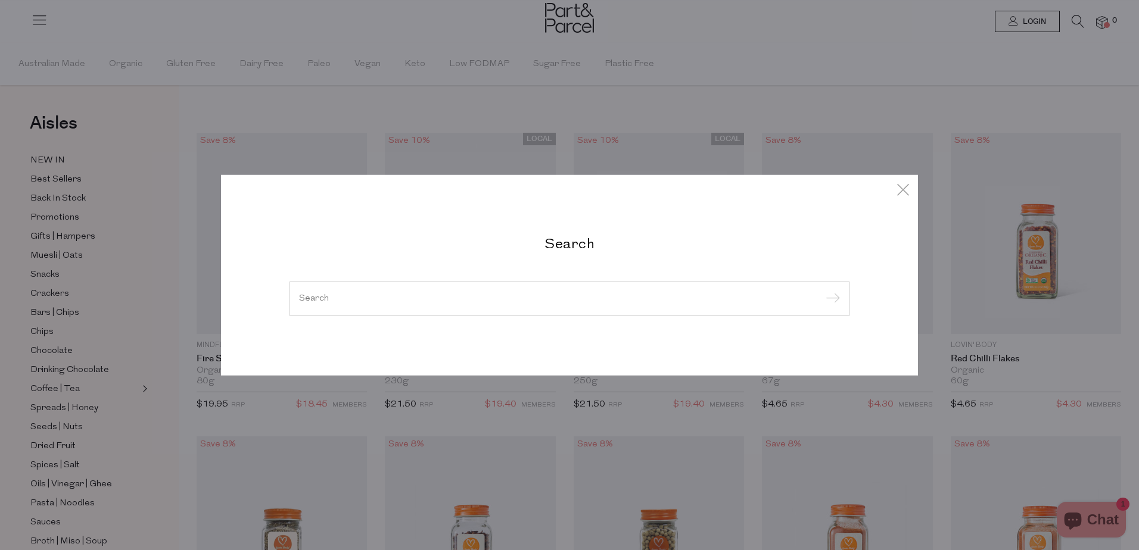
click at [404, 298] on input "search" at bounding box center [569, 298] width 541 height 9
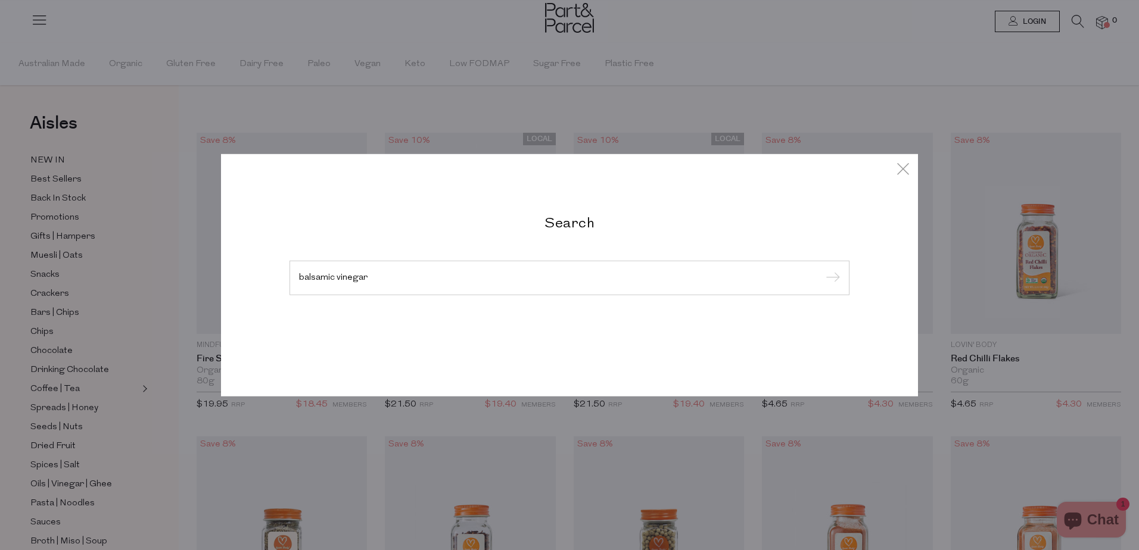
type input "balsamic vinegar"
click at [822, 270] on input "submit" at bounding box center [831, 279] width 18 height 18
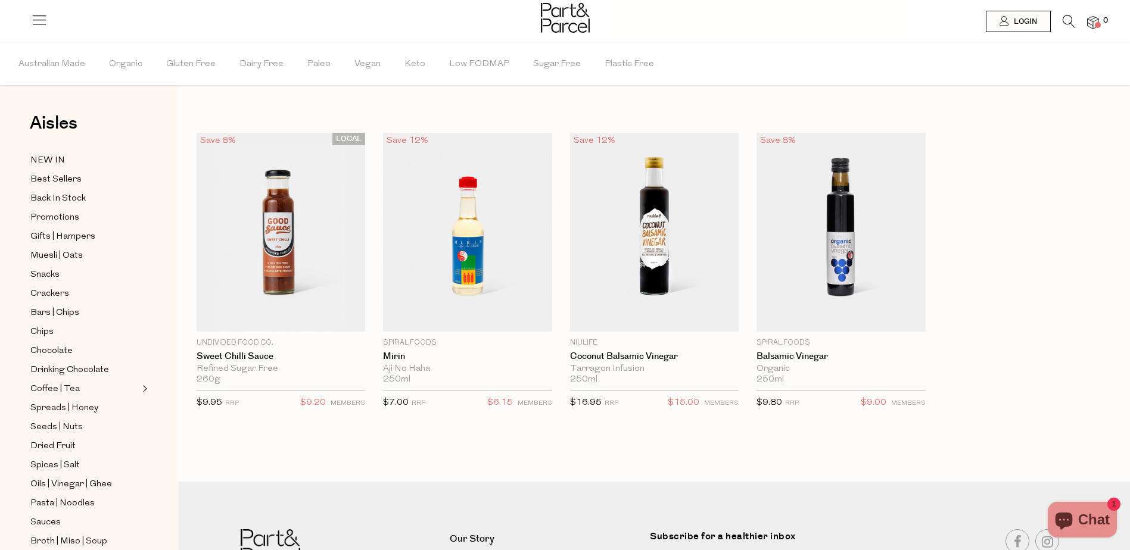
click at [1068, 20] on icon at bounding box center [1069, 21] width 13 height 13
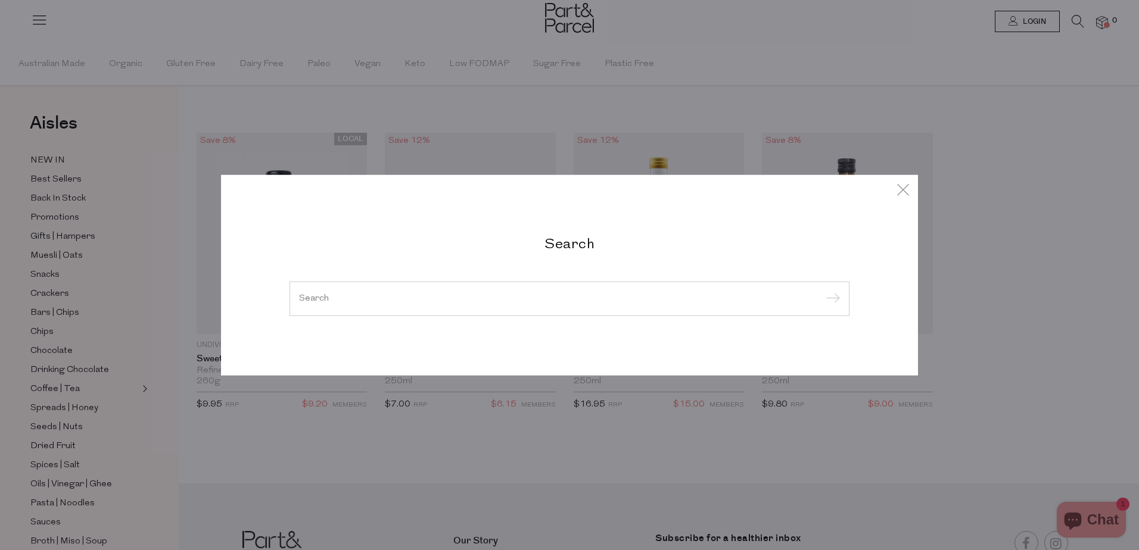
drag, startPoint x: 469, startPoint y: 294, endPoint x: 468, endPoint y: 287, distance: 7.8
click at [469, 291] on div at bounding box center [570, 299] width 560 height 35
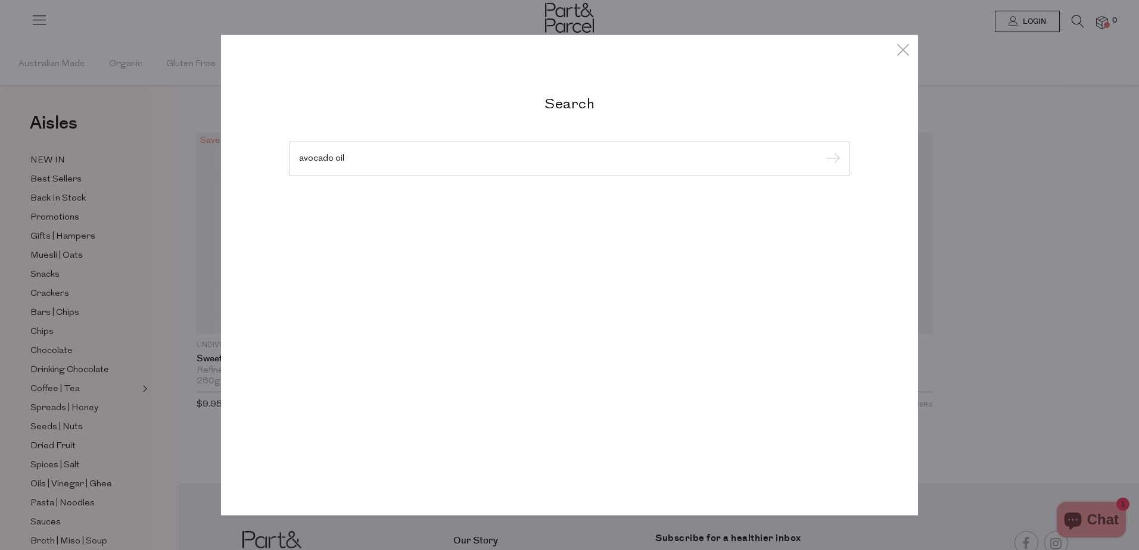
type input "avocado oil"
click at [822, 151] on input "submit" at bounding box center [831, 160] width 18 height 18
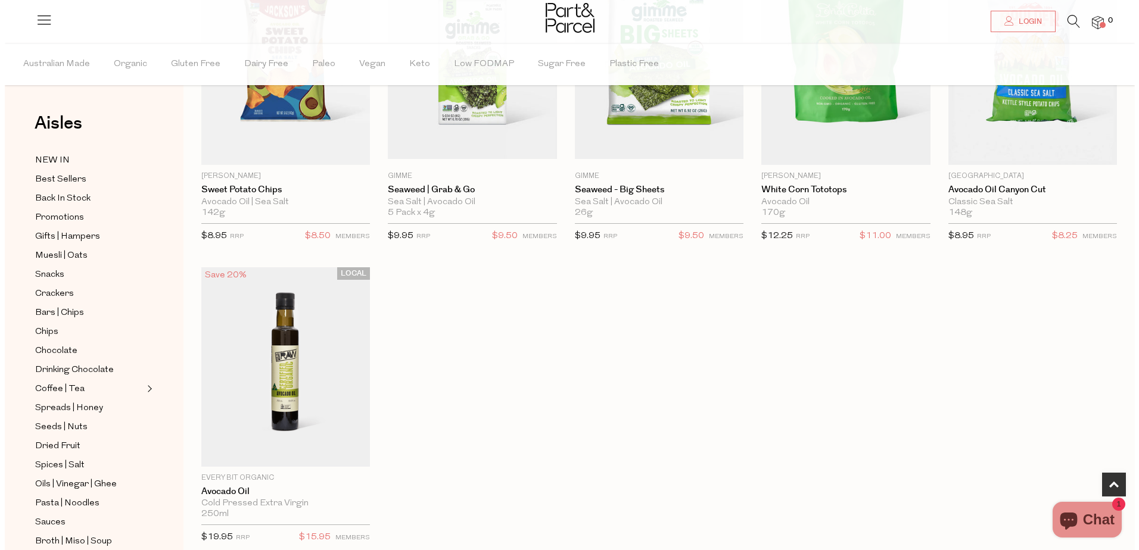
scroll to position [238, 0]
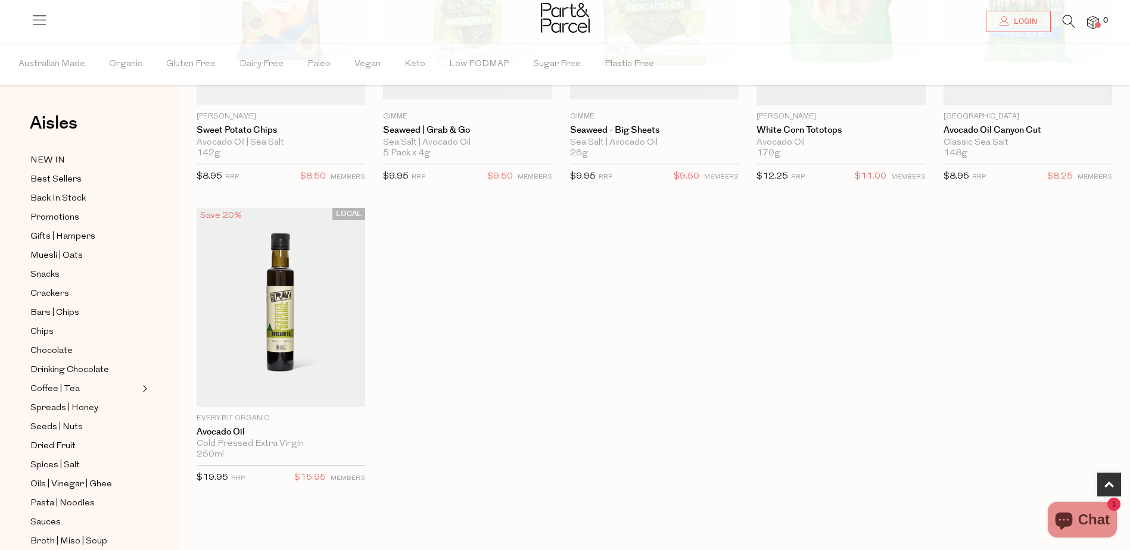
click at [1068, 20] on icon at bounding box center [1069, 21] width 13 height 13
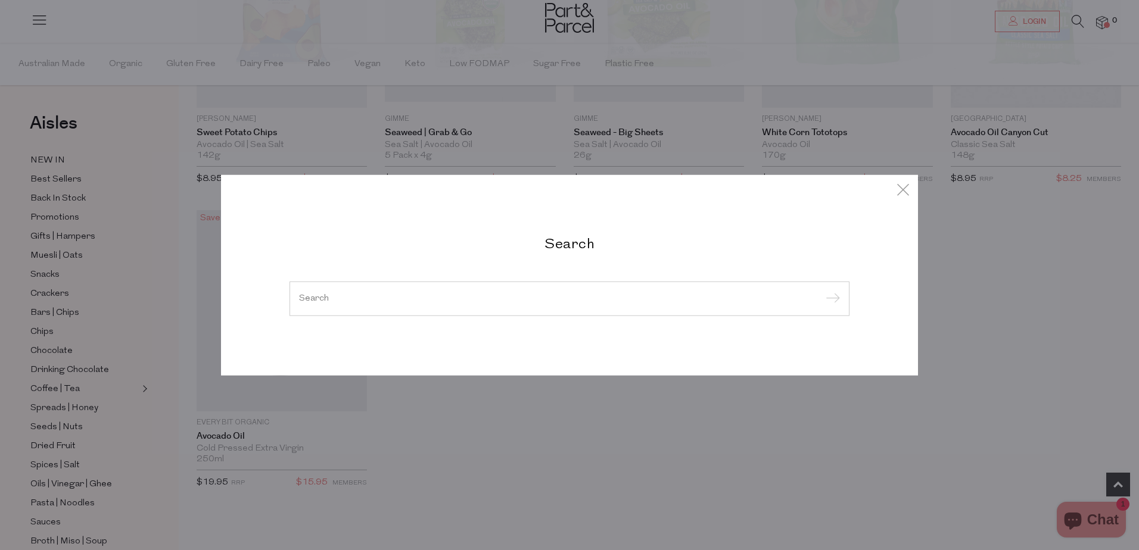
click at [441, 290] on div at bounding box center [570, 299] width 560 height 35
click at [319, 297] on input "search" at bounding box center [569, 298] width 541 height 9
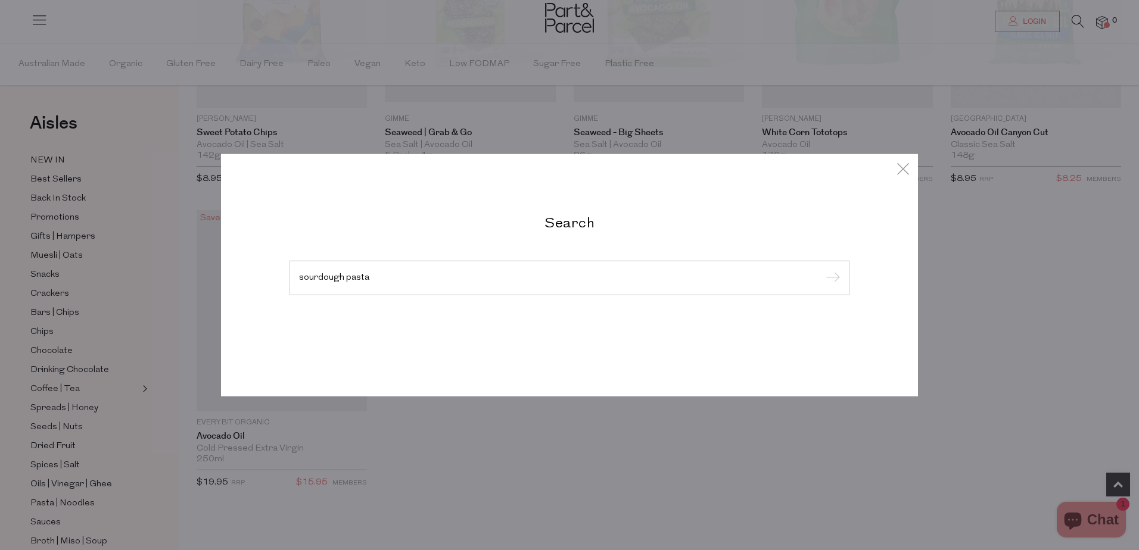
type input "sourdough pasta"
click at [822, 270] on input "submit" at bounding box center [831, 279] width 18 height 18
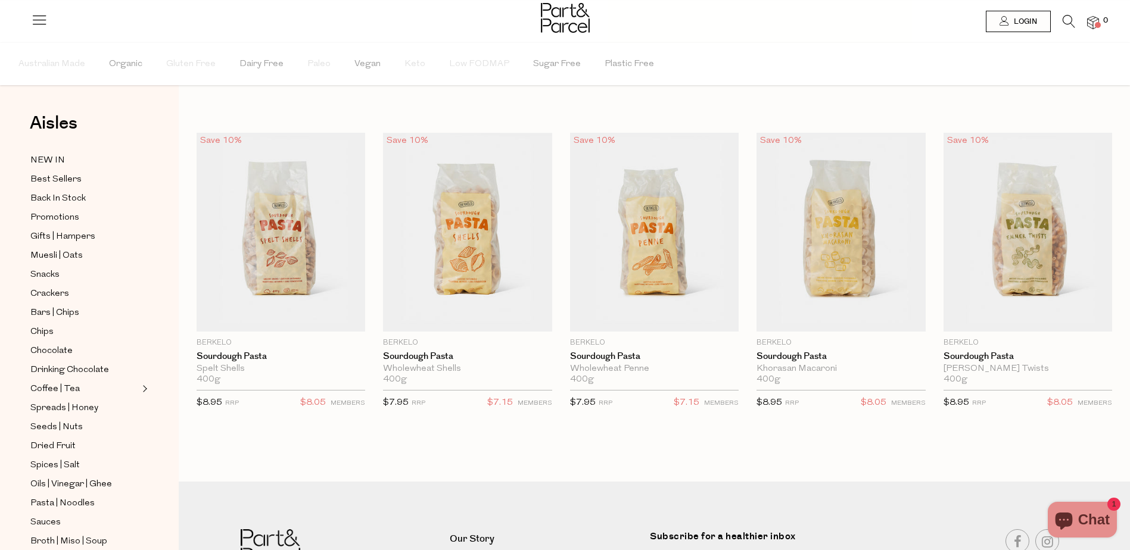
click at [1072, 17] on icon at bounding box center [1069, 21] width 13 height 13
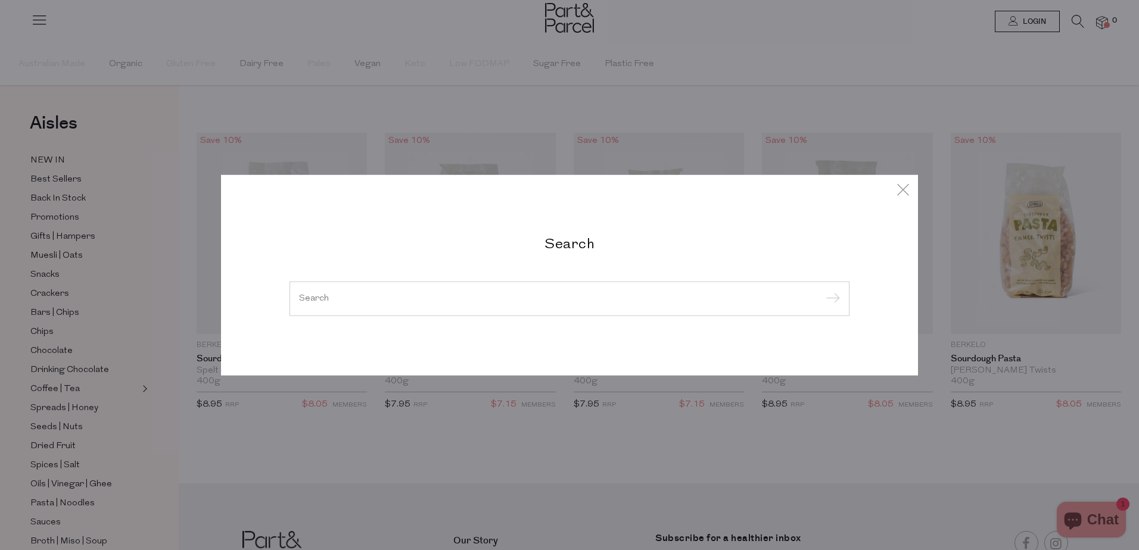
click at [360, 297] on input "search" at bounding box center [569, 298] width 541 height 9
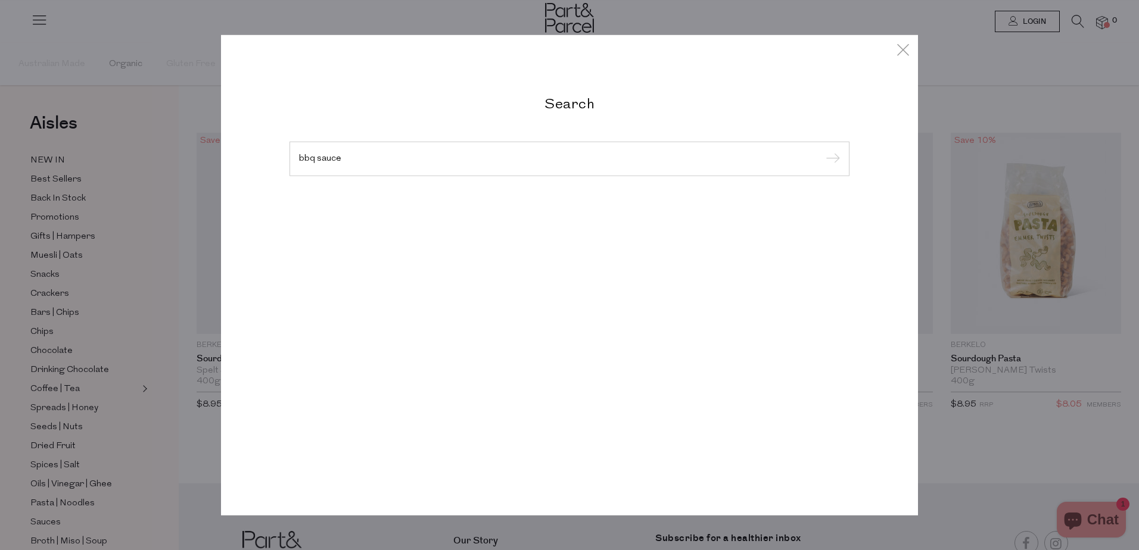
type input "bbq sauce"
click at [822, 151] on input "submit" at bounding box center [831, 160] width 18 height 18
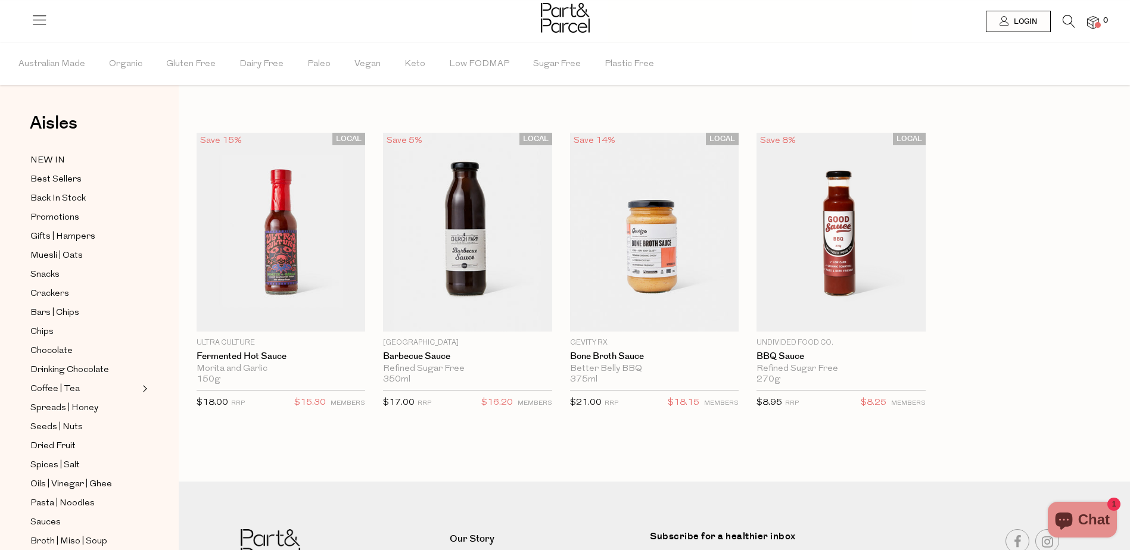
click at [1065, 20] on icon at bounding box center [1069, 21] width 13 height 13
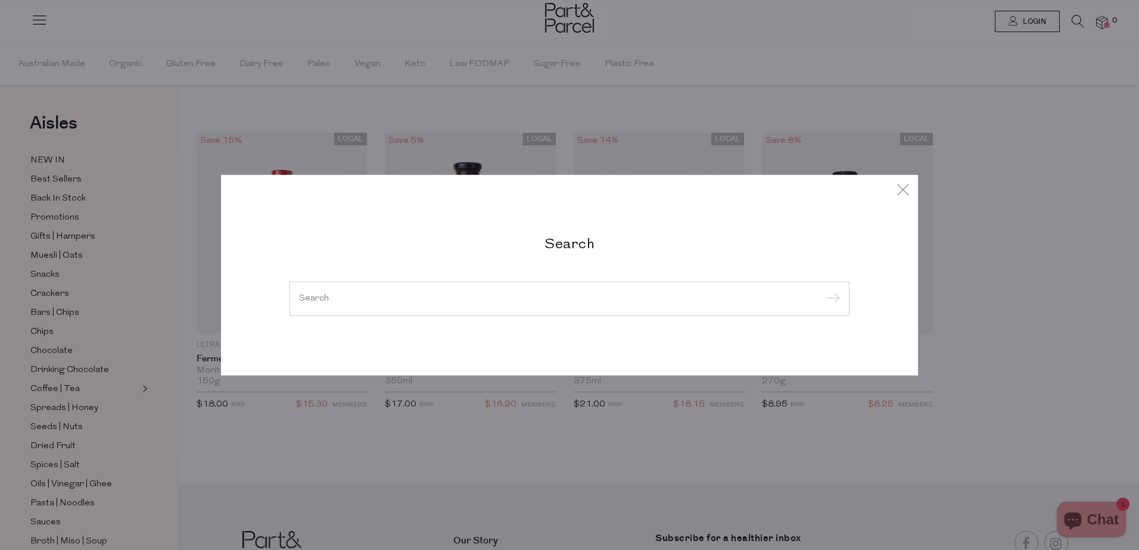
click at [303, 296] on input "search" at bounding box center [569, 298] width 541 height 9
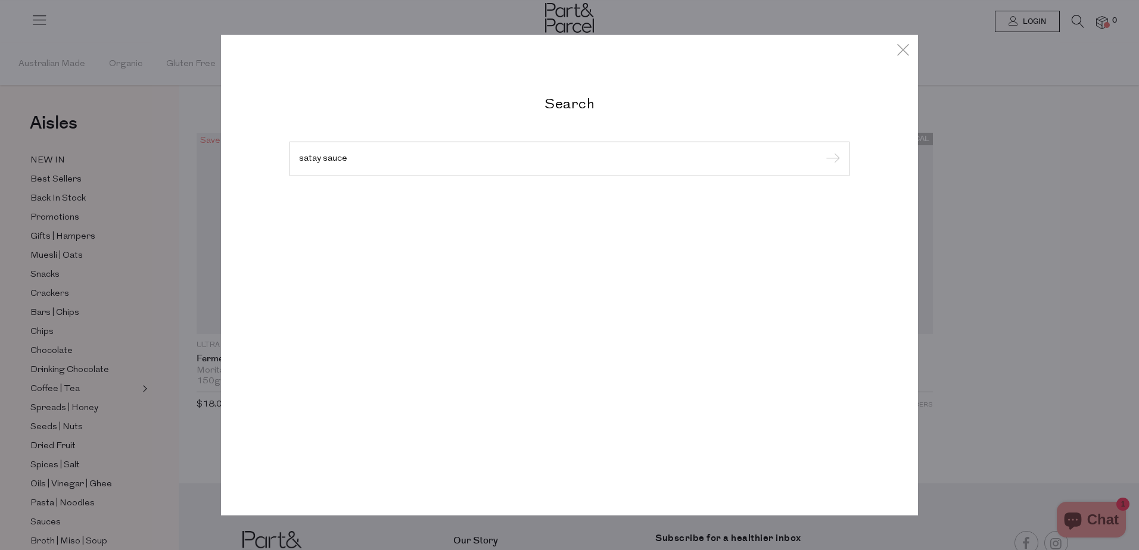
type input "satay sauce"
click at [822, 151] on input "submit" at bounding box center [831, 160] width 18 height 18
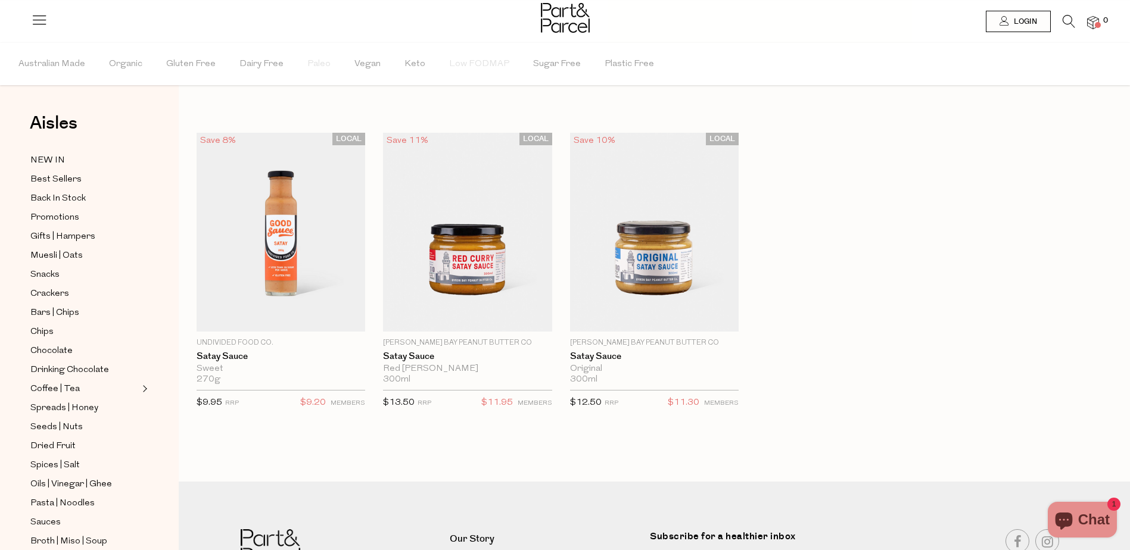
click at [1071, 17] on icon at bounding box center [1069, 21] width 13 height 13
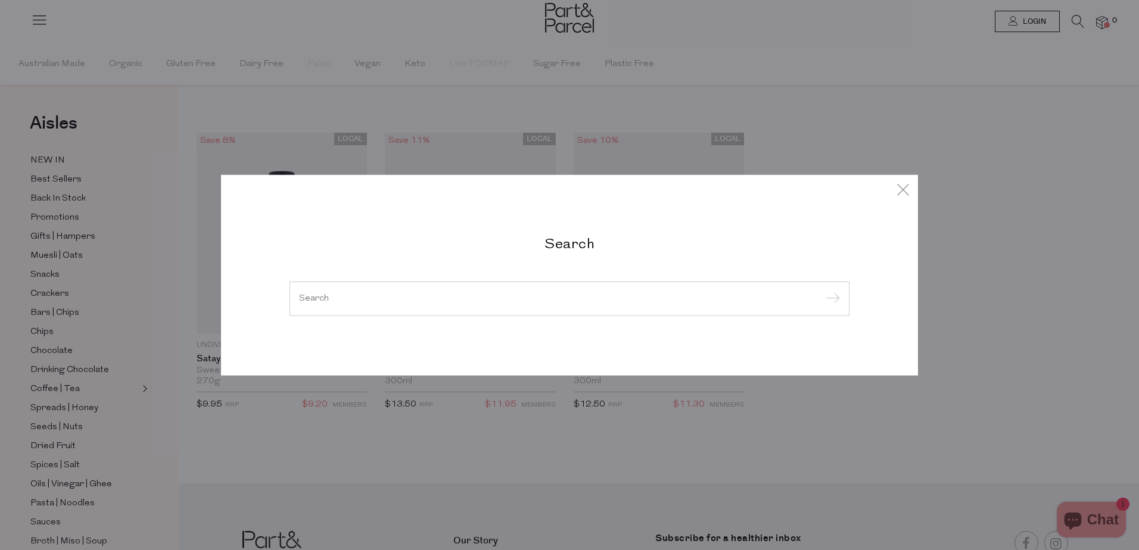
click at [343, 296] on input "search" at bounding box center [569, 298] width 541 height 9
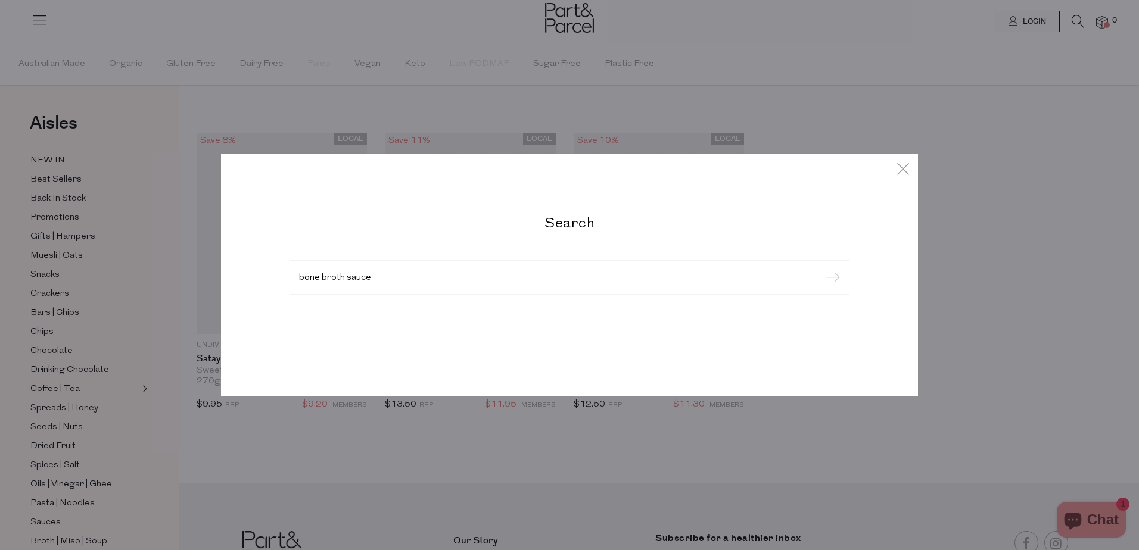
type input "bone broth sauce"
click at [822, 270] on input "submit" at bounding box center [831, 279] width 18 height 18
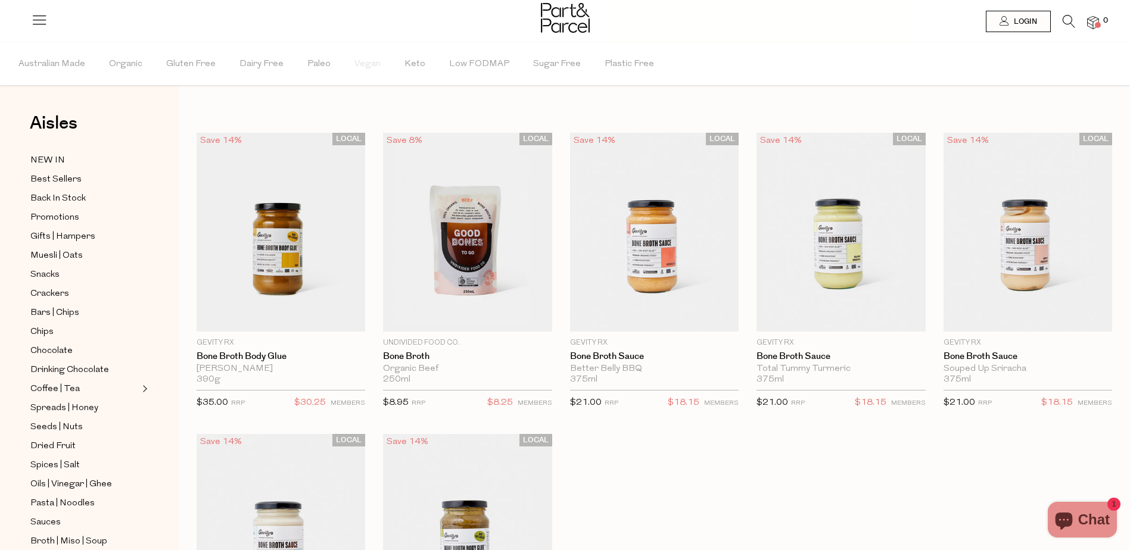
click at [1069, 20] on icon at bounding box center [1069, 21] width 13 height 13
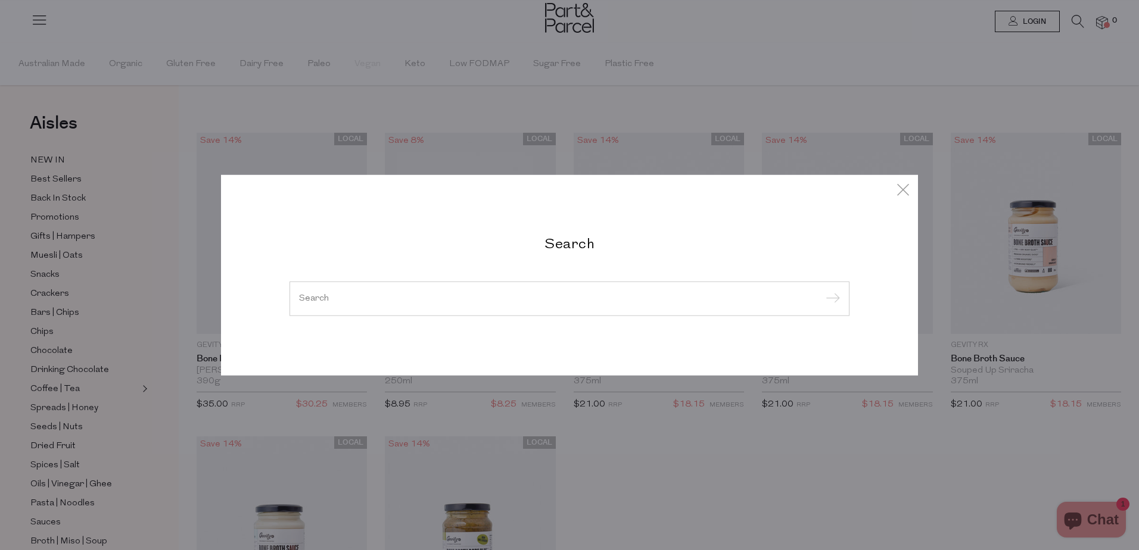
click at [307, 297] on input "search" at bounding box center [569, 298] width 541 height 9
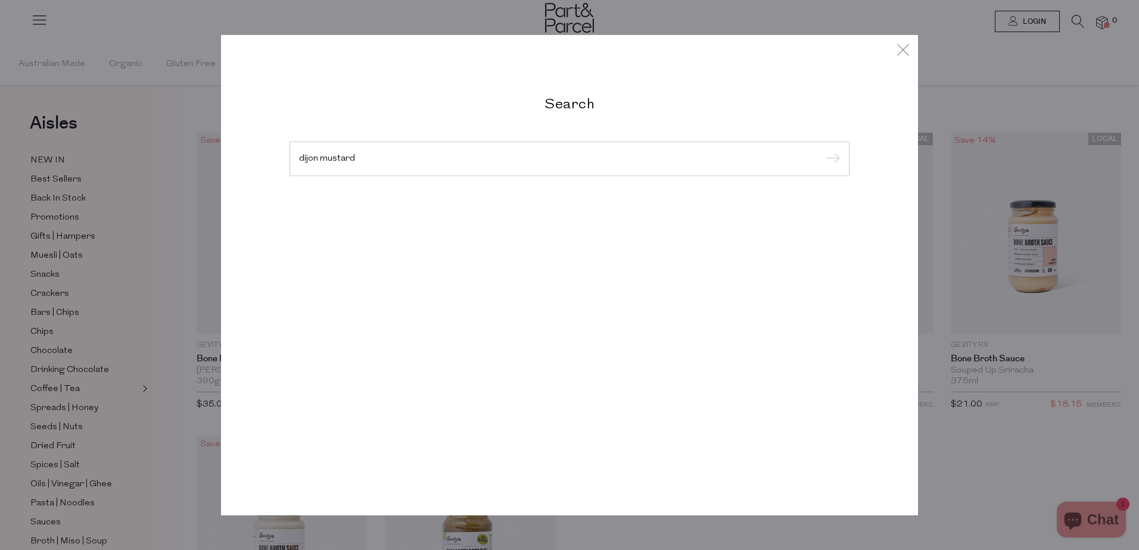
type input "dijon mustard"
click at [822, 151] on input "submit" at bounding box center [831, 160] width 18 height 18
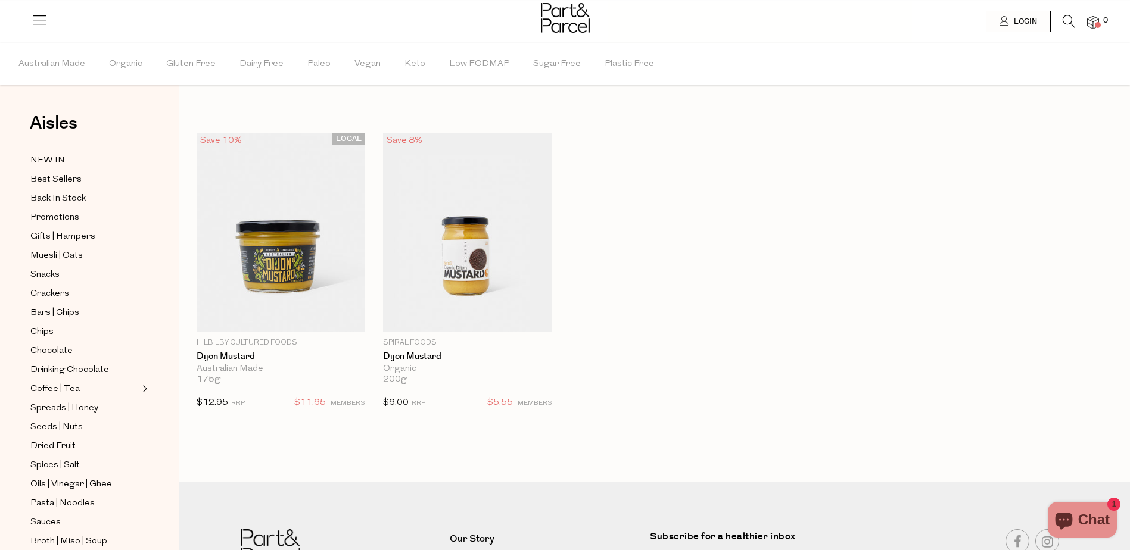
click at [1072, 20] on icon at bounding box center [1069, 21] width 13 height 13
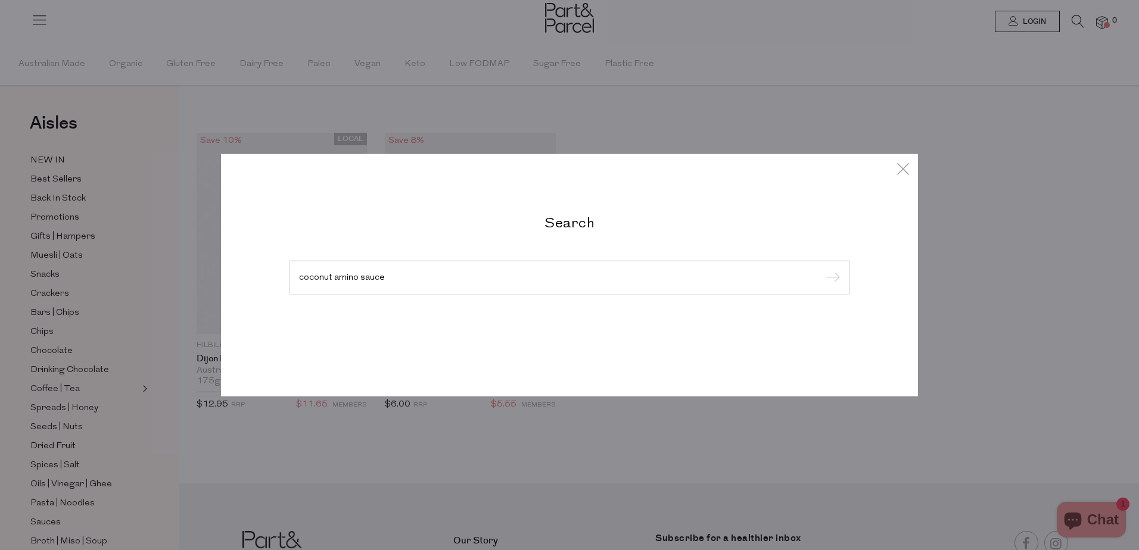
type input "coconut amino sauce"
click at [822, 270] on input "submit" at bounding box center [831, 279] width 18 height 18
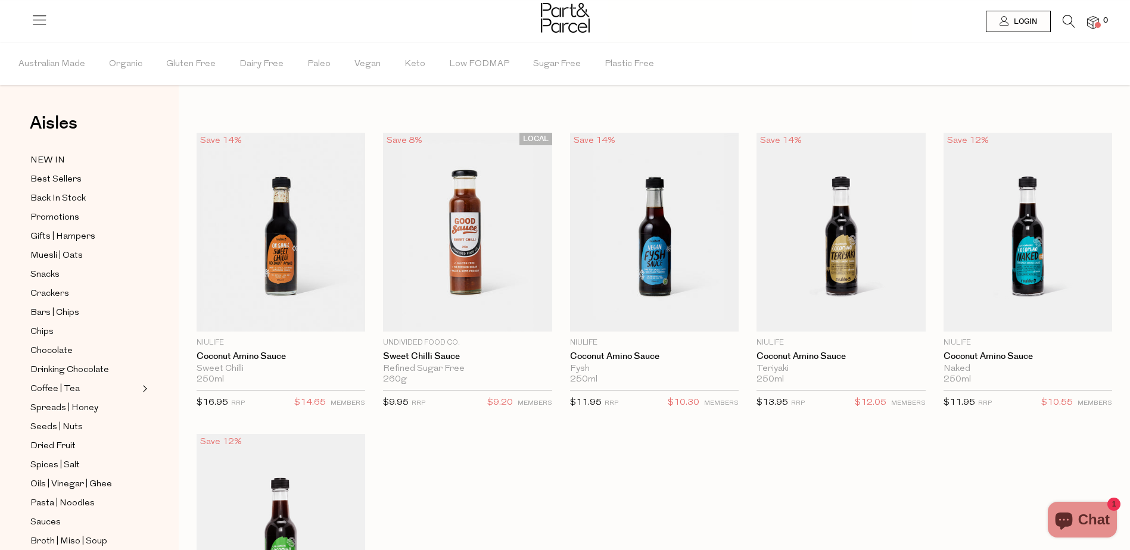
click at [1066, 23] on icon at bounding box center [1069, 21] width 13 height 13
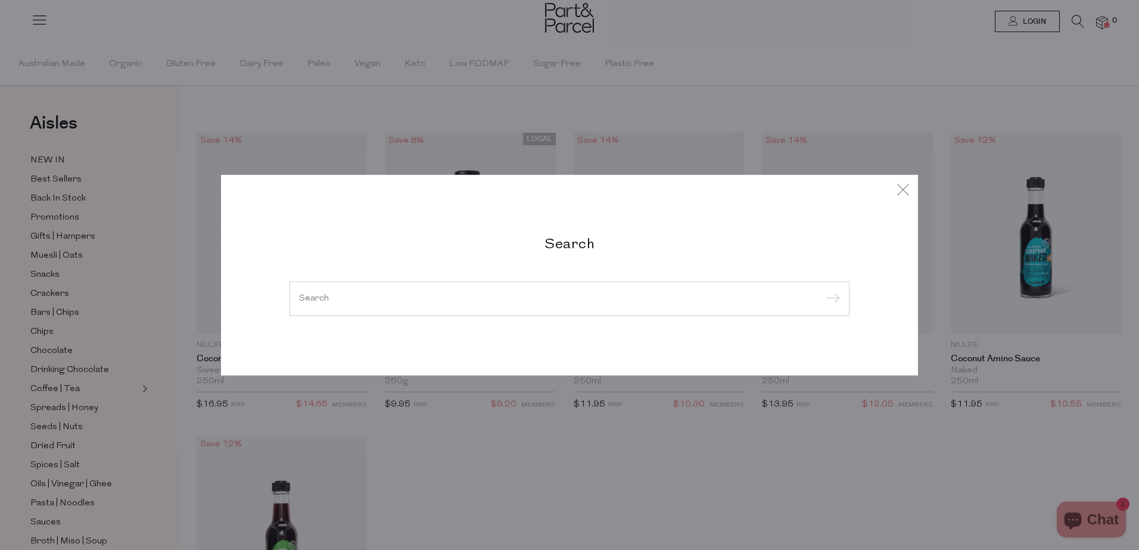
click at [426, 301] on input "search" at bounding box center [569, 298] width 541 height 9
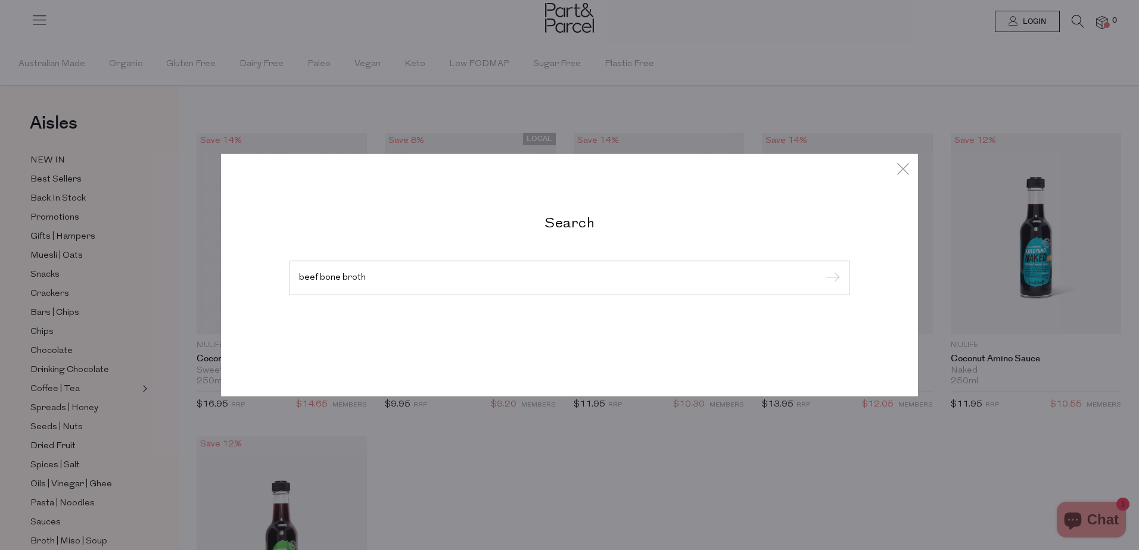
type input "beef bone broth"
click at [822, 270] on input "submit" at bounding box center [831, 279] width 18 height 18
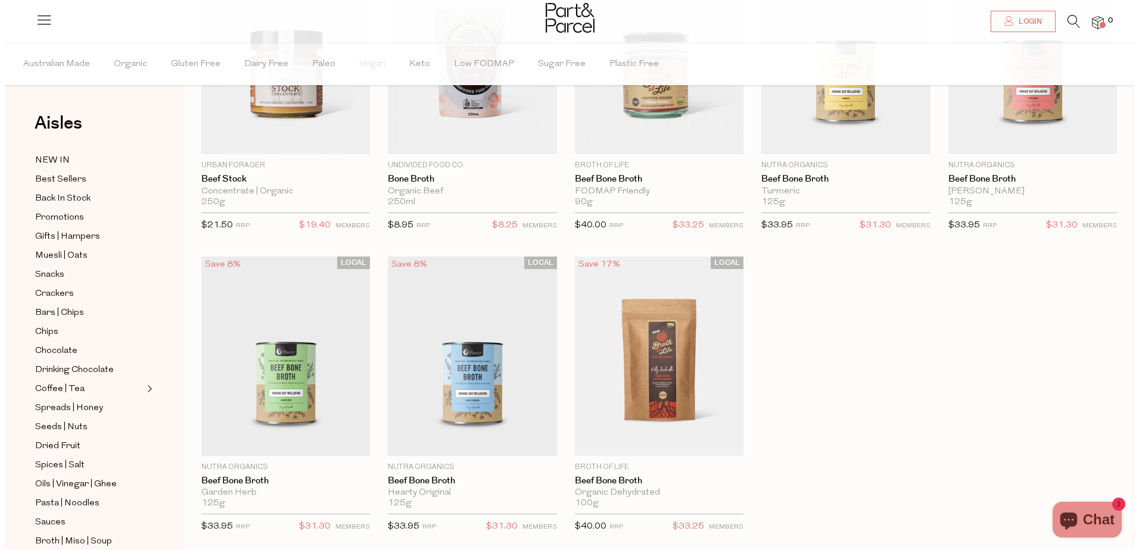
scroll to position [179, 0]
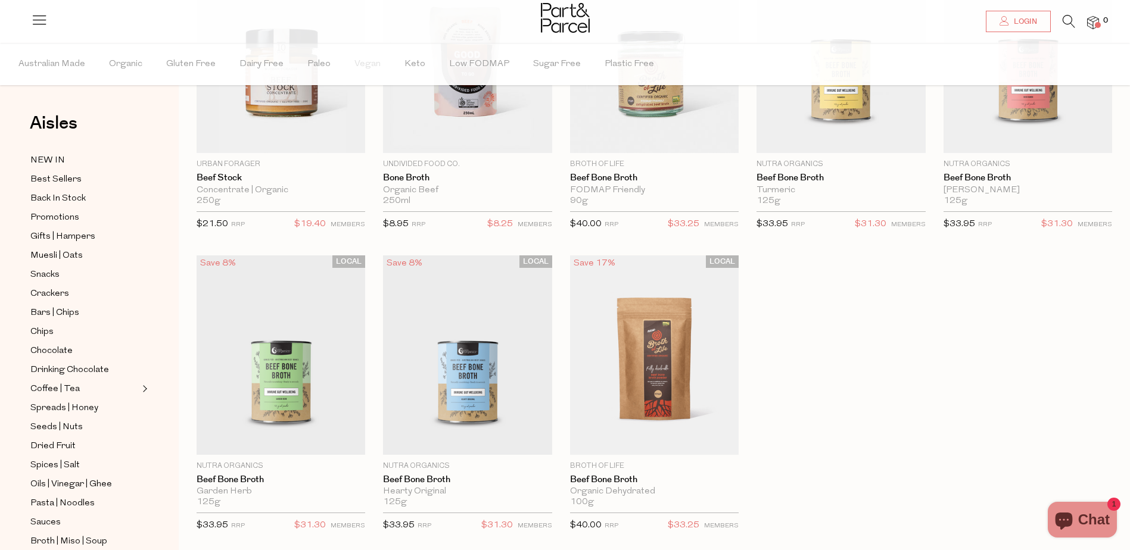
click at [1065, 21] on icon at bounding box center [1069, 21] width 13 height 13
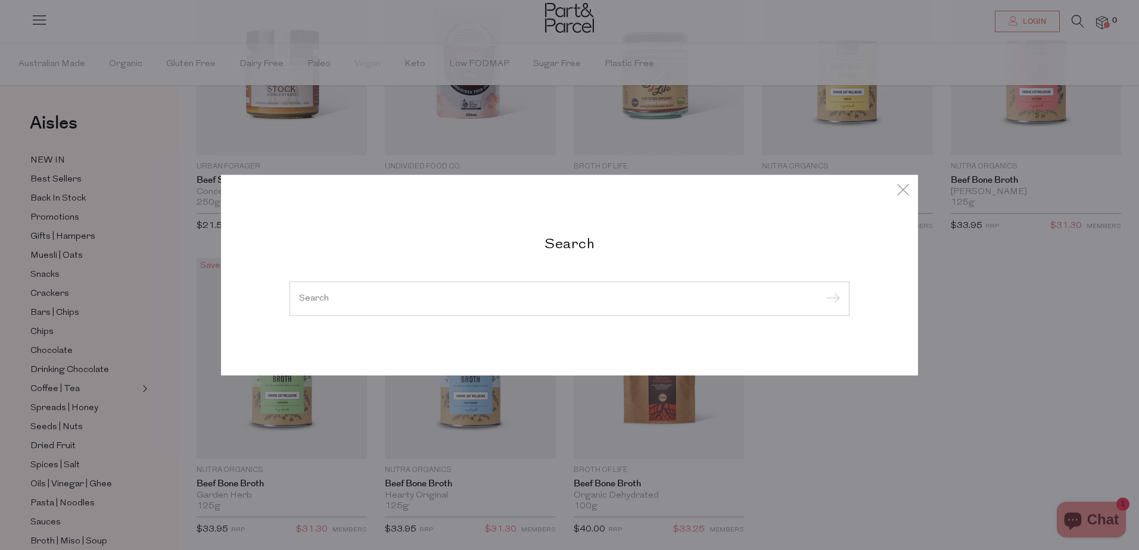
click at [347, 296] on input "search" at bounding box center [569, 298] width 541 height 9
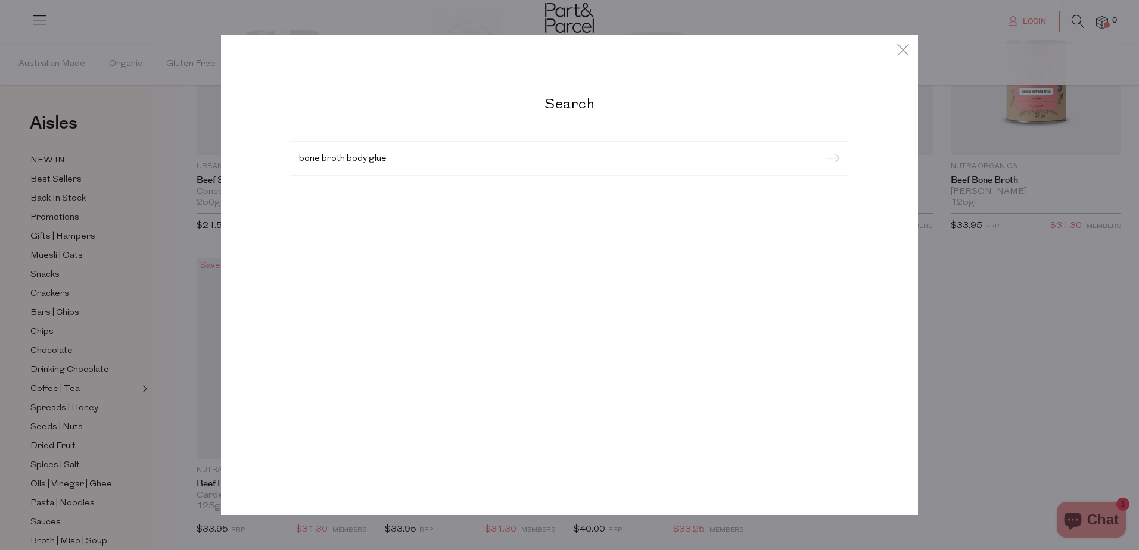
type input "bone broth body glue"
click at [822, 151] on input "submit" at bounding box center [831, 160] width 18 height 18
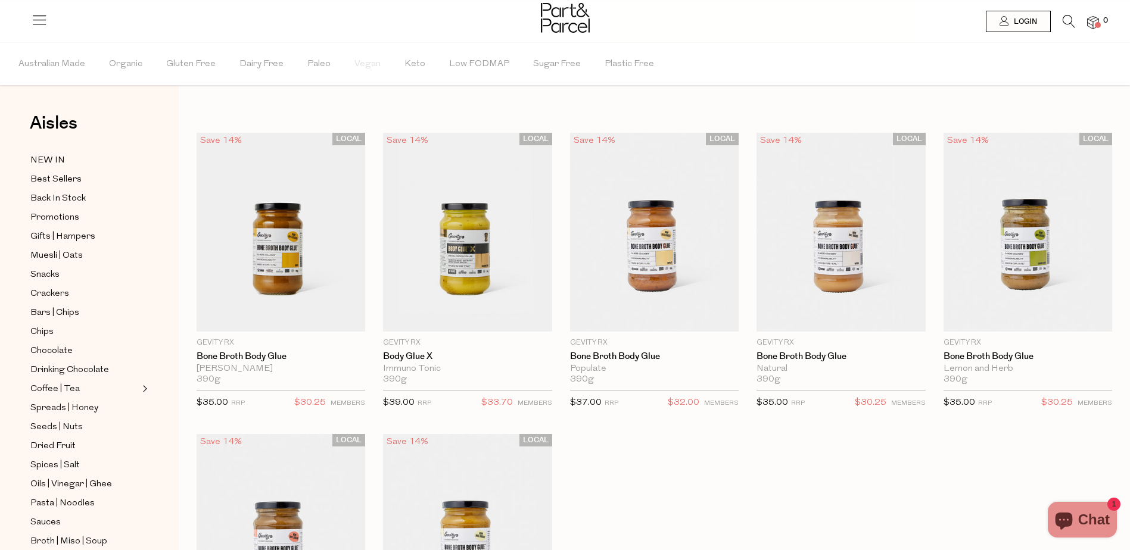
click at [1069, 24] on icon at bounding box center [1069, 21] width 13 height 13
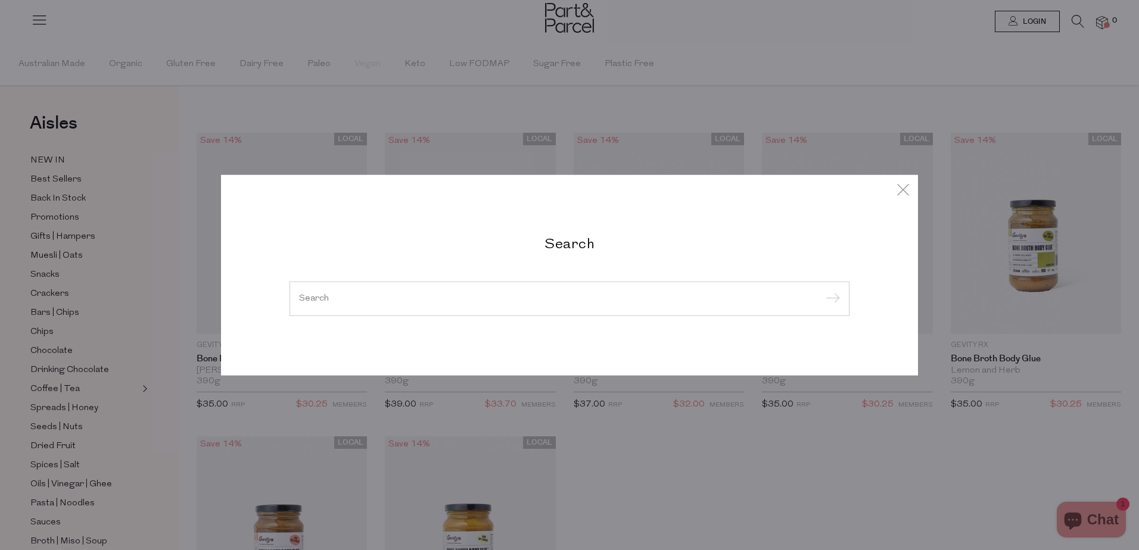
click at [422, 291] on div at bounding box center [570, 299] width 560 height 35
click at [329, 300] on input "search" at bounding box center [569, 298] width 541 height 9
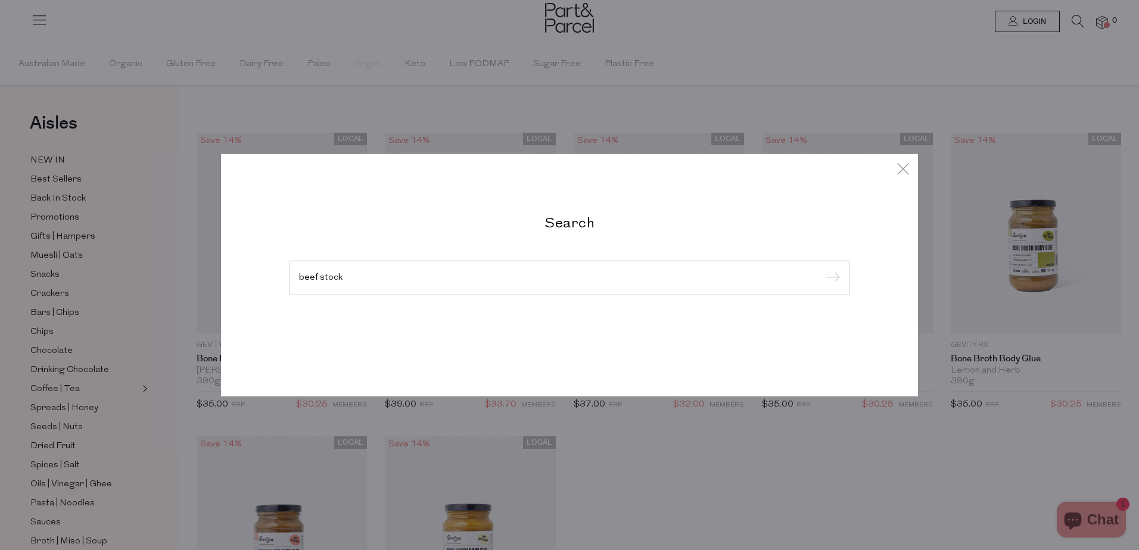
type input "beef stock"
click at [822, 270] on input "submit" at bounding box center [831, 279] width 18 height 18
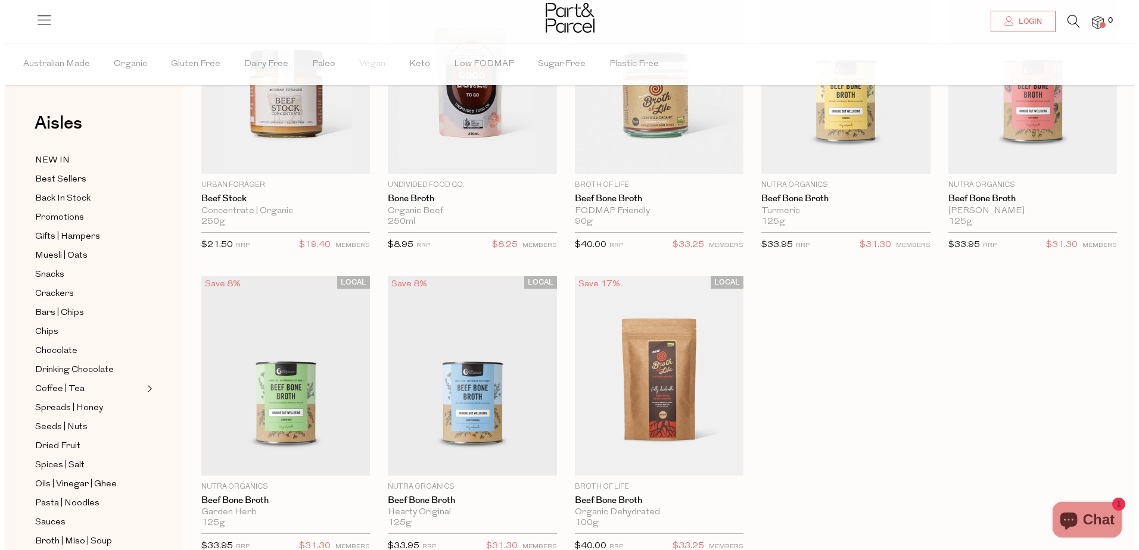
scroll to position [179, 0]
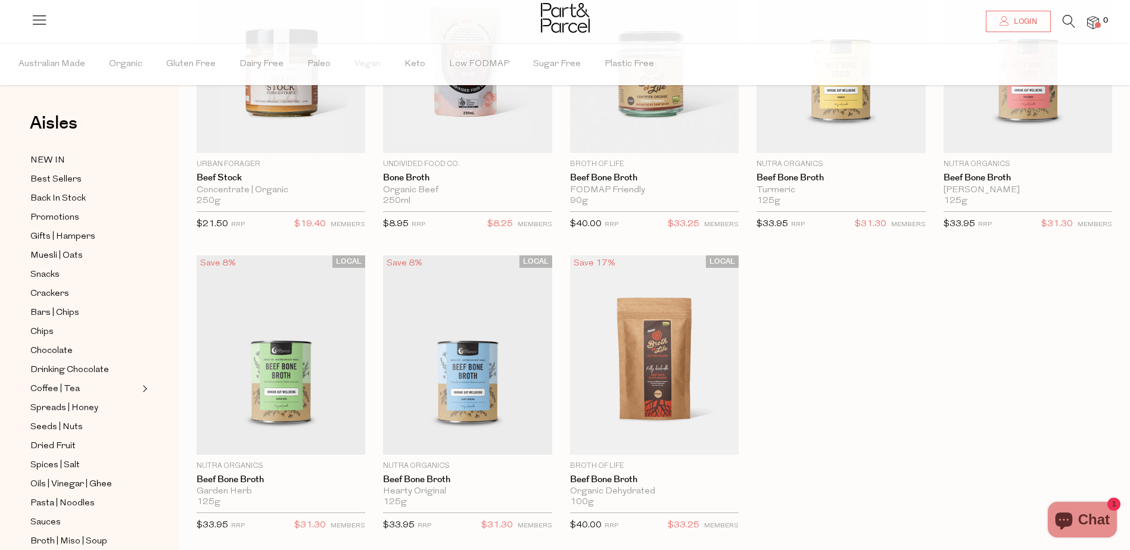
drag, startPoint x: 1069, startPoint y: 17, endPoint x: 1064, endPoint y: 21, distance: 6.3
click at [1068, 17] on icon at bounding box center [1069, 21] width 13 height 13
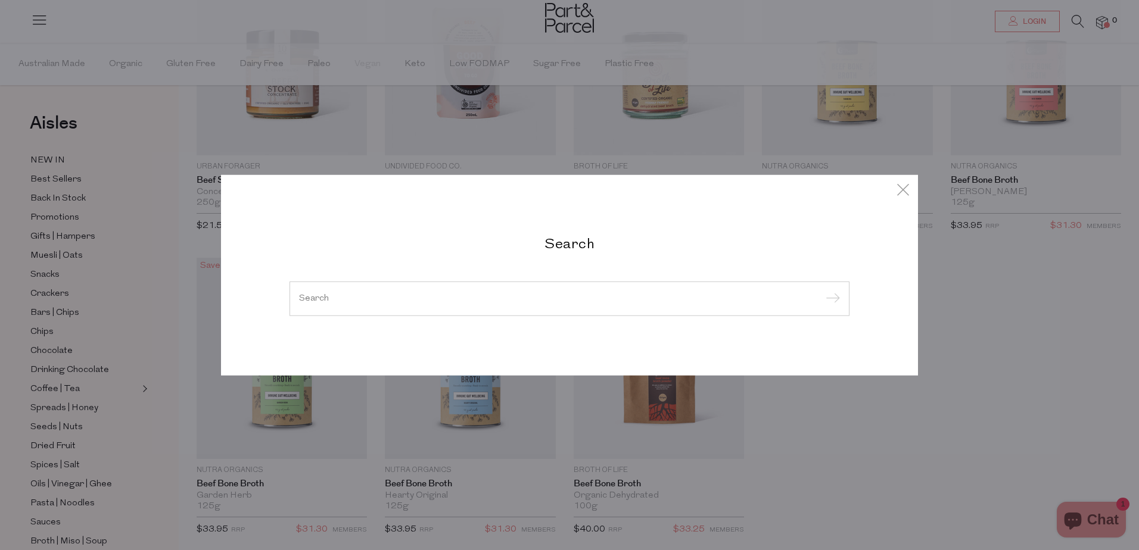
click at [453, 298] on input "search" at bounding box center [569, 298] width 541 height 9
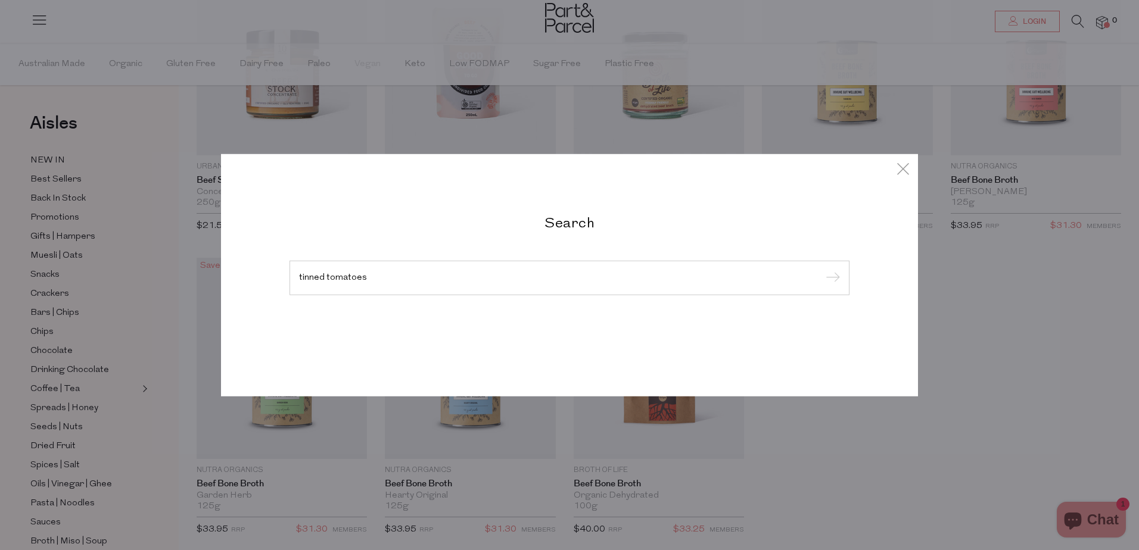
type input "tinned tomatoes"
click at [822, 270] on input "submit" at bounding box center [831, 279] width 18 height 18
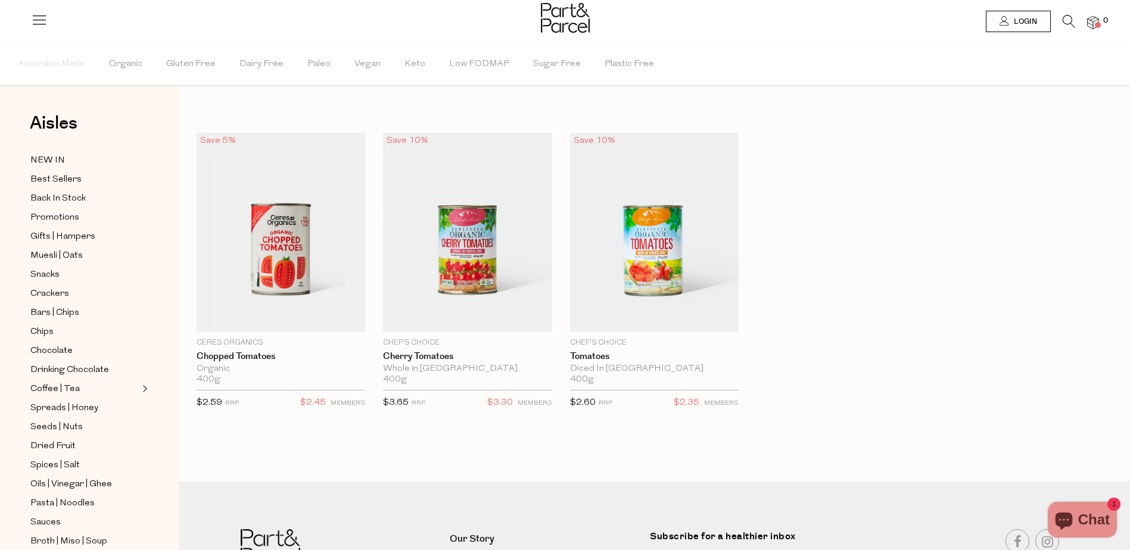
click at [1069, 17] on icon at bounding box center [1069, 21] width 13 height 13
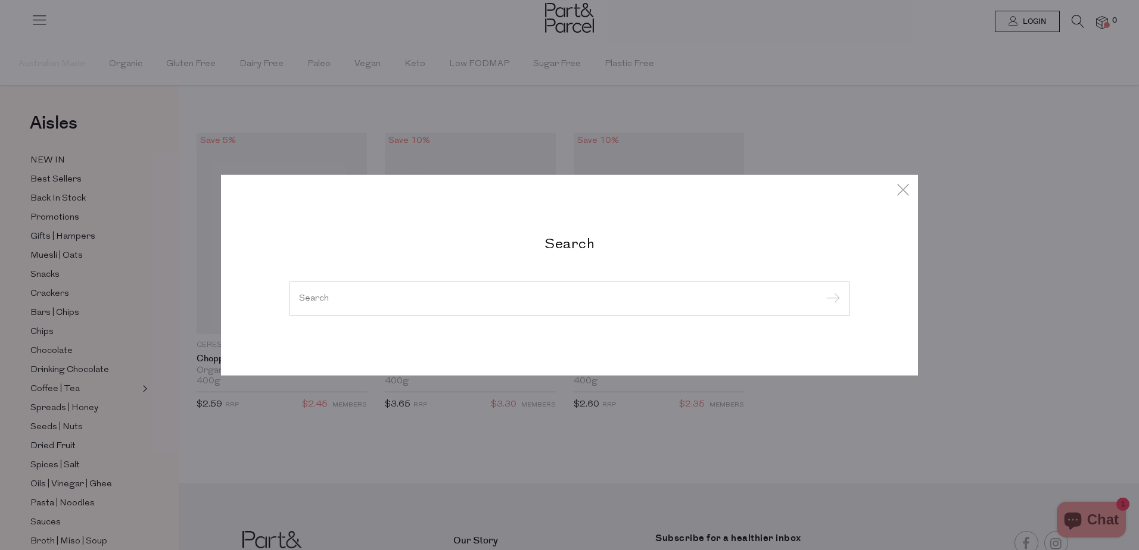
click at [320, 295] on input "search" at bounding box center [569, 298] width 541 height 9
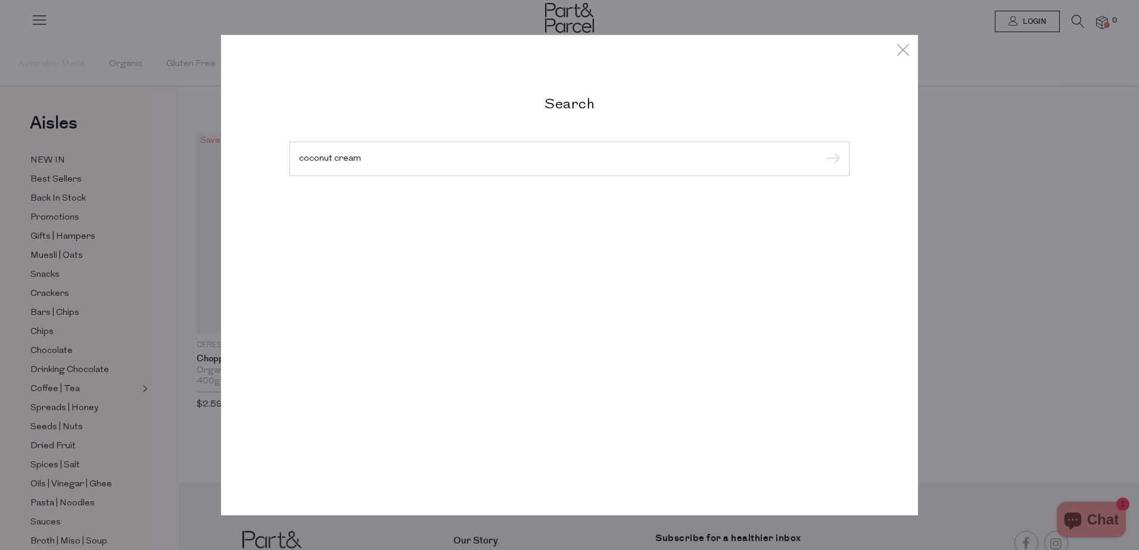
type input "coconut cream"
click at [822, 151] on input "submit" at bounding box center [831, 160] width 18 height 18
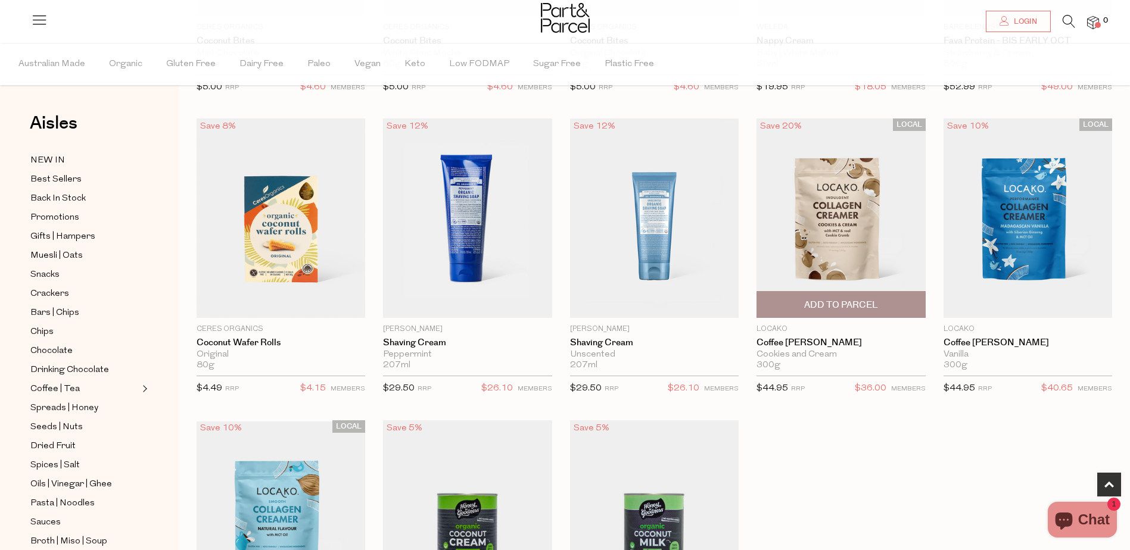
scroll to position [536, 0]
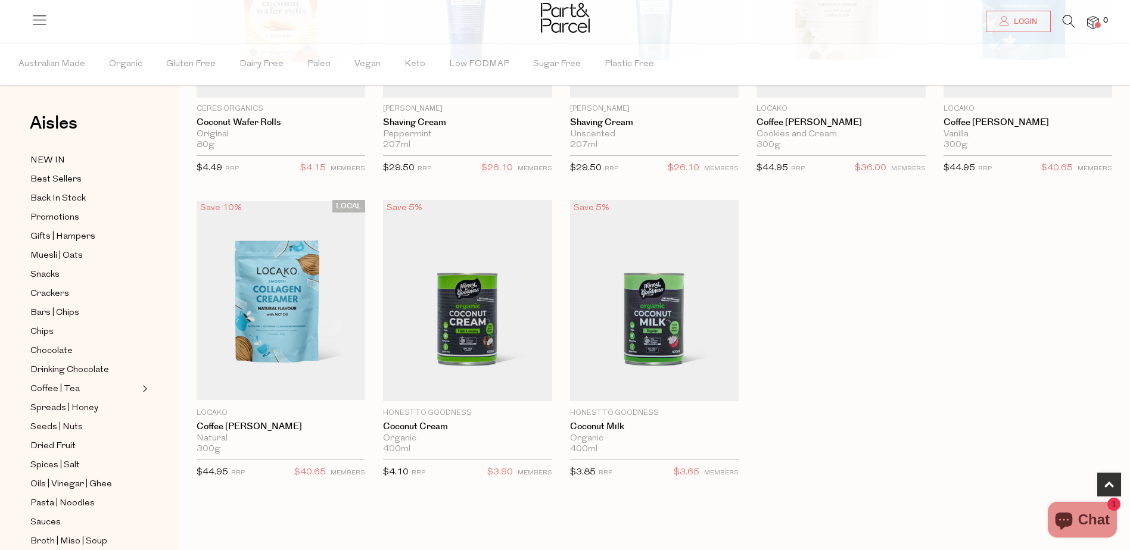
click at [1066, 23] on icon at bounding box center [1069, 21] width 13 height 13
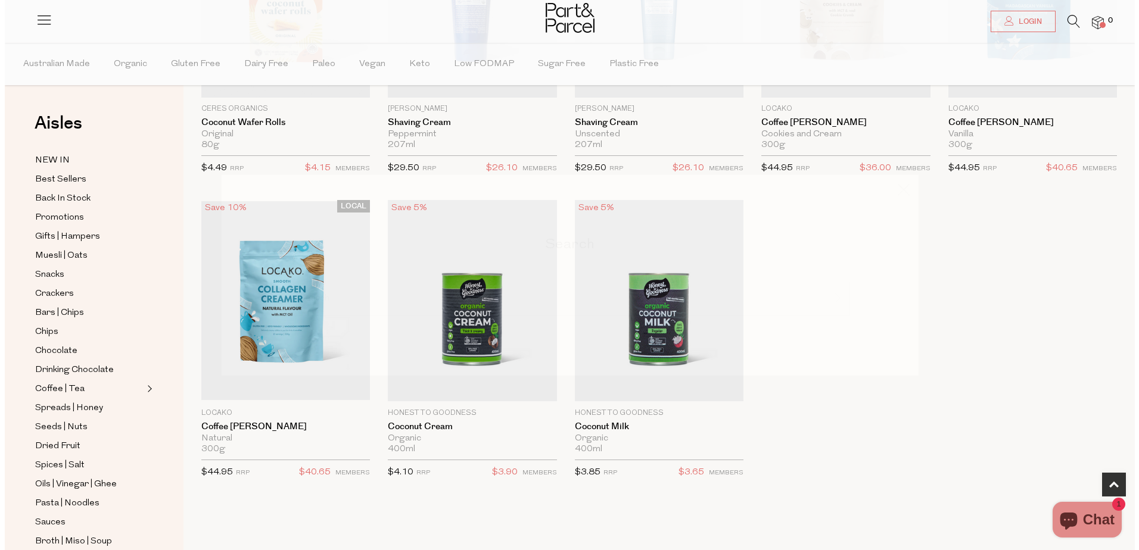
scroll to position [539, 0]
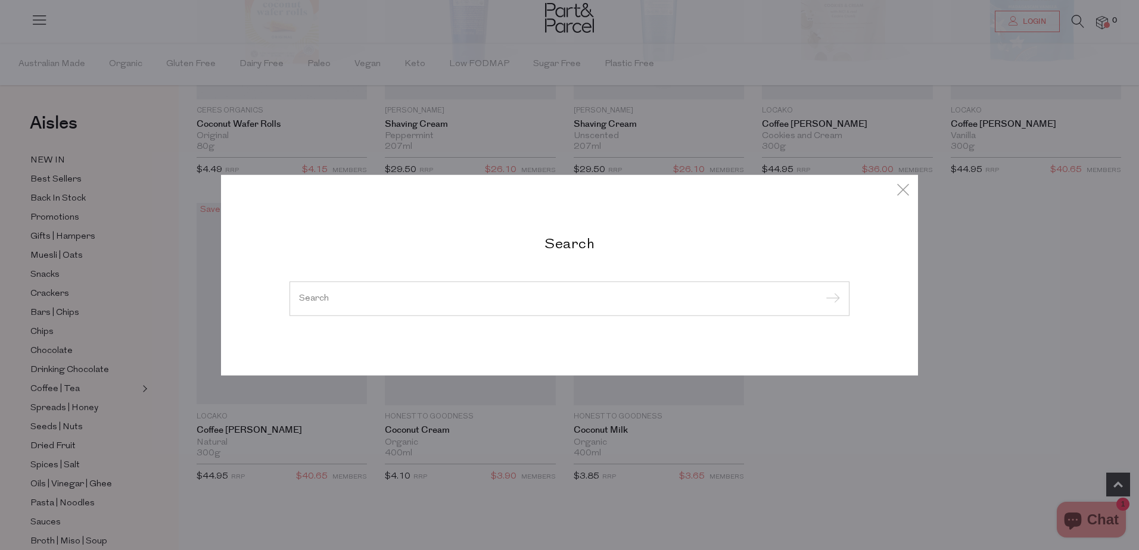
click at [341, 301] on input "search" at bounding box center [569, 298] width 541 height 9
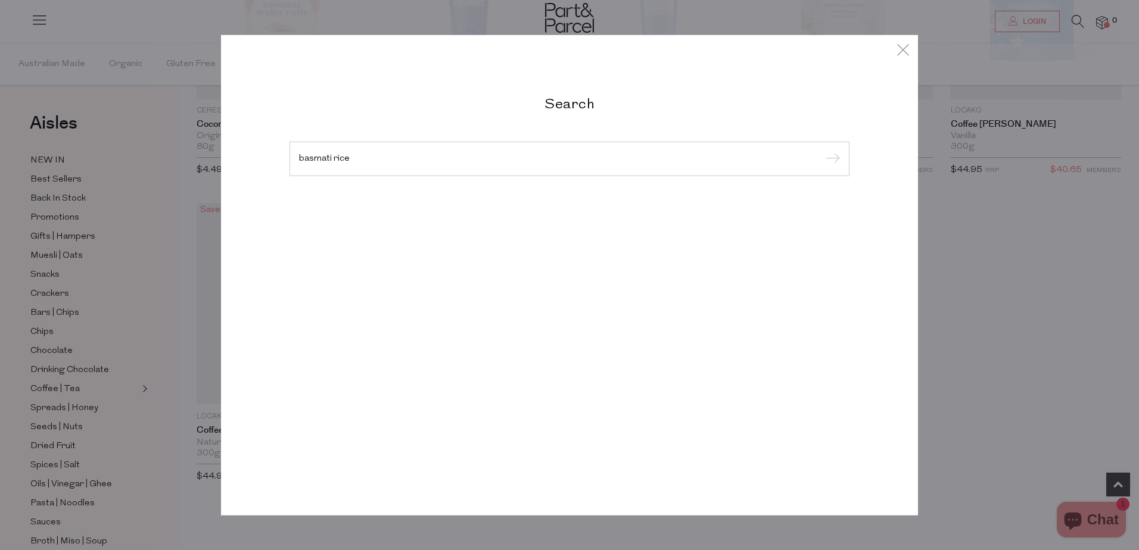
type input "basmati rice"
click at [822, 151] on input "submit" at bounding box center [831, 160] width 18 height 18
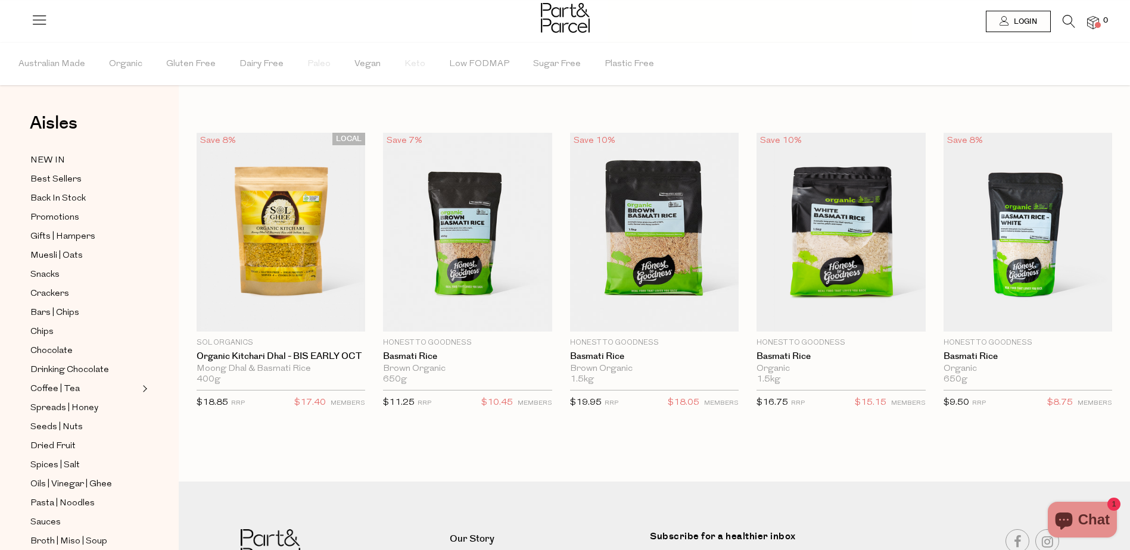
drag, startPoint x: 1065, startPoint y: 20, endPoint x: 1056, endPoint y: 23, distance: 8.9
click at [1065, 20] on icon at bounding box center [1069, 21] width 13 height 13
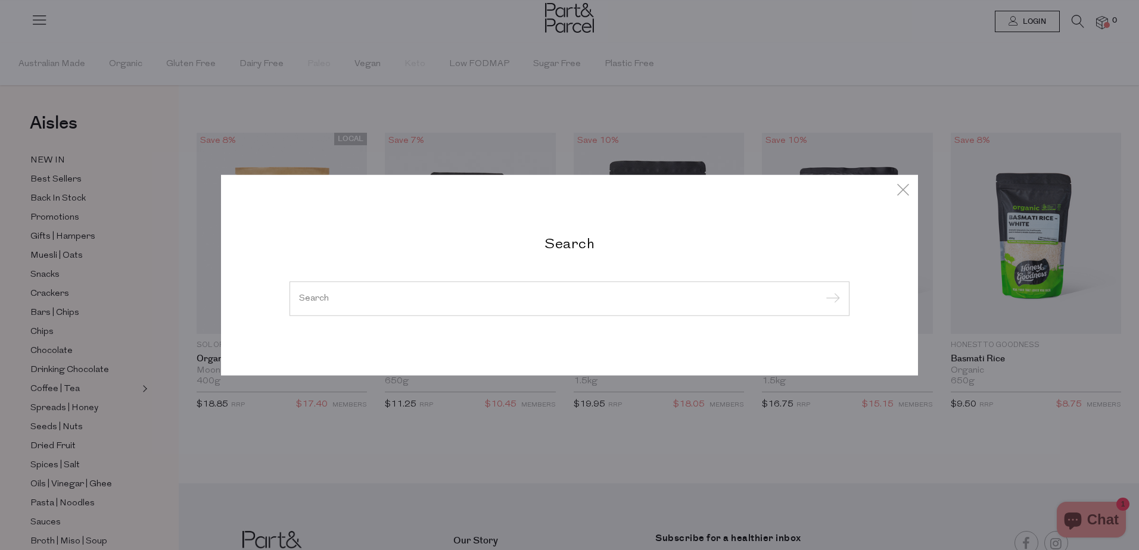
click at [403, 300] on input "search" at bounding box center [569, 298] width 541 height 9
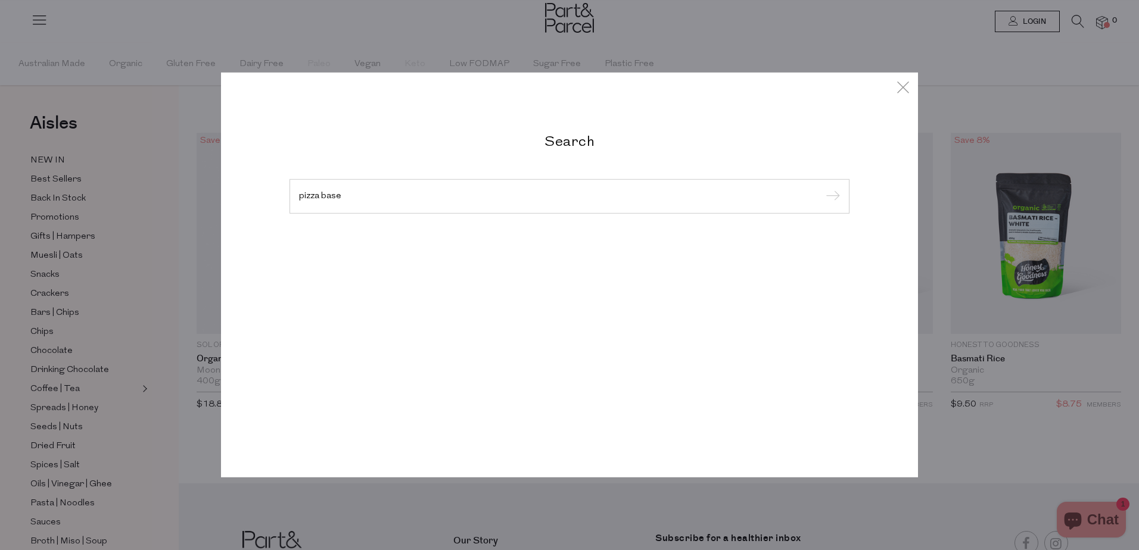
type input "pizza base"
click at [822, 188] on input "submit" at bounding box center [831, 197] width 18 height 18
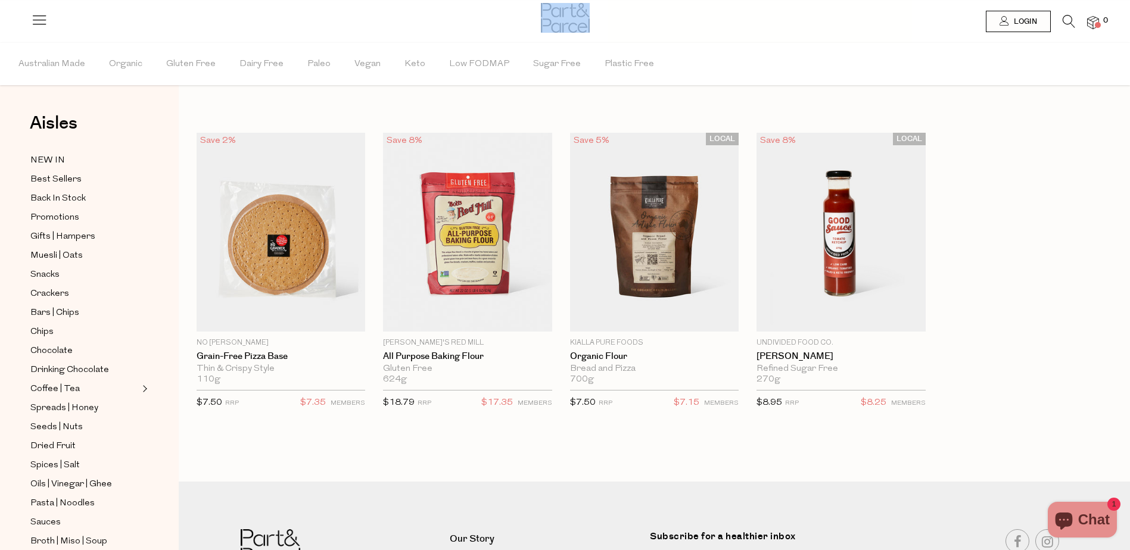
drag, startPoint x: 932, startPoint y: 26, endPoint x: 966, endPoint y: 23, distance: 33.5
click at [966, 23] on header "Login 0" at bounding box center [565, 21] width 1130 height 43
click at [1066, 17] on icon at bounding box center [1069, 21] width 13 height 13
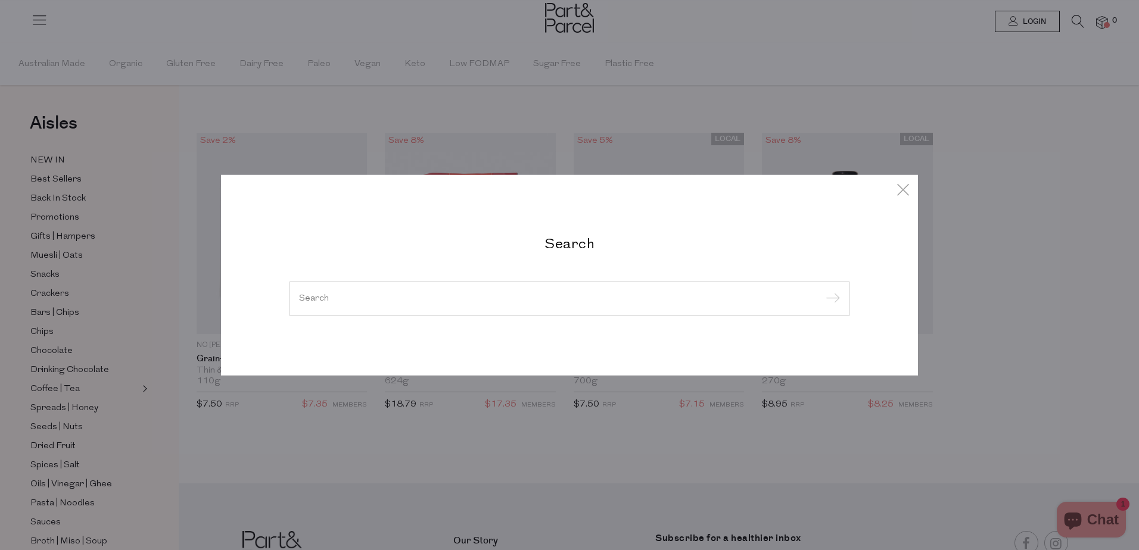
click at [357, 294] on input "search" at bounding box center [569, 298] width 541 height 9
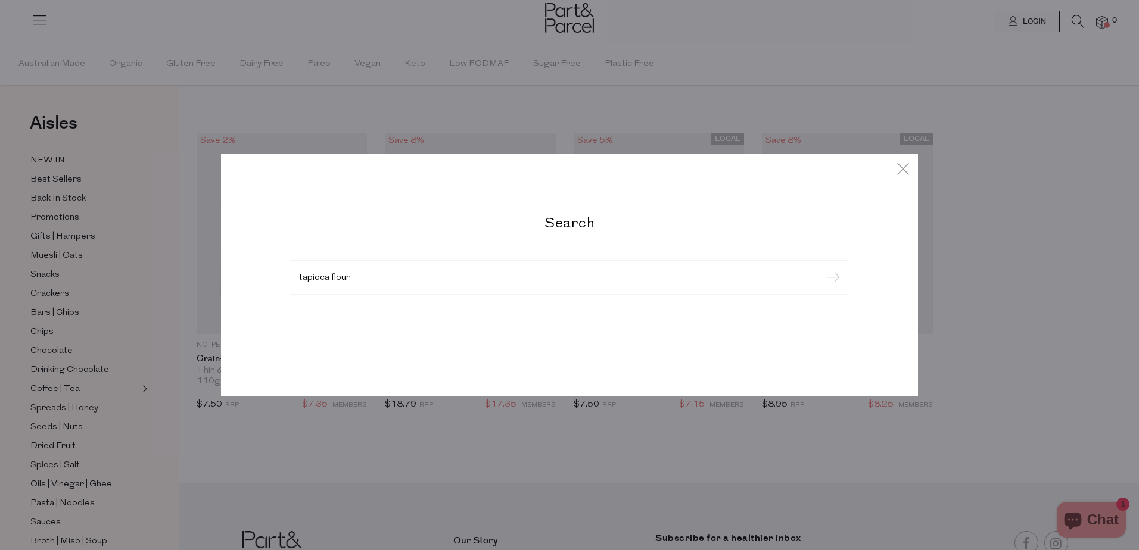
type input "tapioca flour"
click at [822, 270] on input "submit" at bounding box center [831, 279] width 18 height 18
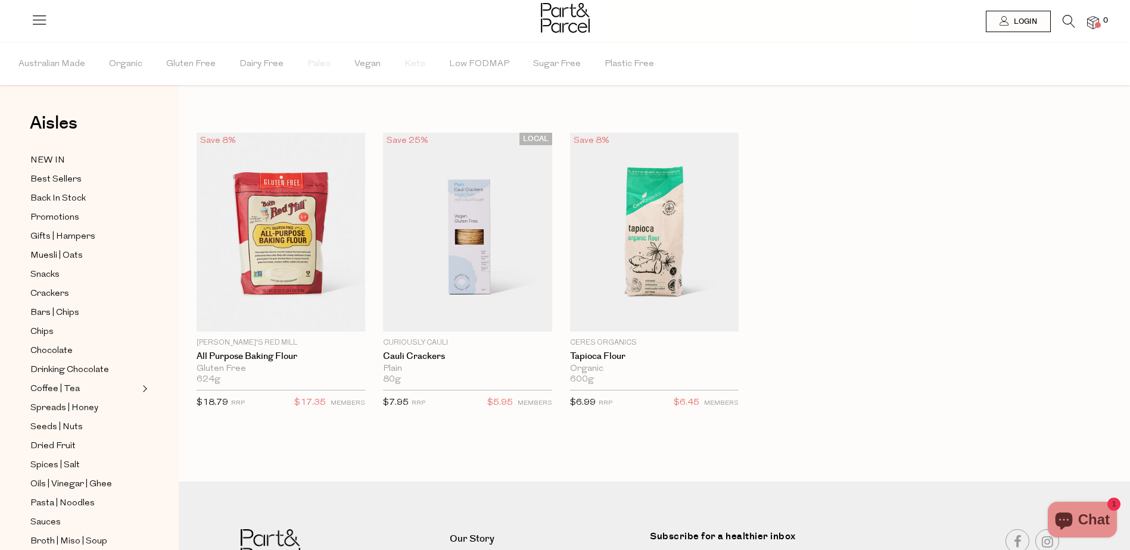
click at [1066, 17] on icon at bounding box center [1069, 21] width 13 height 13
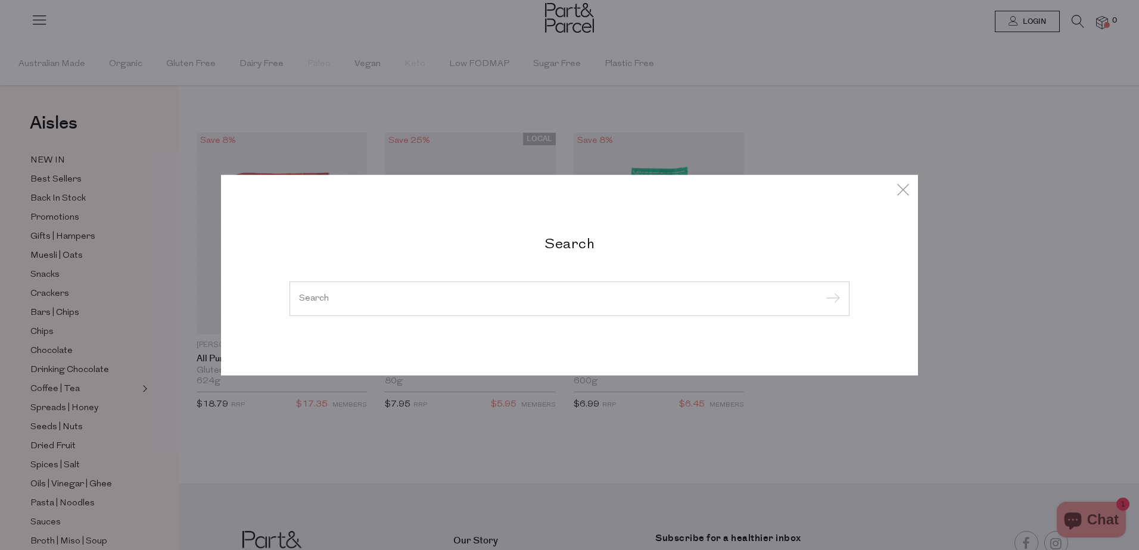
click at [359, 294] on input "search" at bounding box center [569, 298] width 541 height 9
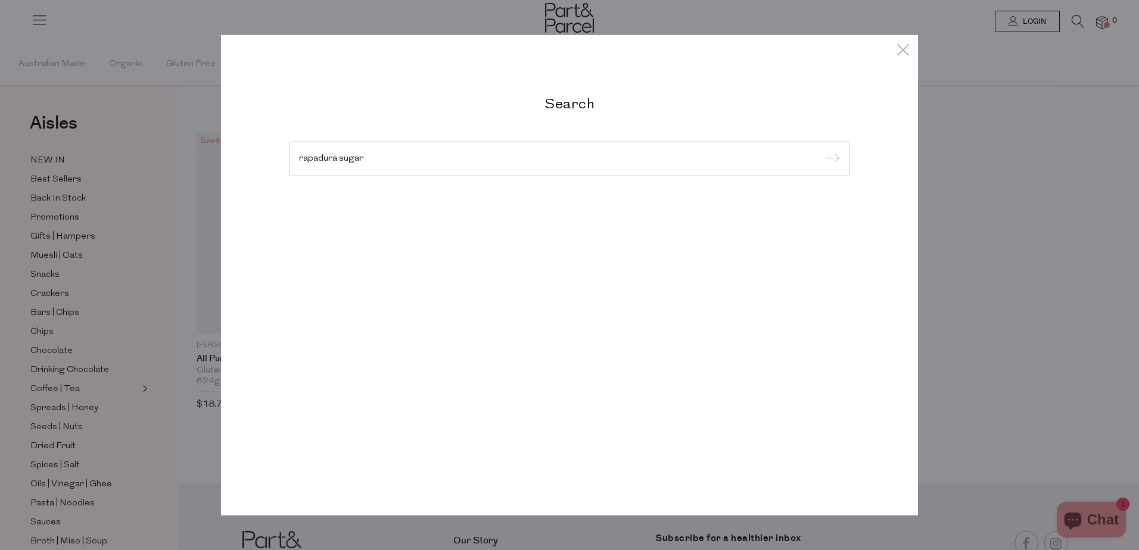
type input "rapadura sugar"
click at [822, 151] on input "submit" at bounding box center [831, 160] width 18 height 18
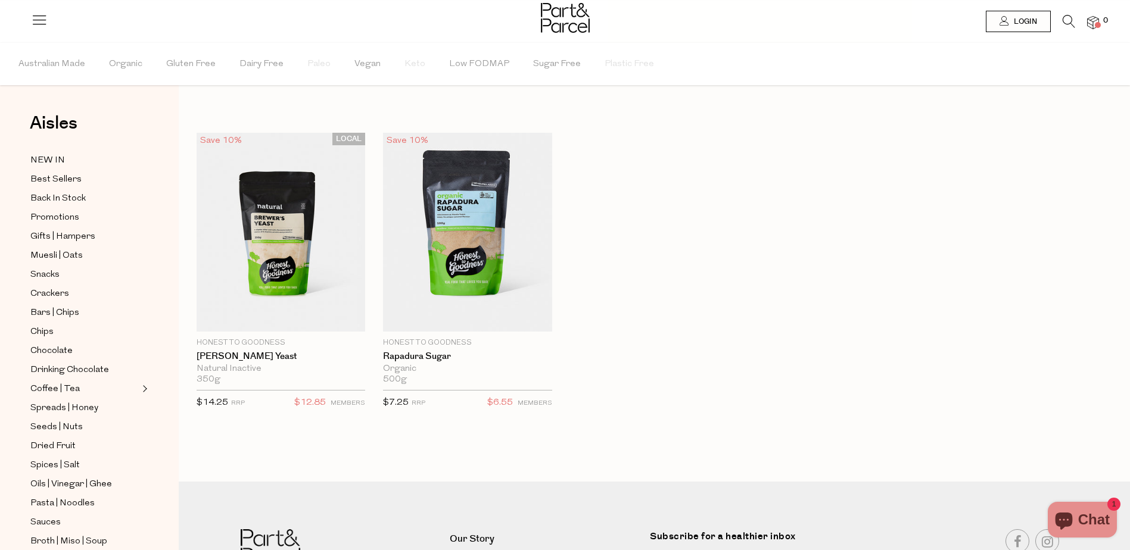
click at [1068, 23] on icon at bounding box center [1069, 21] width 13 height 13
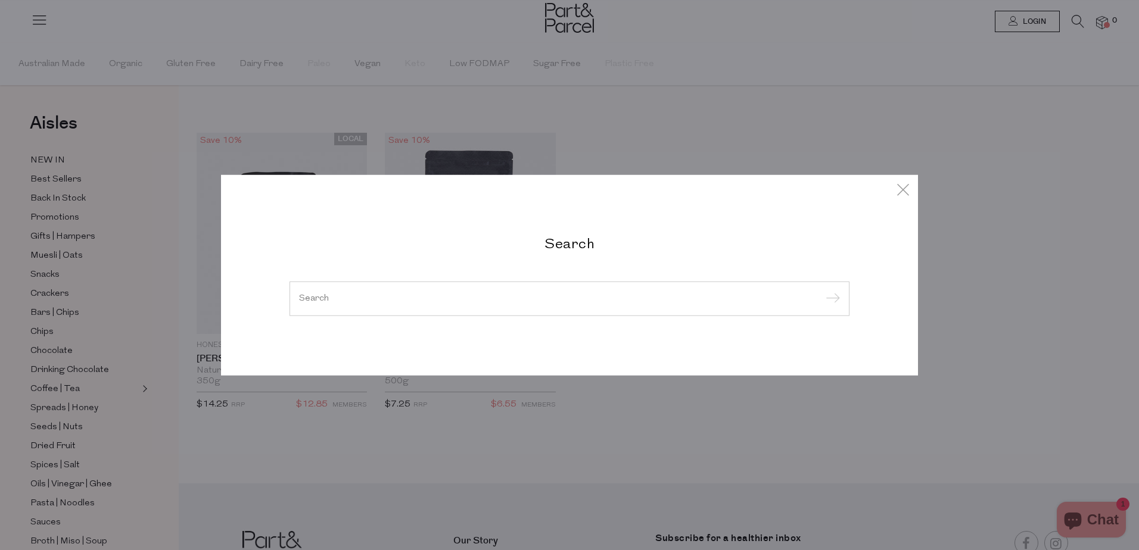
click at [455, 308] on div at bounding box center [570, 299] width 560 height 35
click at [317, 301] on input "search" at bounding box center [569, 298] width 541 height 9
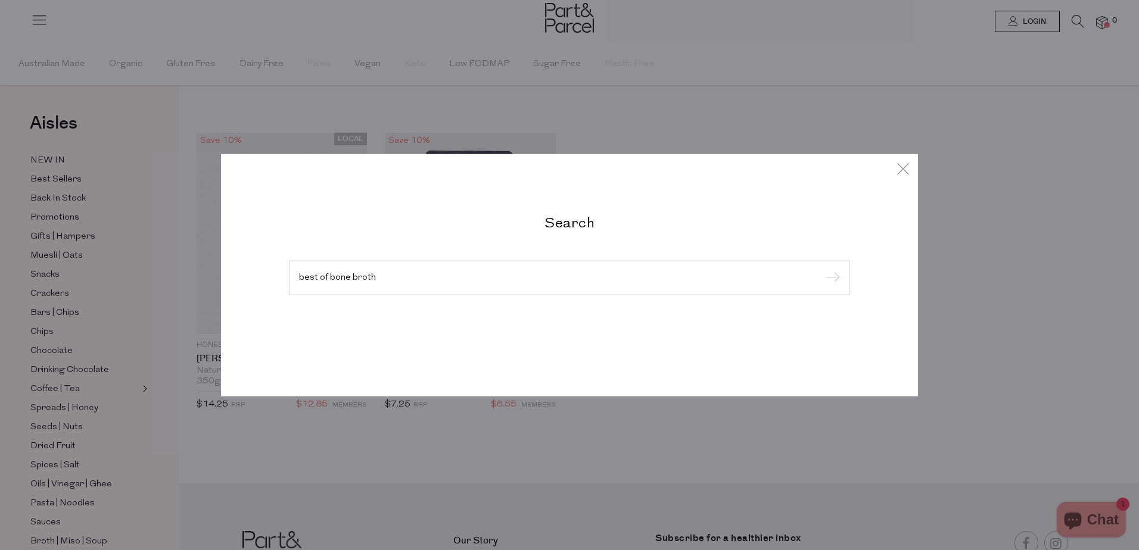
type input "best of bone broth"
click at [822, 270] on input "submit" at bounding box center [831, 279] width 18 height 18
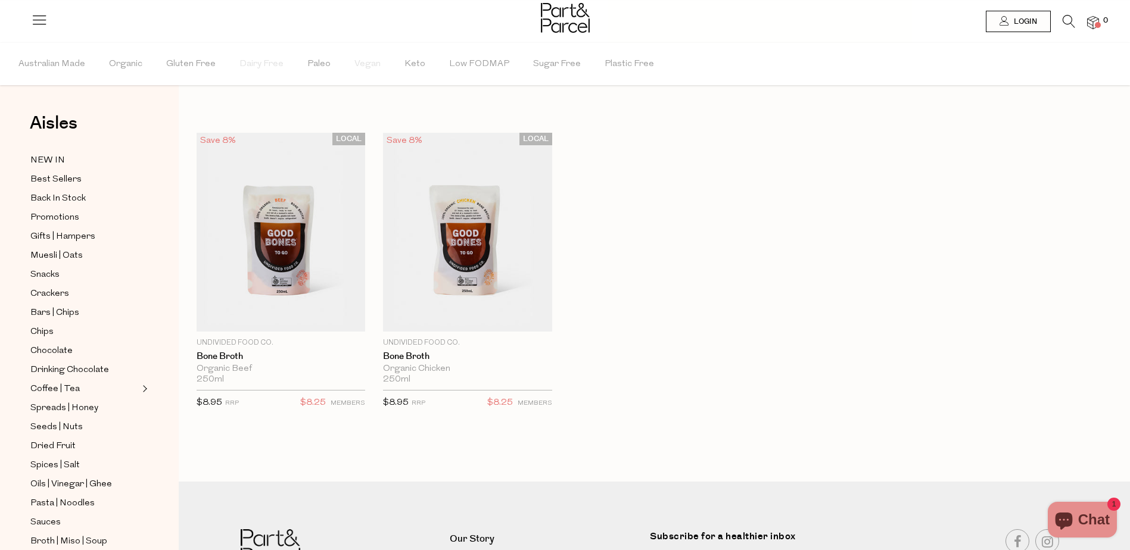
click at [1063, 20] on icon at bounding box center [1069, 21] width 13 height 13
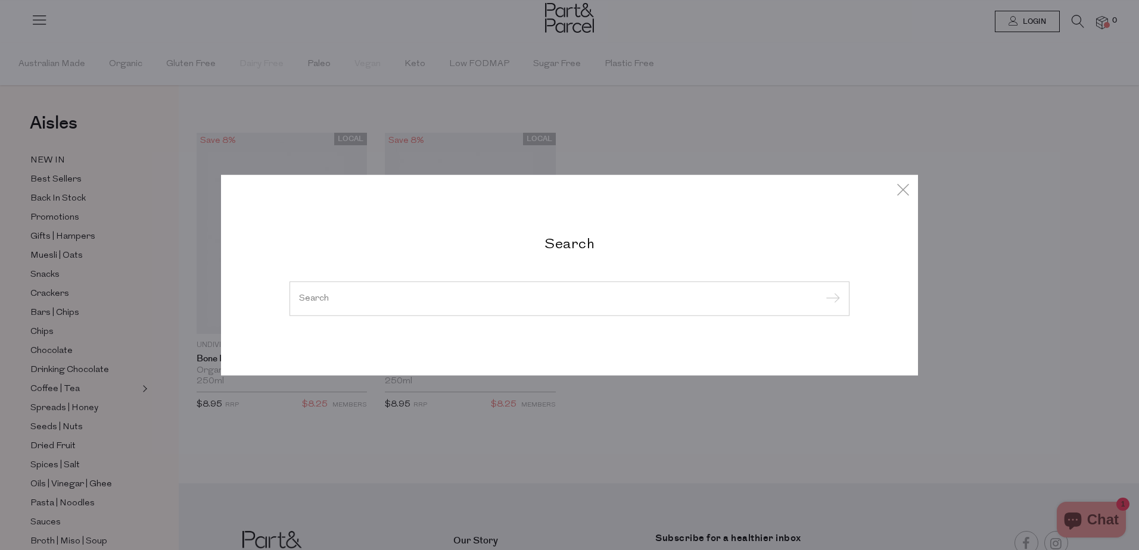
click at [303, 300] on input "search" at bounding box center [569, 298] width 541 height 9
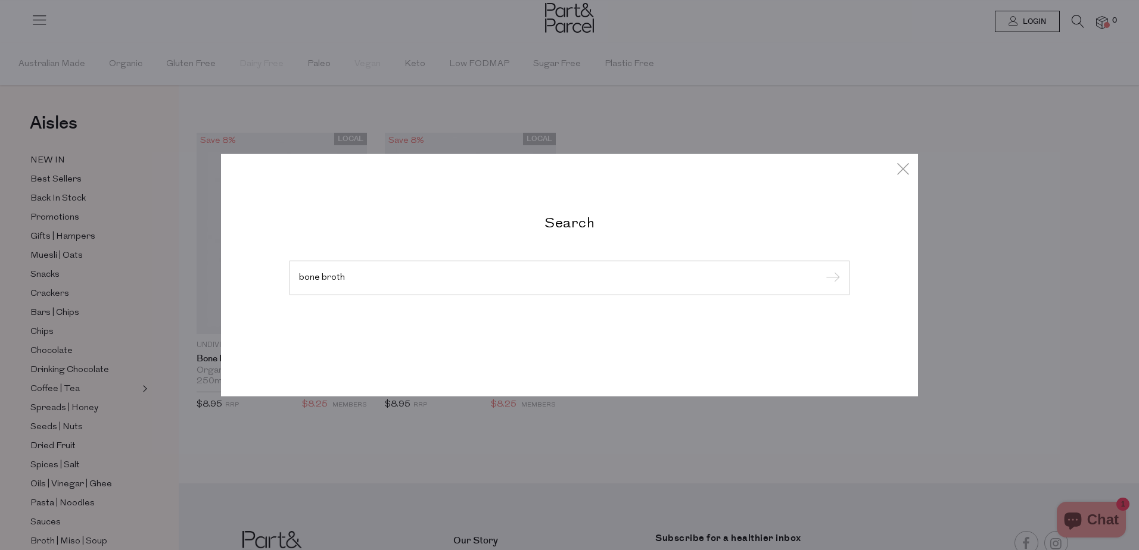
type input "bone broth"
click at [822, 270] on input "submit" at bounding box center [831, 279] width 18 height 18
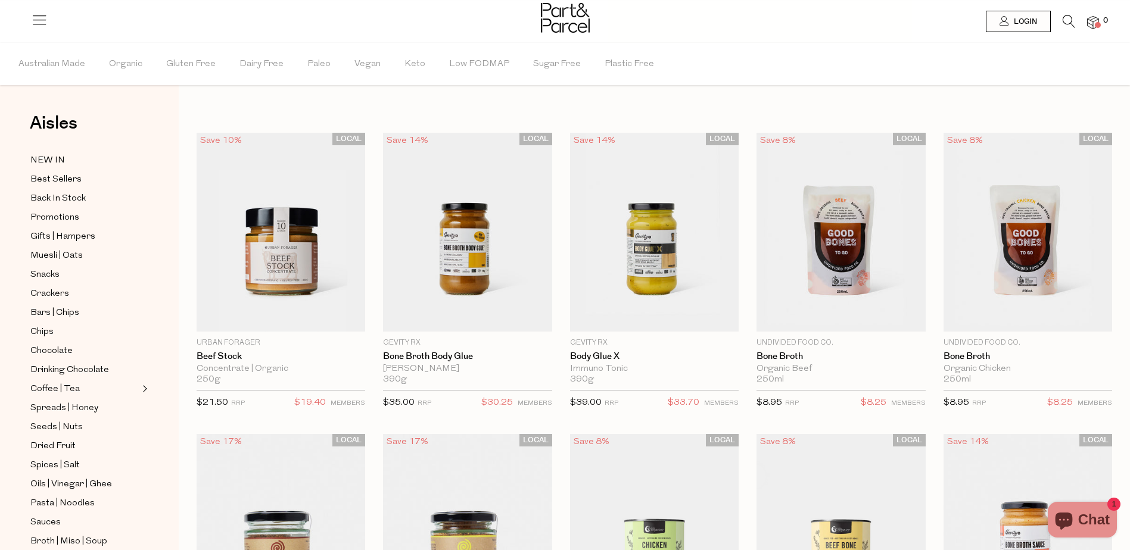
click at [1068, 23] on icon at bounding box center [1069, 21] width 13 height 13
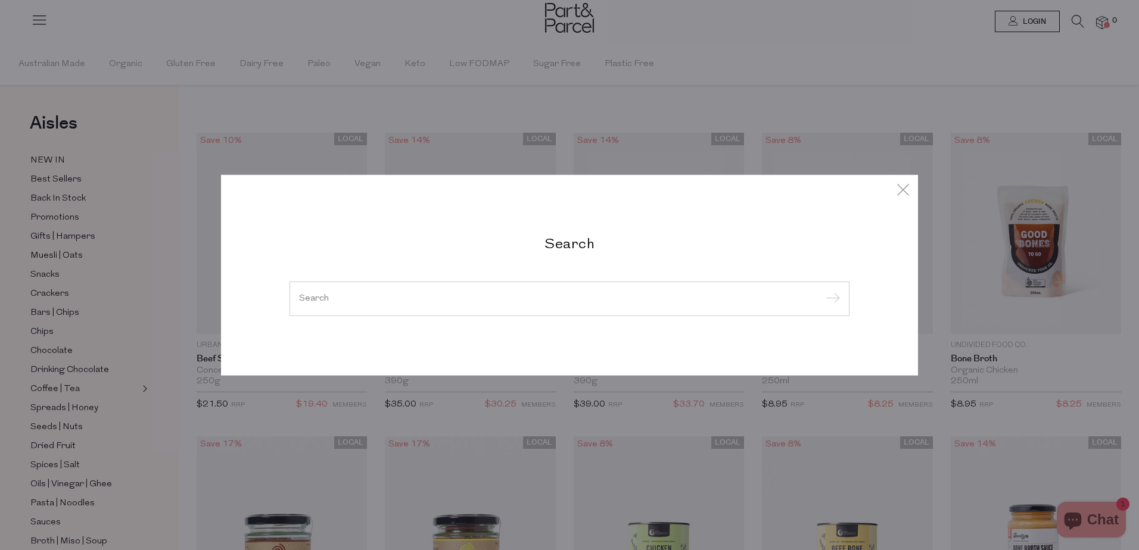
drag, startPoint x: 330, startPoint y: 304, endPoint x: 303, endPoint y: 303, distance: 26.9
click at [329, 303] on input "search" at bounding box center [569, 298] width 541 height 9
click at [301, 301] on input "search" at bounding box center [569, 298] width 541 height 9
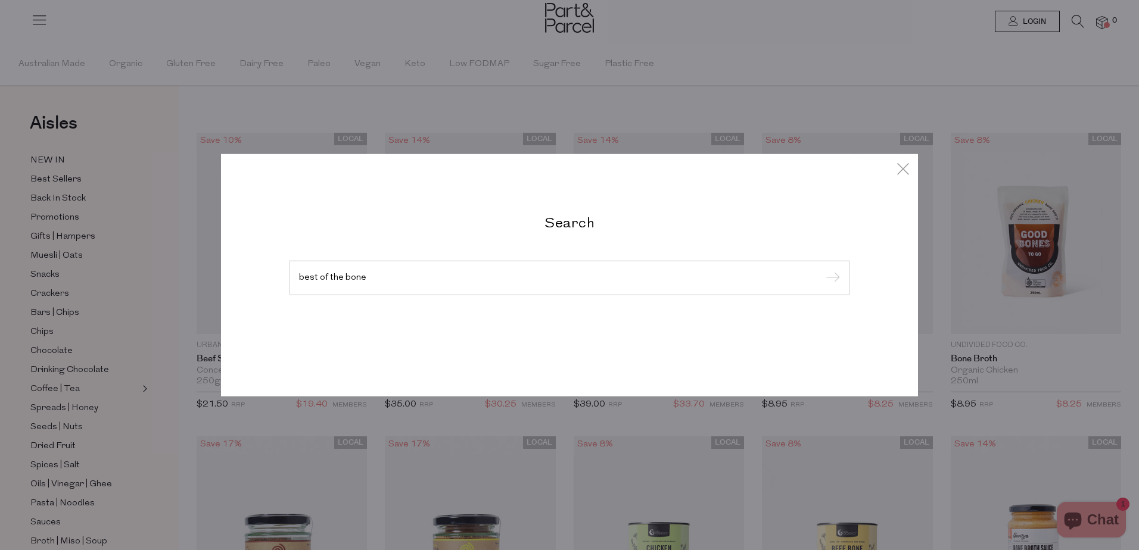
type input "best of the bone"
click at [822, 270] on input "submit" at bounding box center [831, 279] width 18 height 18
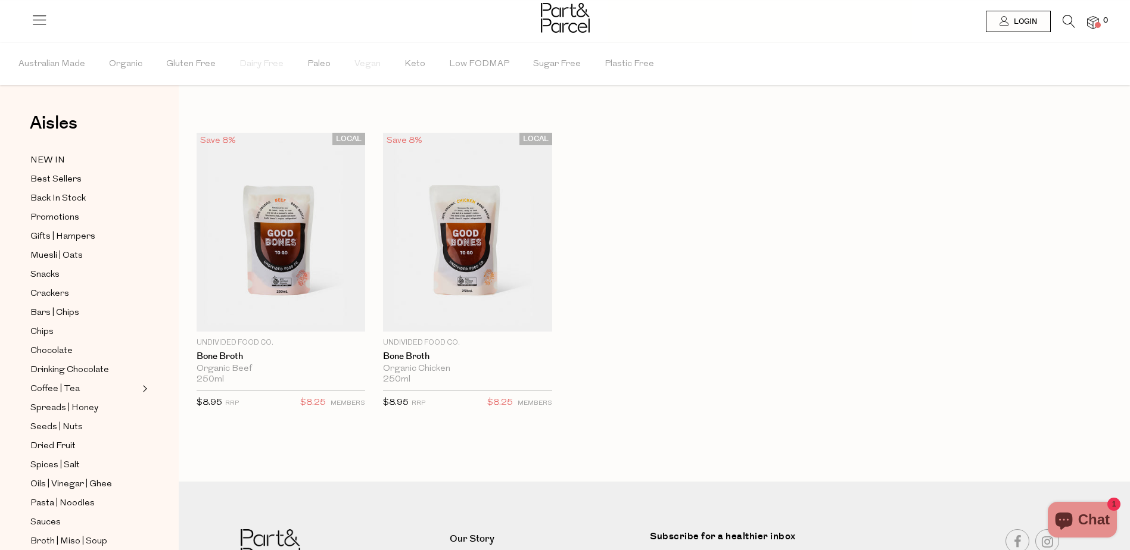
click at [1069, 18] on icon at bounding box center [1069, 21] width 13 height 13
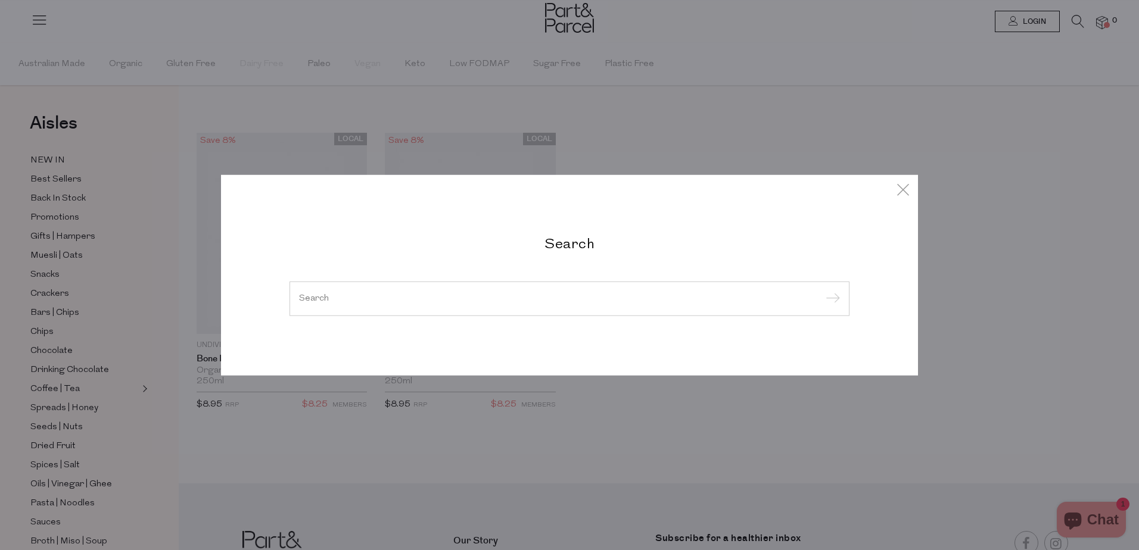
click at [327, 297] on input "search" at bounding box center [569, 298] width 541 height 9
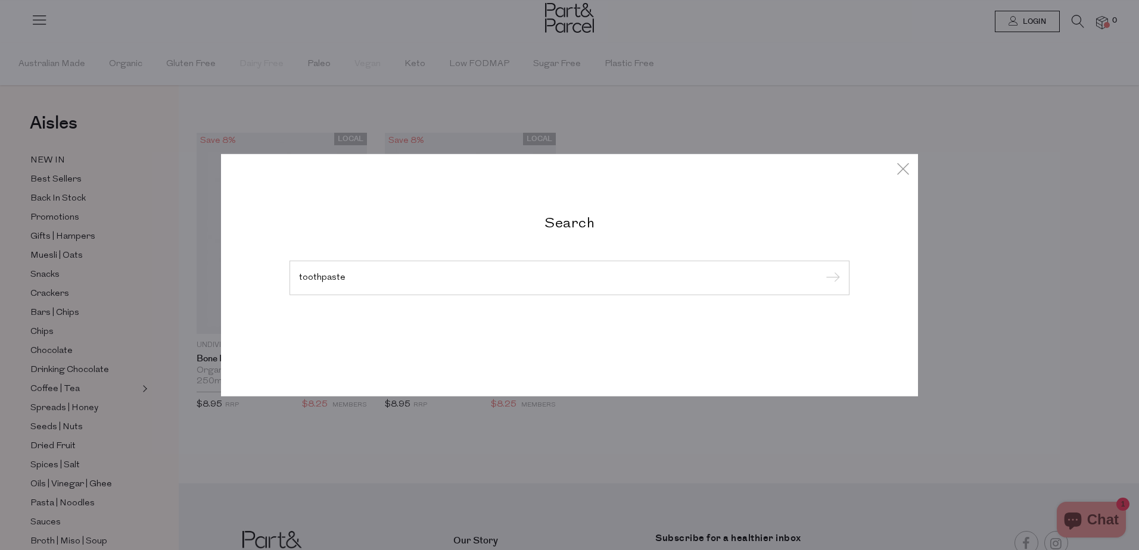
type input "toothpaste"
click at [822, 270] on input "submit" at bounding box center [831, 279] width 18 height 18
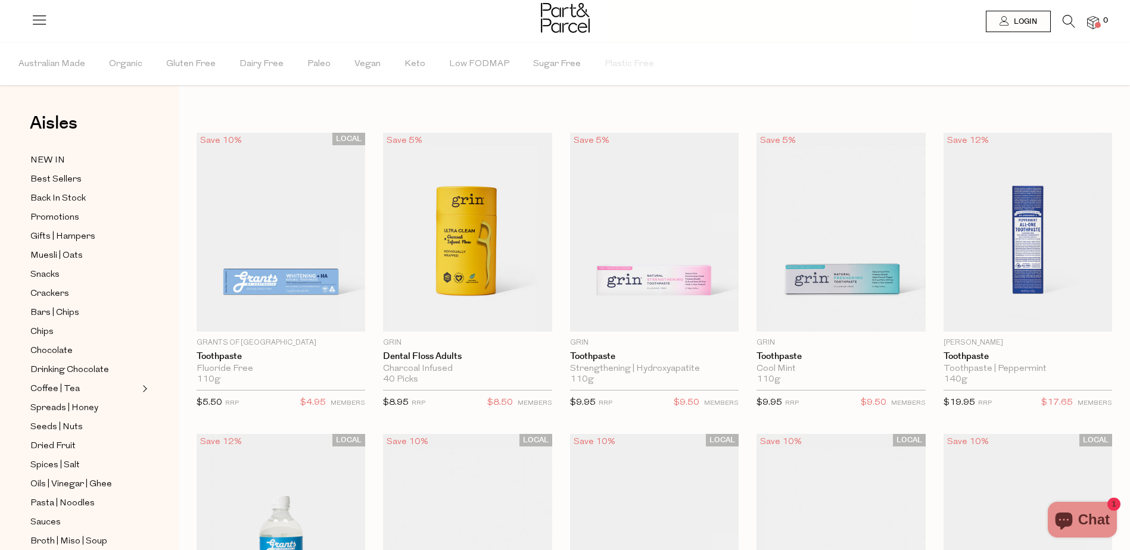
click at [1070, 23] on icon at bounding box center [1069, 21] width 13 height 13
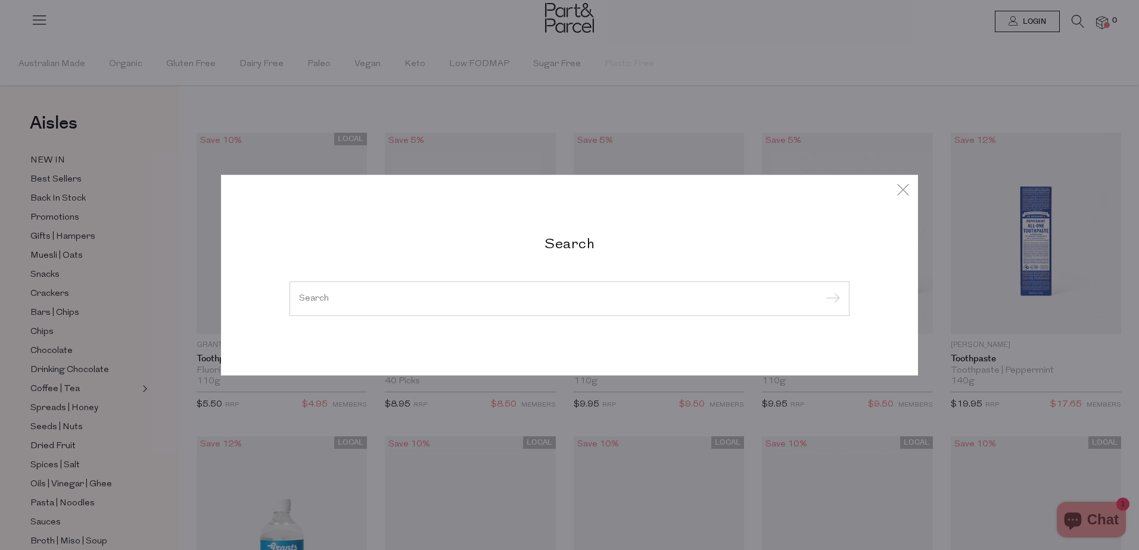
click at [343, 301] on input "search" at bounding box center [569, 298] width 541 height 9
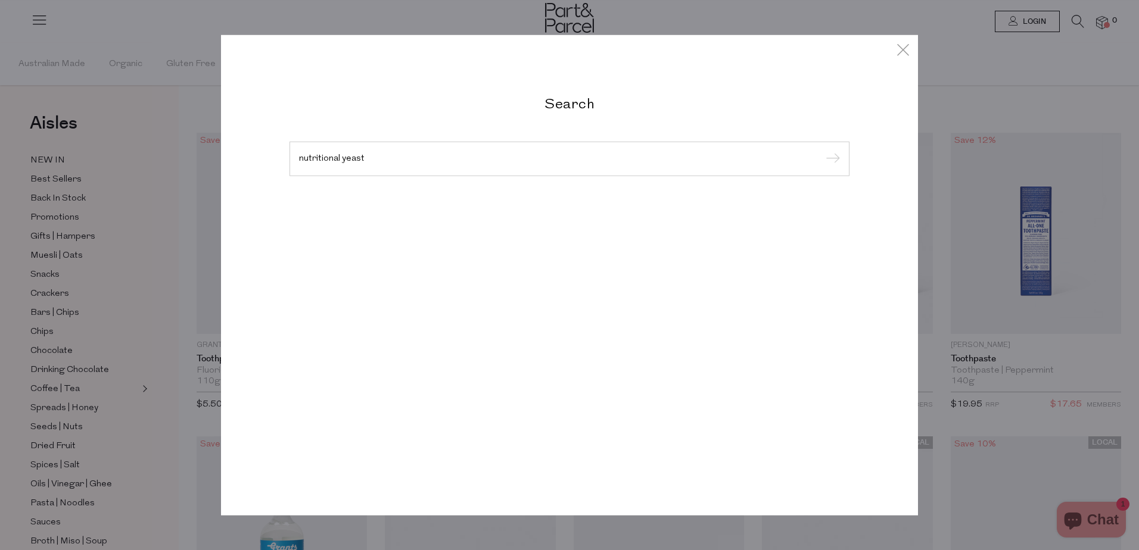
type input "nutritional yeast"
click at [822, 151] on input "submit" at bounding box center [831, 160] width 18 height 18
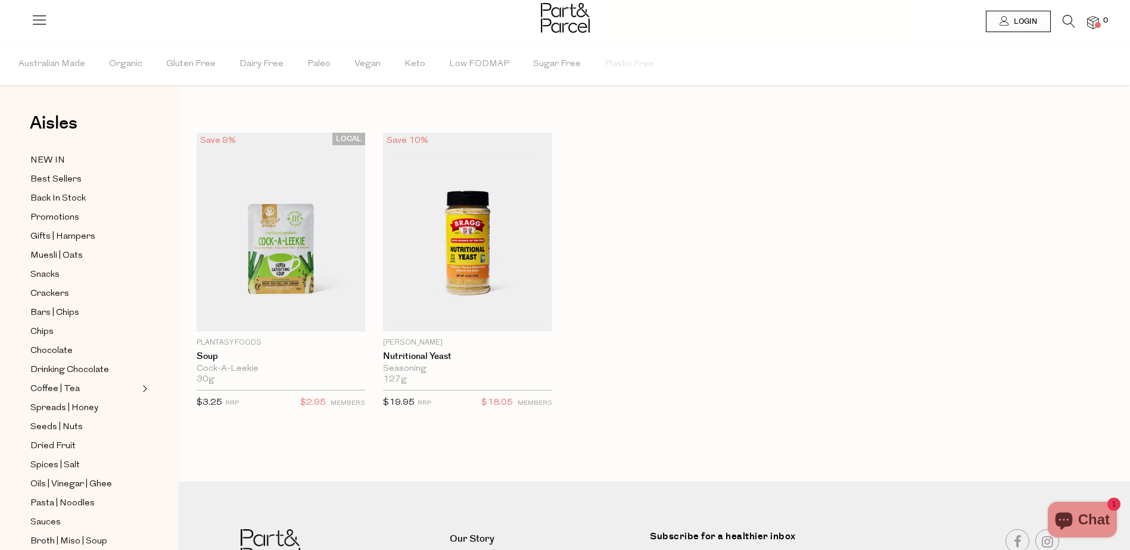
click at [1068, 24] on icon at bounding box center [1069, 21] width 13 height 13
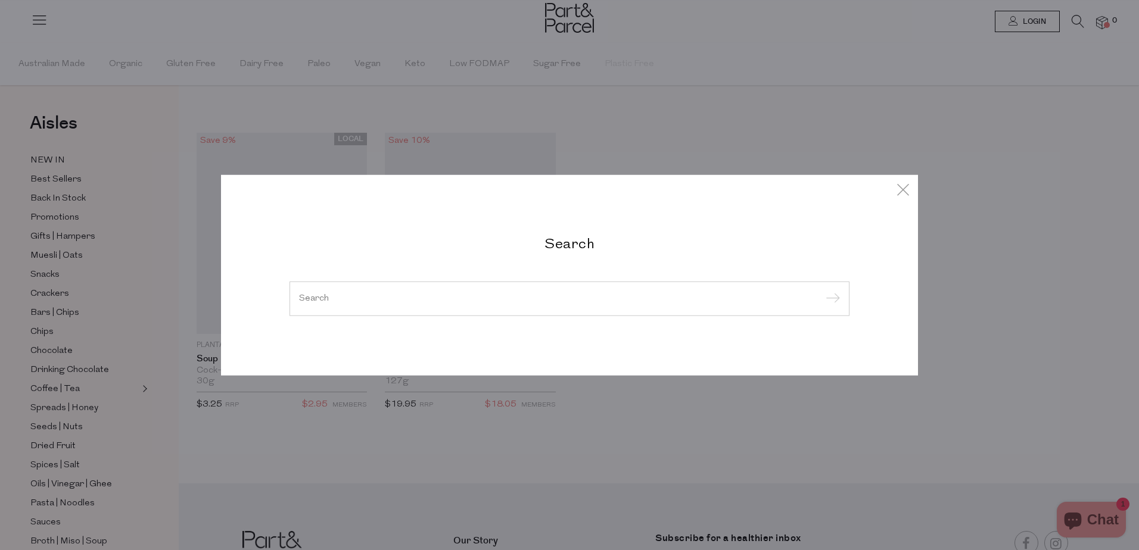
click at [298, 297] on div at bounding box center [570, 299] width 560 height 35
click at [315, 306] on div at bounding box center [570, 299] width 560 height 35
click at [312, 294] on input "search" at bounding box center [569, 298] width 541 height 9
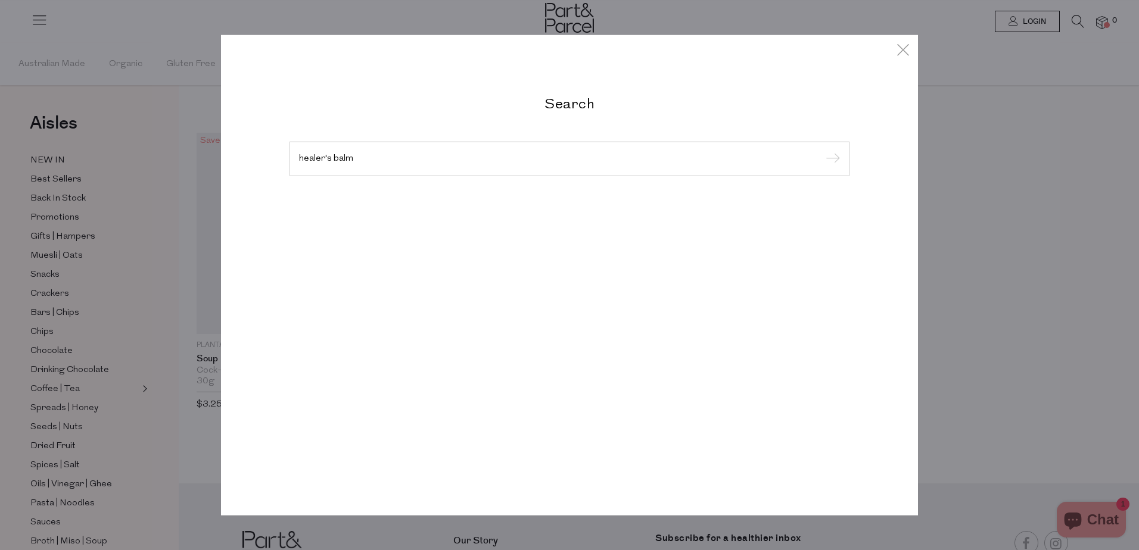
type input "healer's balm"
click at [822, 151] on input "submit" at bounding box center [831, 160] width 18 height 18
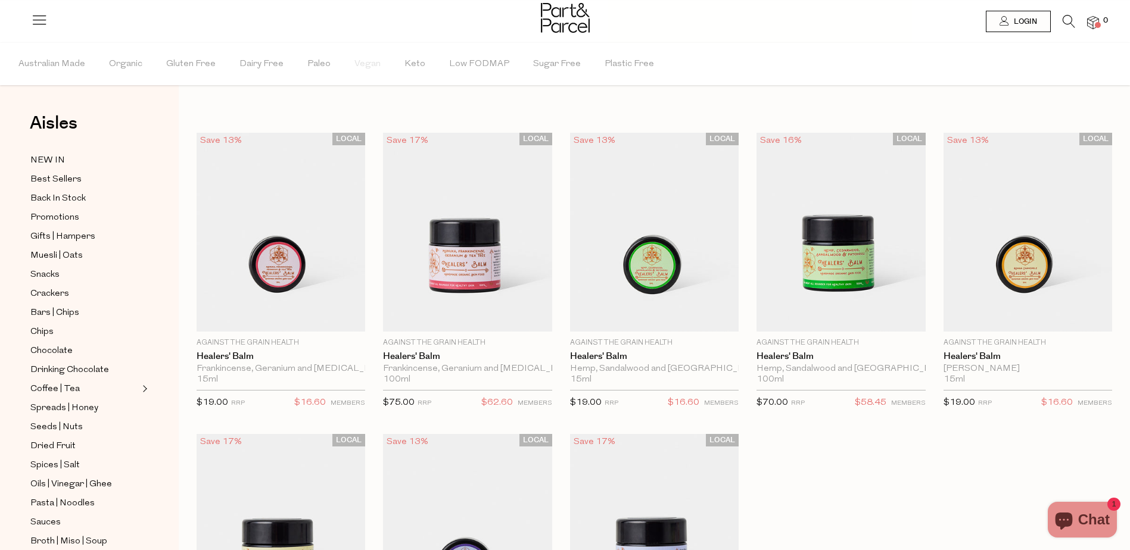
click at [1069, 17] on icon at bounding box center [1069, 21] width 13 height 13
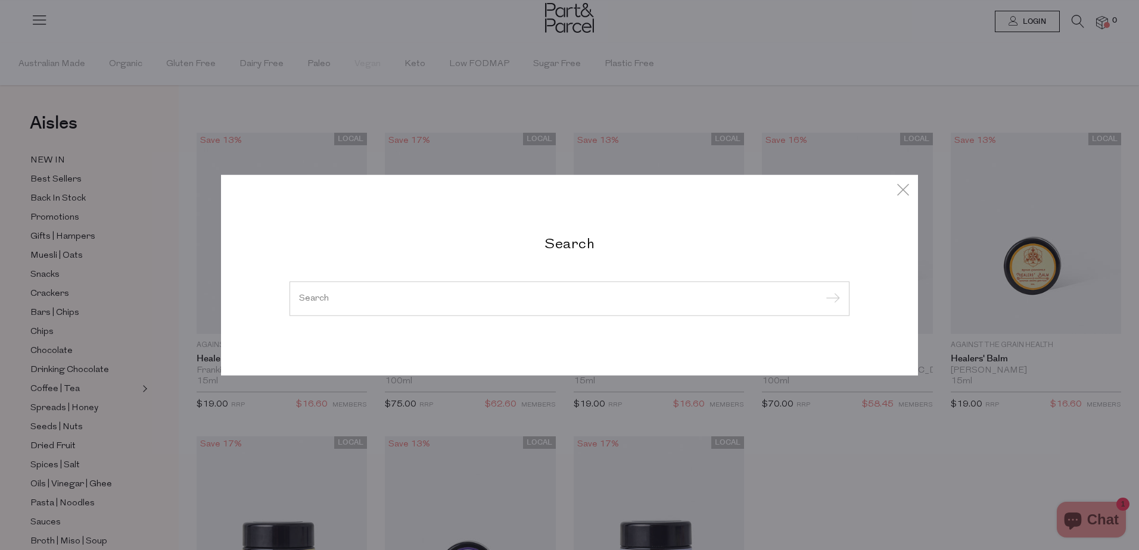
click at [311, 301] on input "search" at bounding box center [569, 298] width 541 height 9
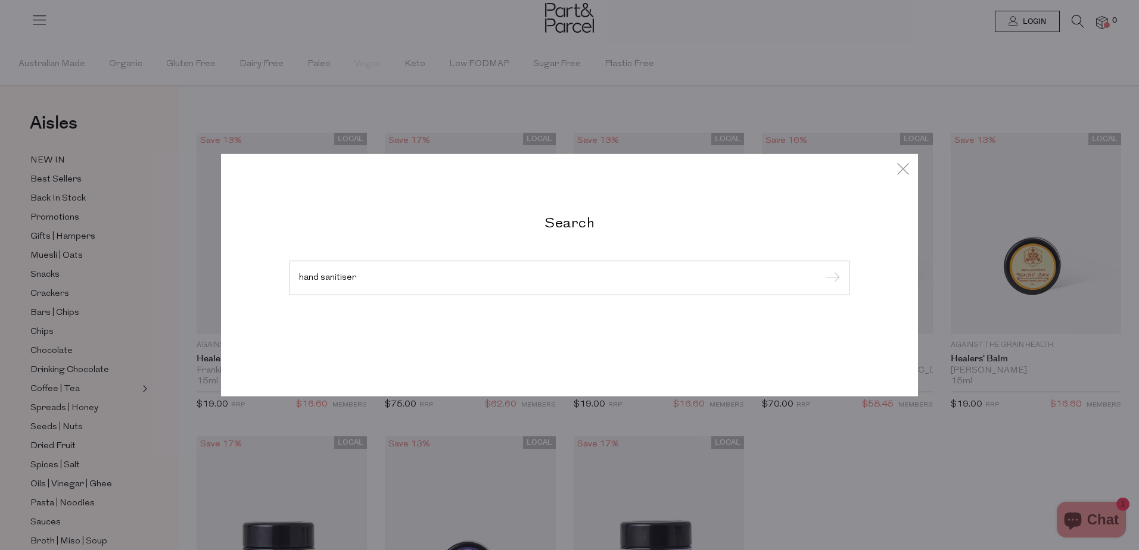
type input "hand sanitiser"
click at [822, 270] on input "submit" at bounding box center [831, 279] width 18 height 18
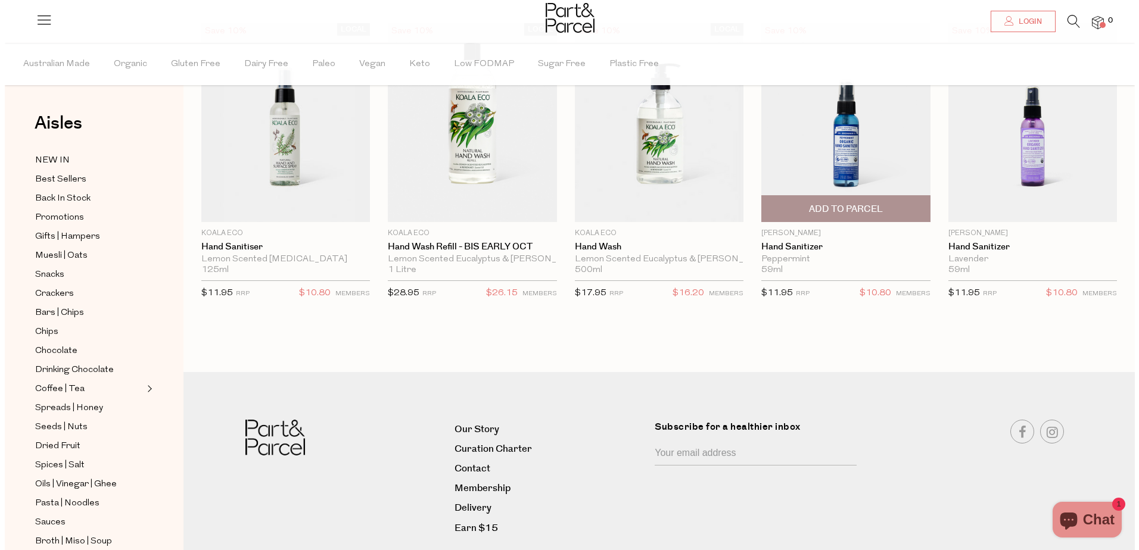
scroll to position [89, 0]
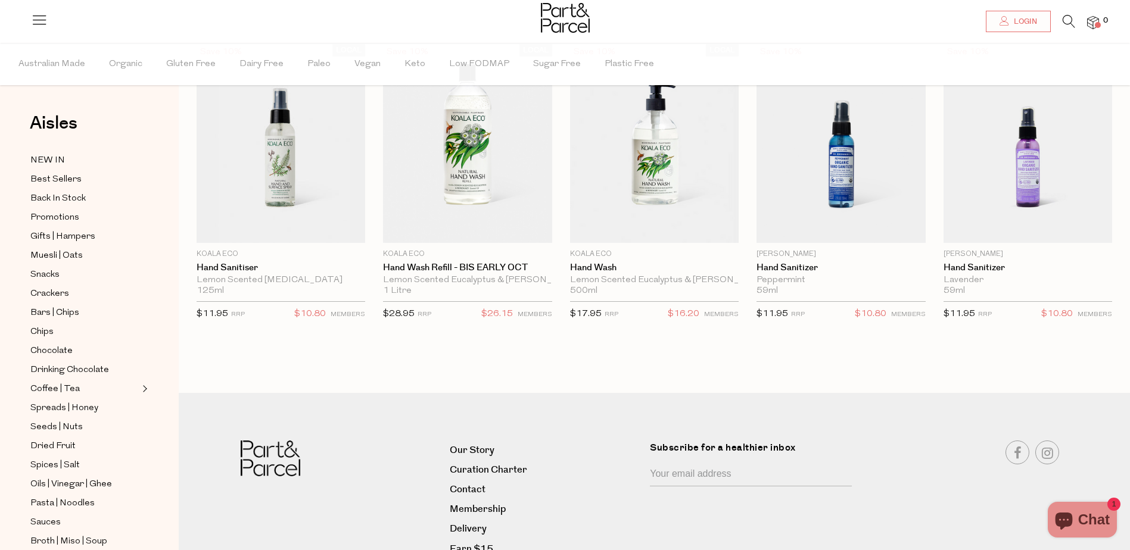
click at [1068, 19] on icon at bounding box center [1069, 21] width 13 height 13
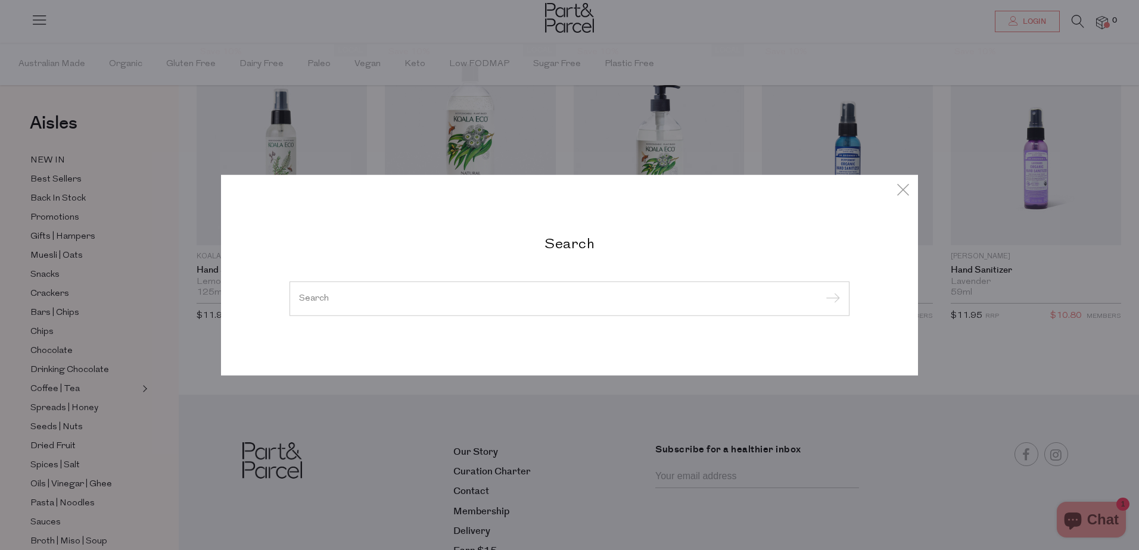
click at [302, 300] on input "search" at bounding box center [569, 298] width 541 height 9
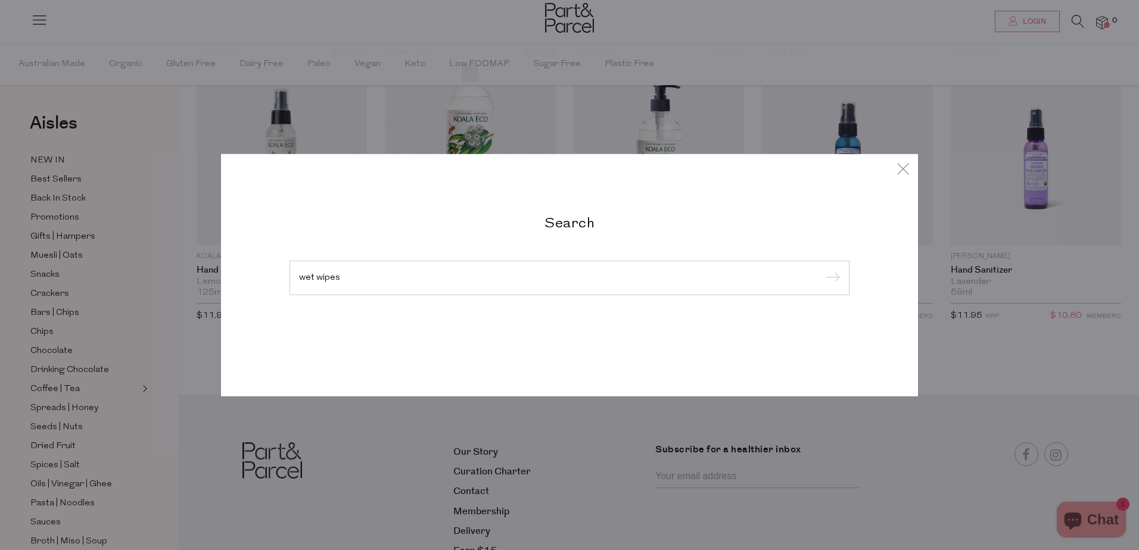
type input "wet wipes"
click at [822, 270] on input "submit" at bounding box center [831, 279] width 18 height 18
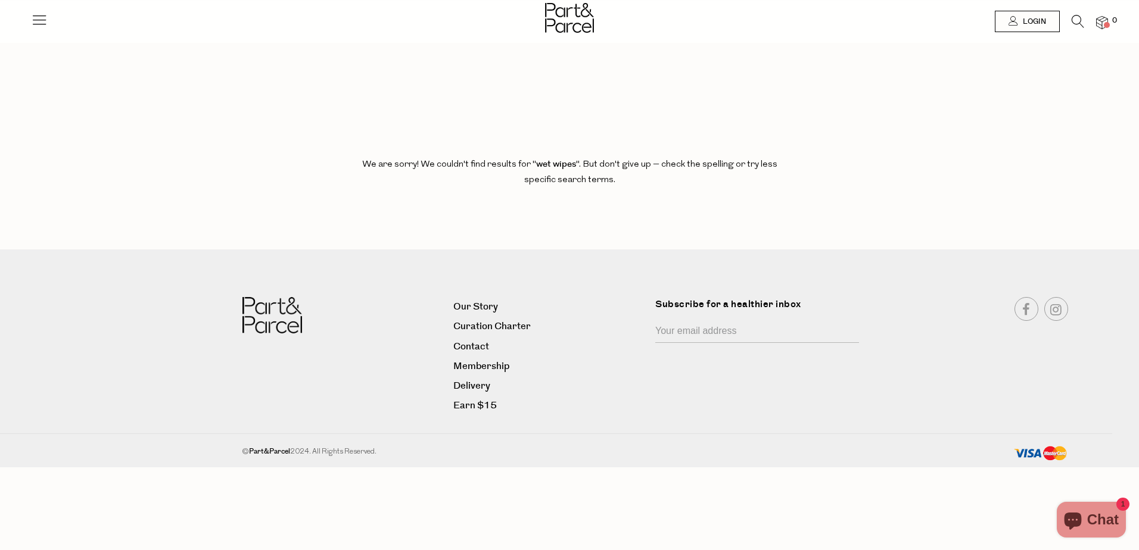
click at [1075, 18] on icon at bounding box center [1078, 21] width 13 height 13
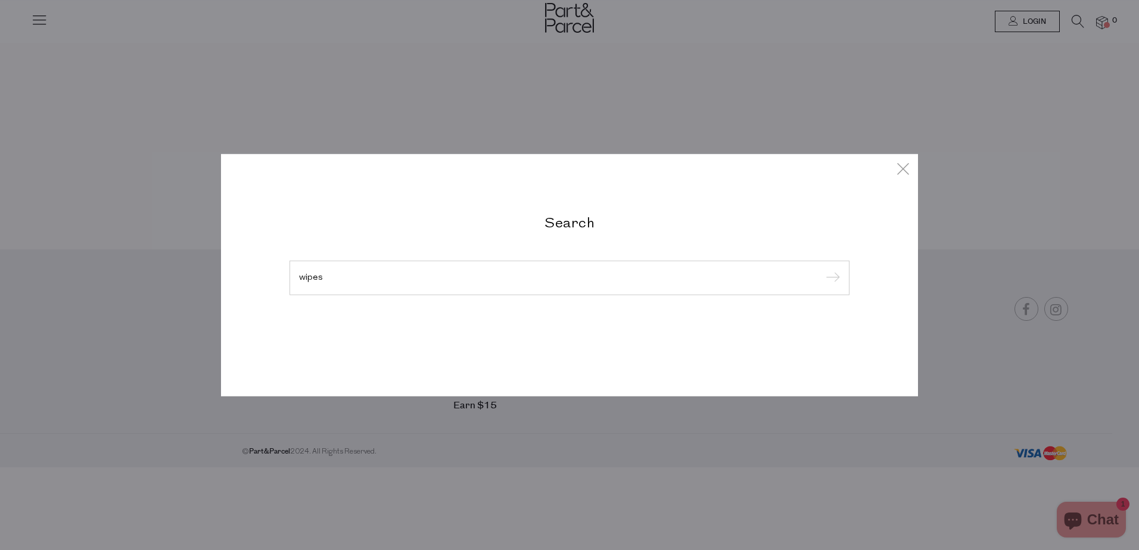
type input "wipes"
click at [822, 270] on input "submit" at bounding box center [831, 279] width 18 height 18
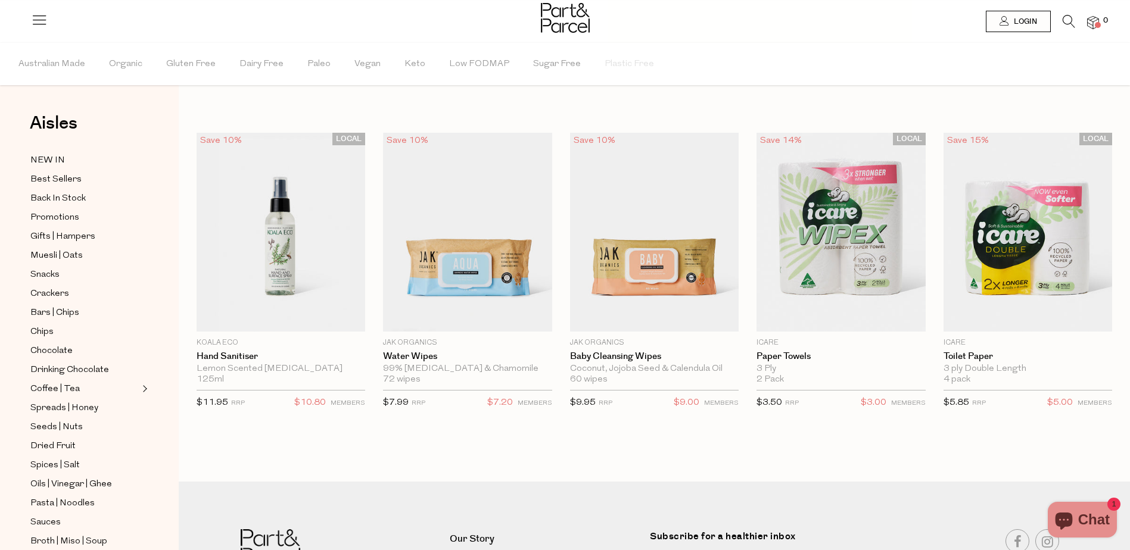
click at [1071, 23] on icon at bounding box center [1069, 21] width 13 height 13
